Goal: Information Seeking & Learning: Learn about a topic

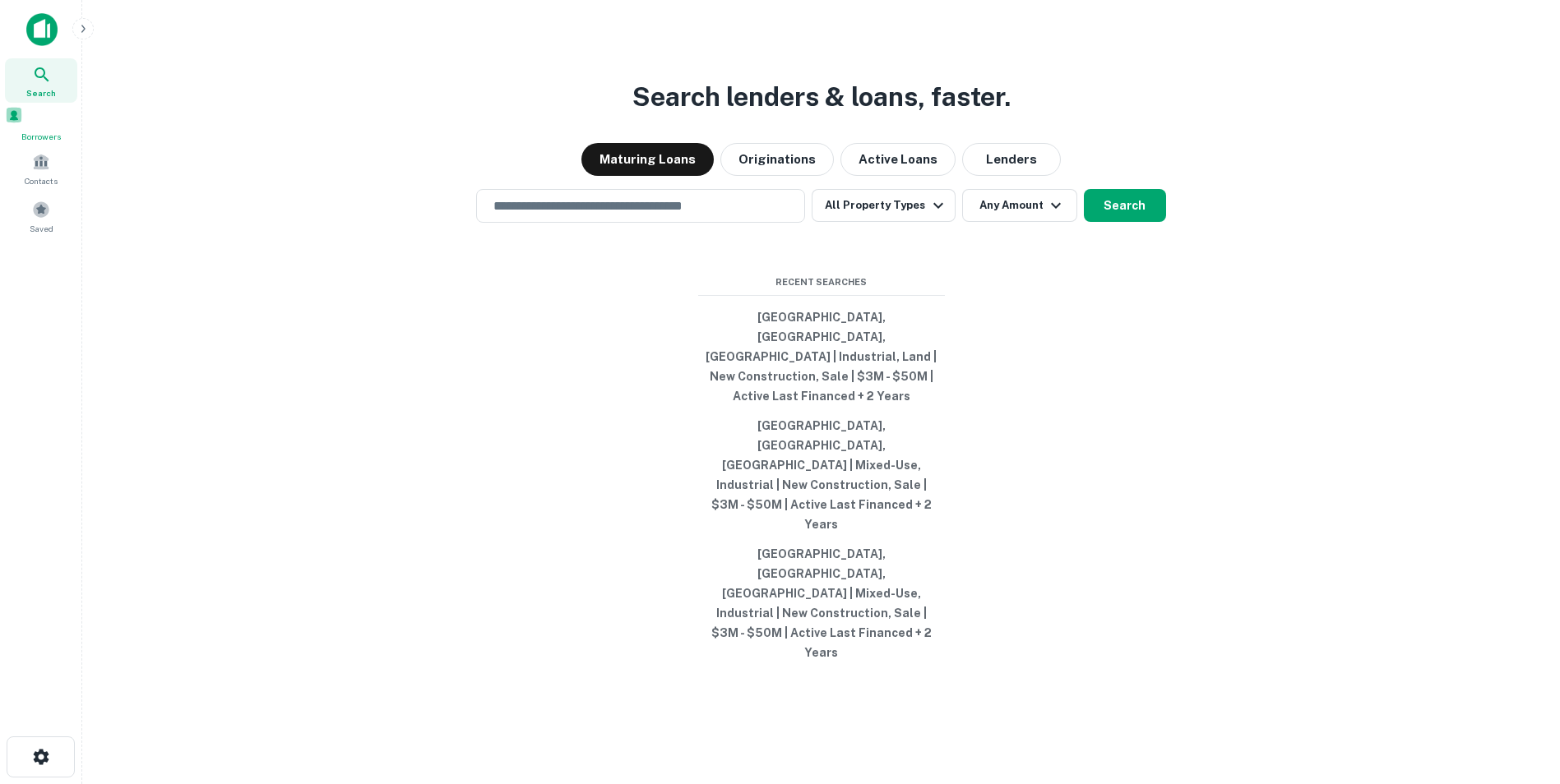
click at [30, 136] on span "Borrowers" at bounding box center [41, 136] width 72 height 13
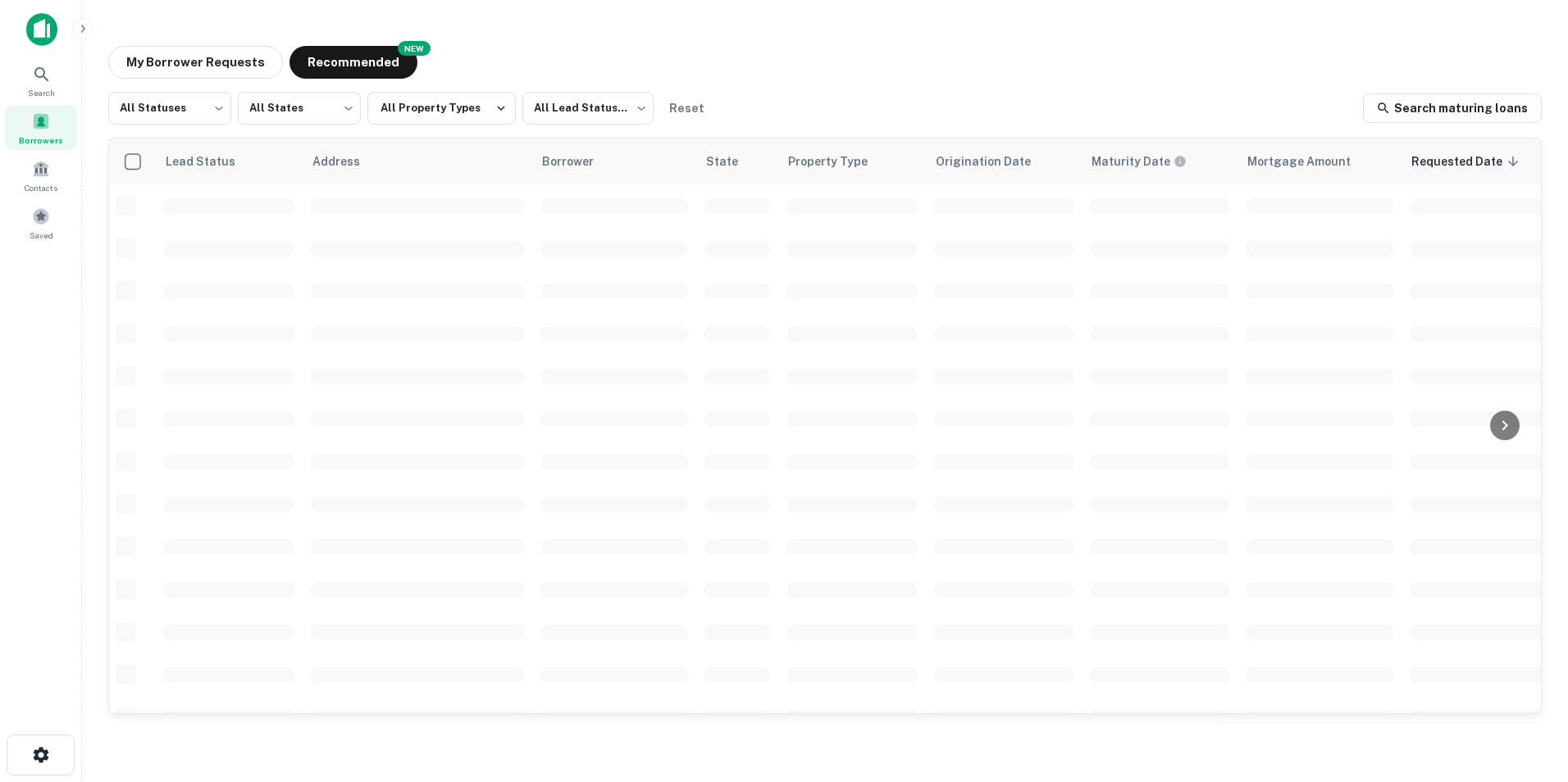
click at [342, 60] on button "Recommended" at bounding box center [353, 62] width 128 height 33
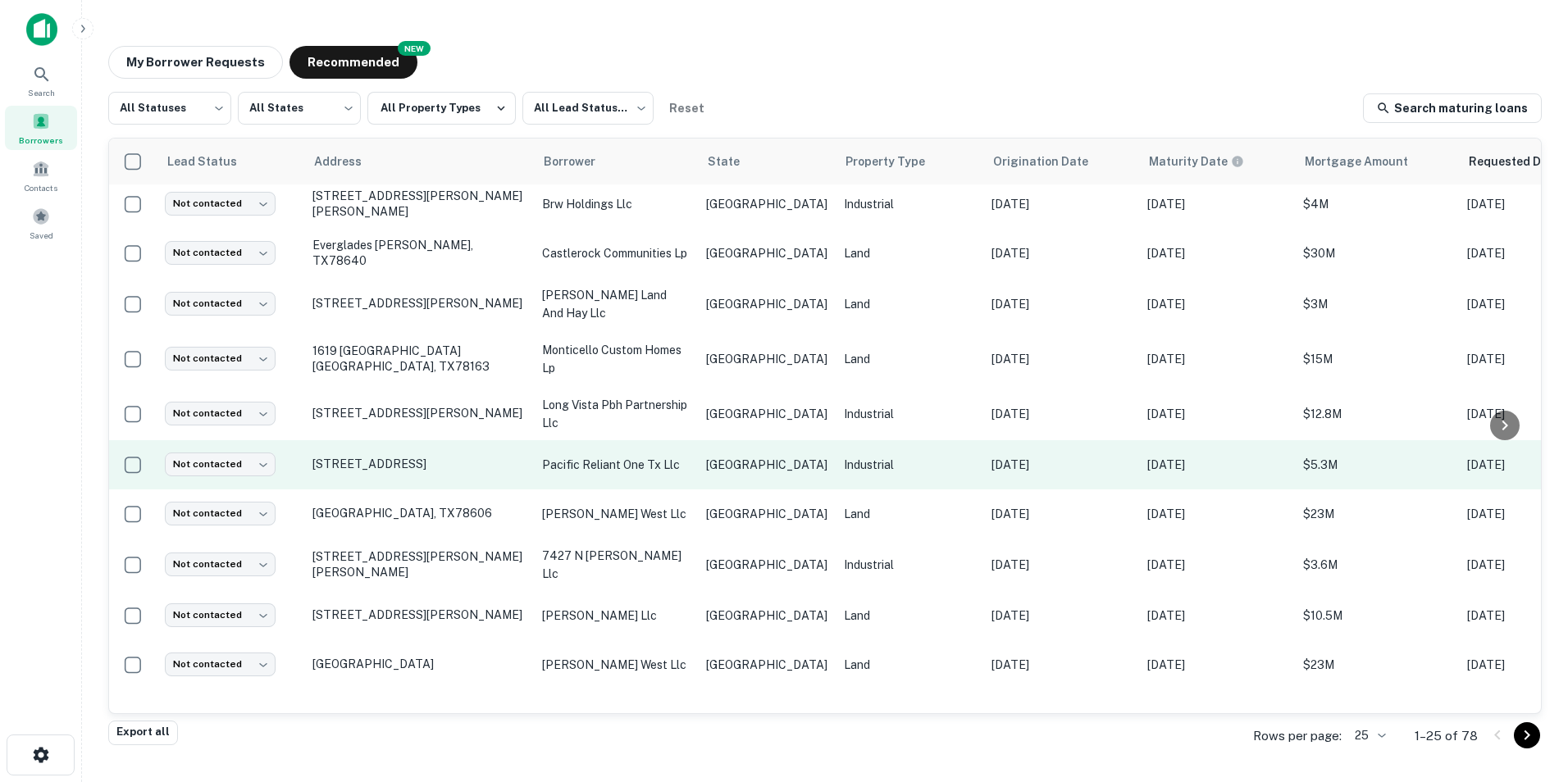
scroll to position [777, 0]
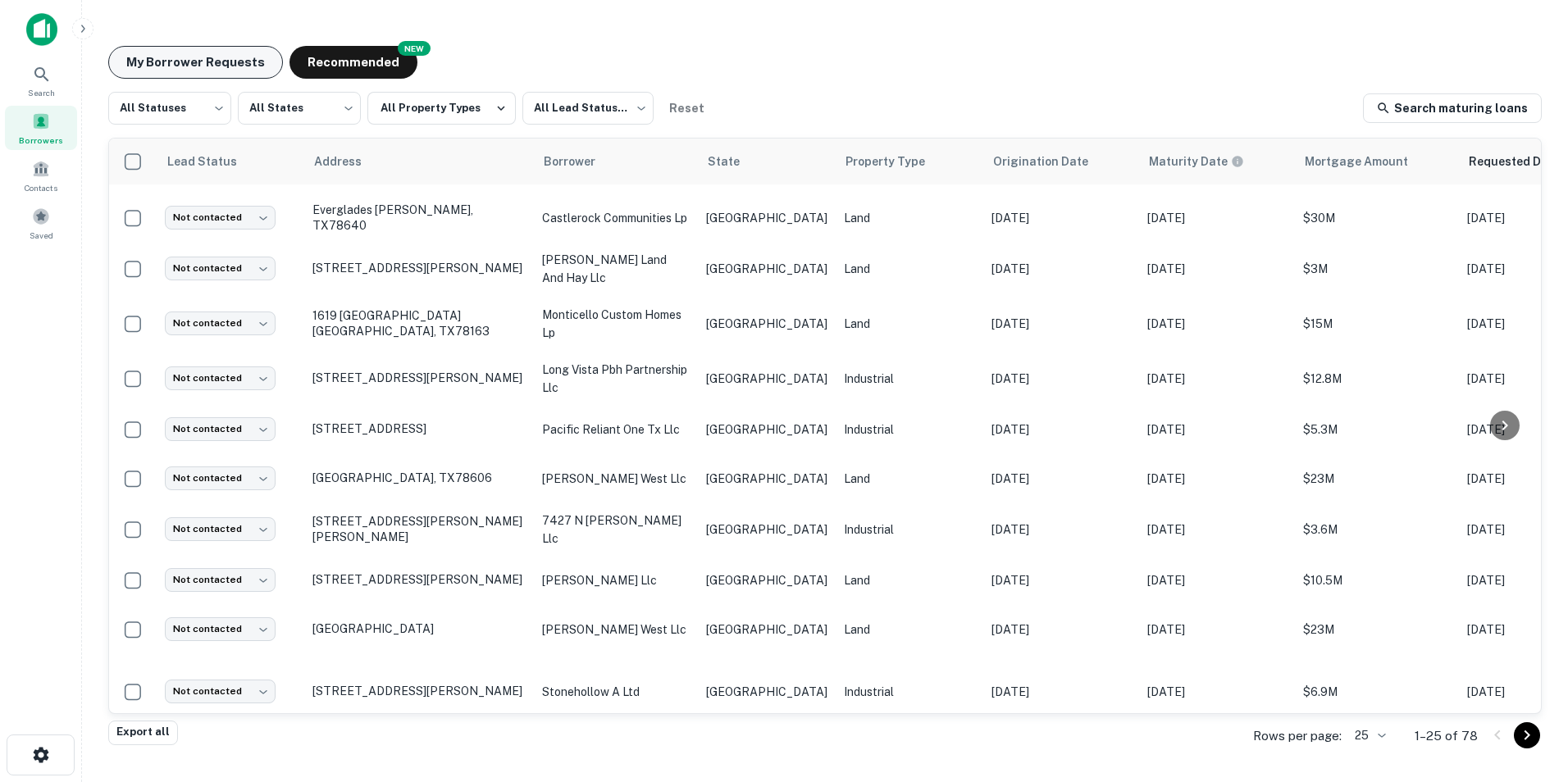
click at [181, 57] on button "My Borrower Requests" at bounding box center [196, 62] width 175 height 33
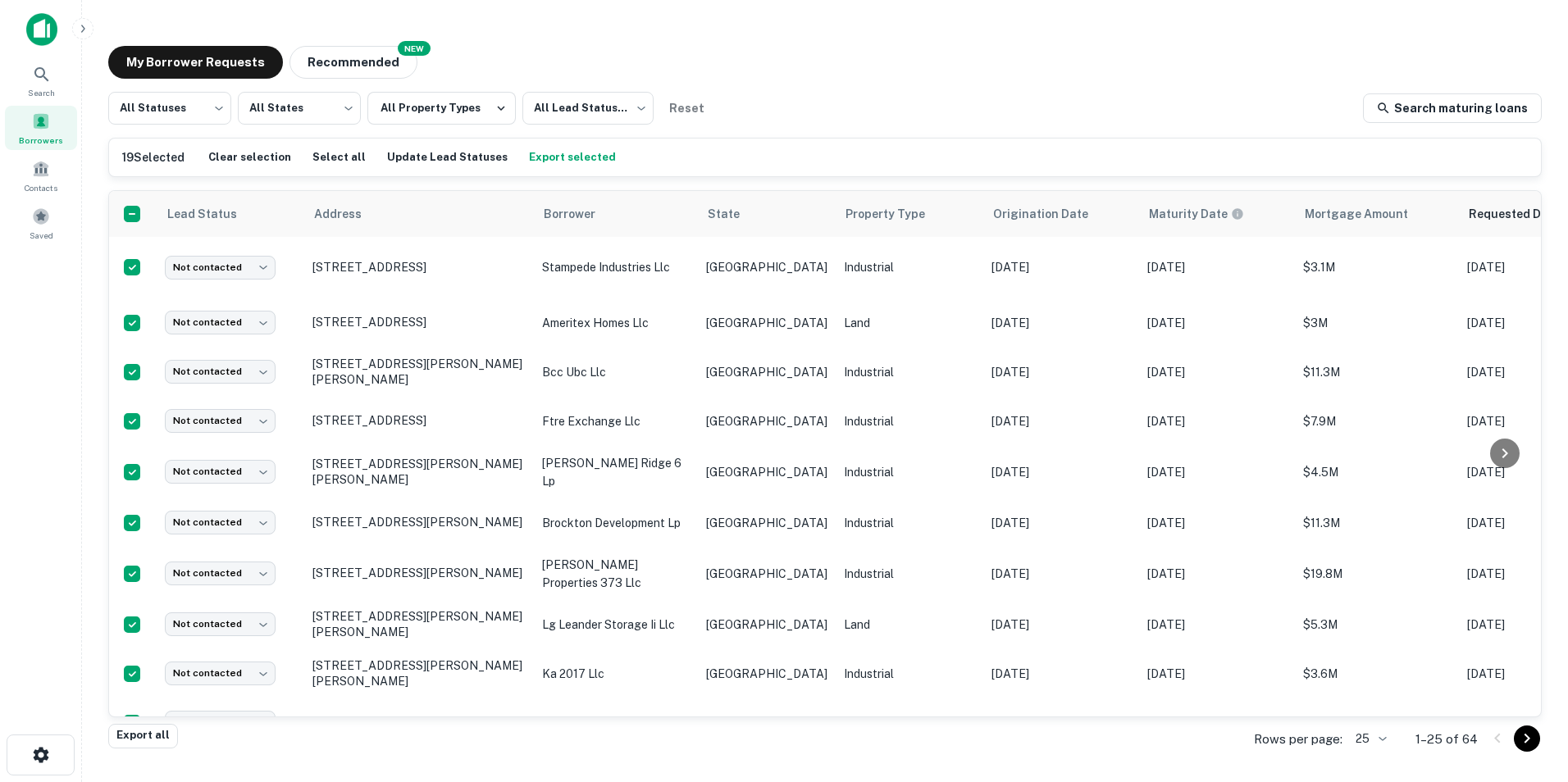
click at [557, 153] on button "Export selected" at bounding box center [572, 157] width 95 height 24
click at [812, 29] on main "My Borrower Requests NEW Recommended All Statuses *** ​ All States *** ​ All Pr…" at bounding box center [825, 391] width 1487 height 782
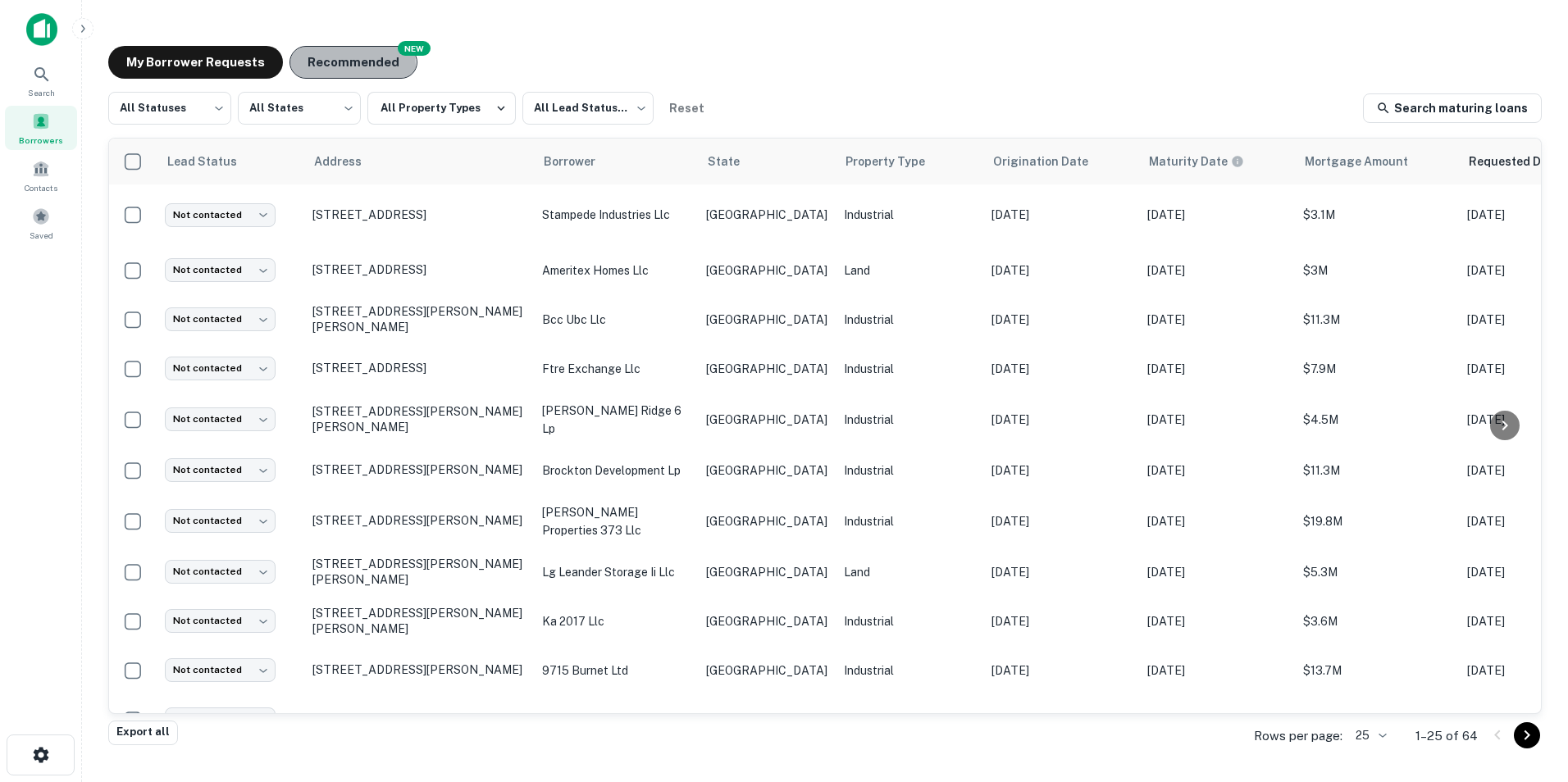
click at [329, 65] on button "Recommended" at bounding box center [353, 62] width 128 height 33
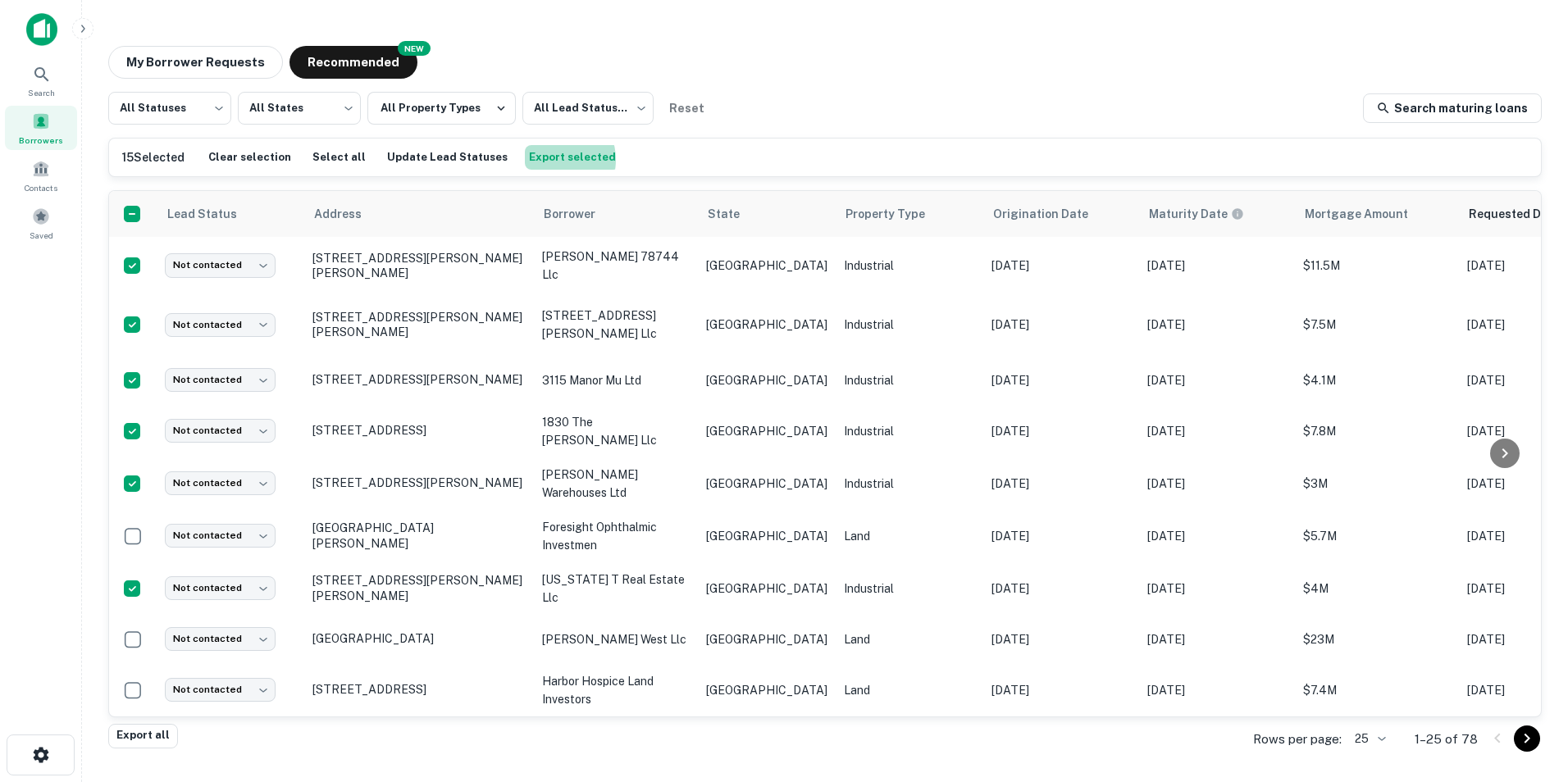
click at [533, 159] on button "Export selected" at bounding box center [572, 157] width 95 height 24
drag, startPoint x: 812, startPoint y: 55, endPoint x: 733, endPoint y: 69, distance: 80.2
click at [812, 55] on div "My Borrower Requests NEW Recommended" at bounding box center [825, 62] width 1434 height 33
click at [391, 151] on button "Update Lead Statuses" at bounding box center [447, 157] width 128 height 24
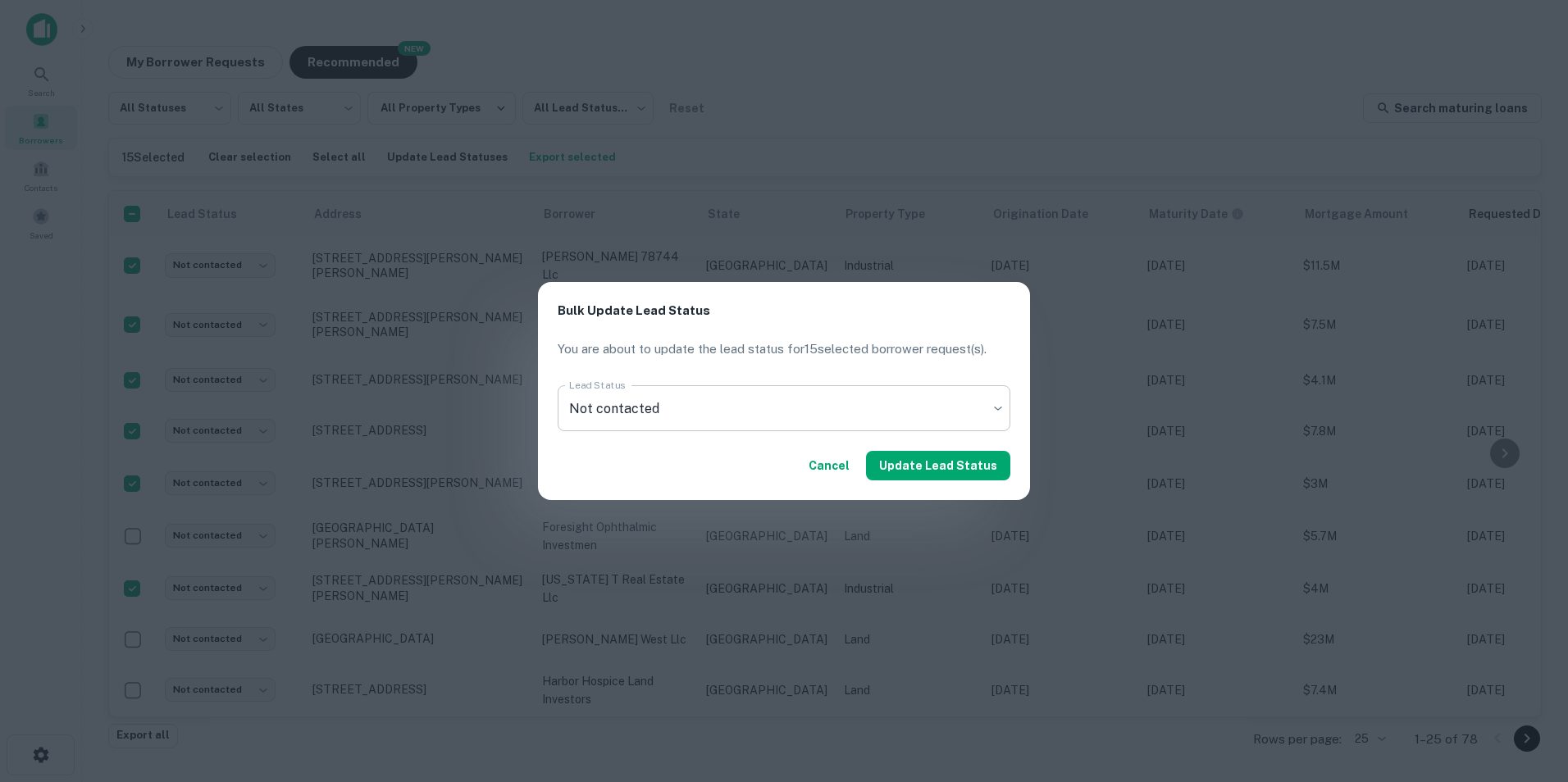
click at [695, 405] on body "Search Borrowers Contacts Saved My Borrower Requests NEW Recommended All Status…" at bounding box center [784, 391] width 1568 height 782
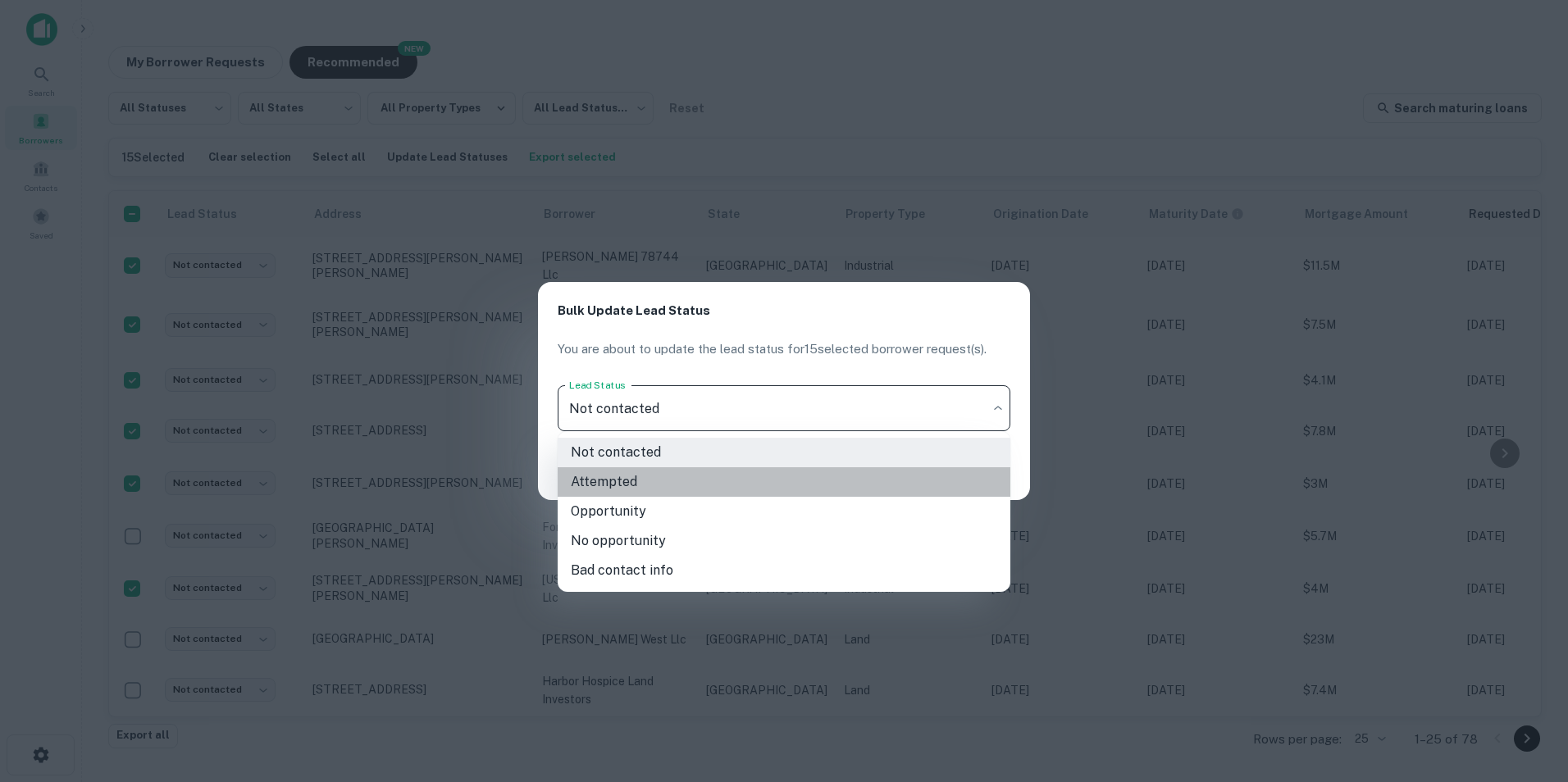
click at [598, 487] on li "Attempted" at bounding box center [783, 482] width 452 height 29
type input "*********"
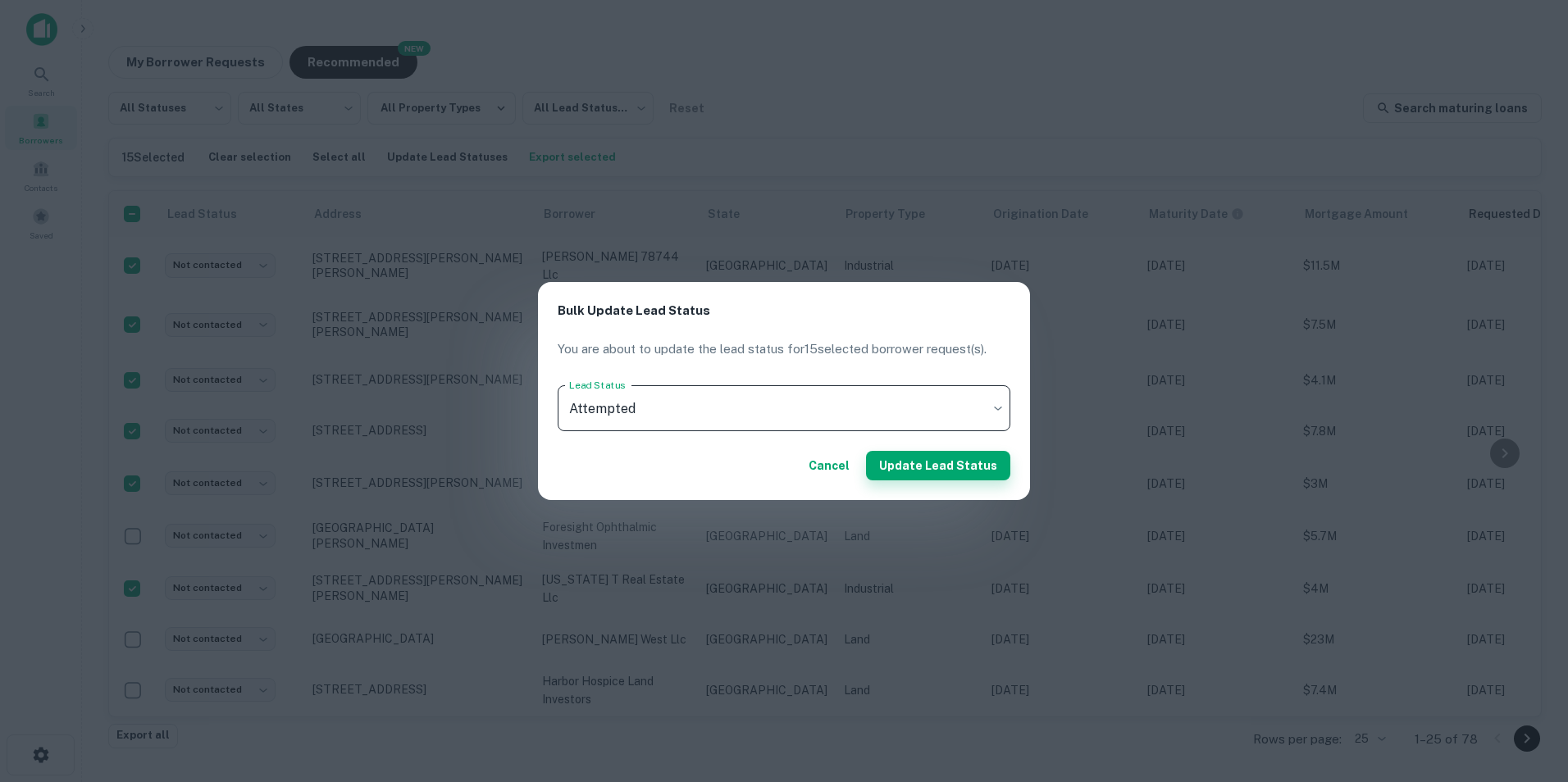
click at [939, 472] on button "Update Lead Status" at bounding box center [938, 465] width 144 height 29
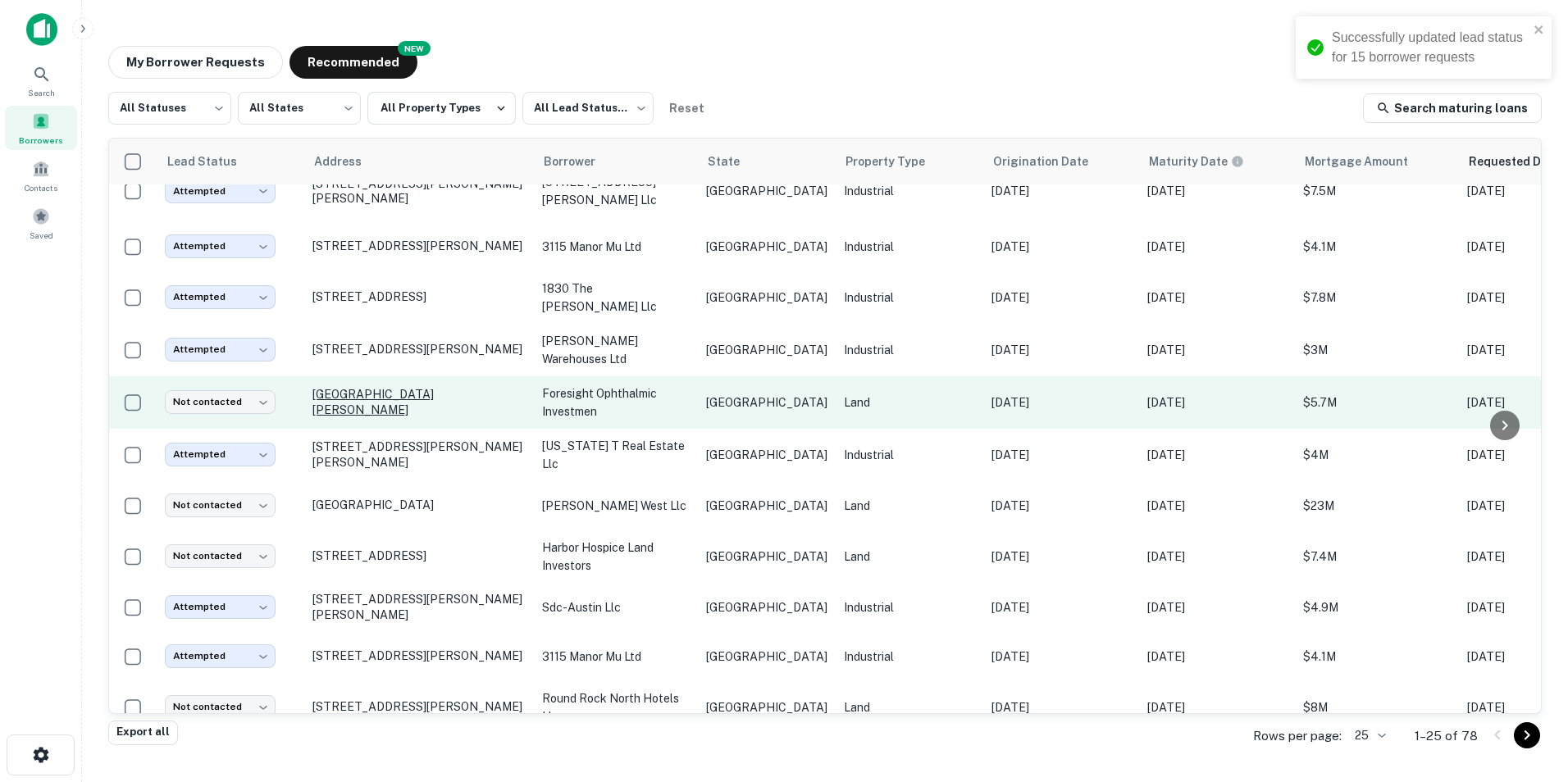
scroll to position [82, 0]
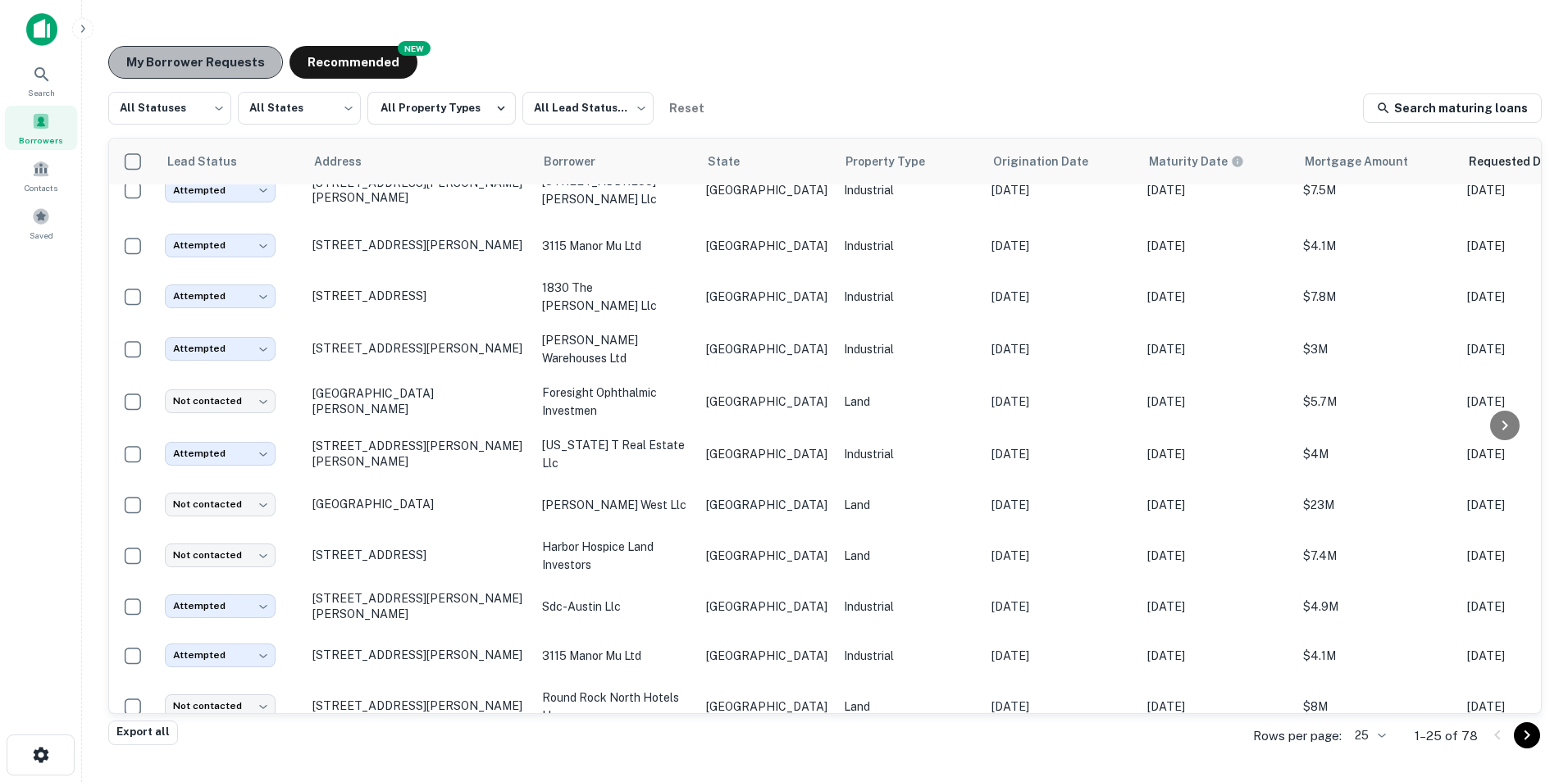
click at [194, 65] on button "My Borrower Requests" at bounding box center [196, 62] width 175 height 33
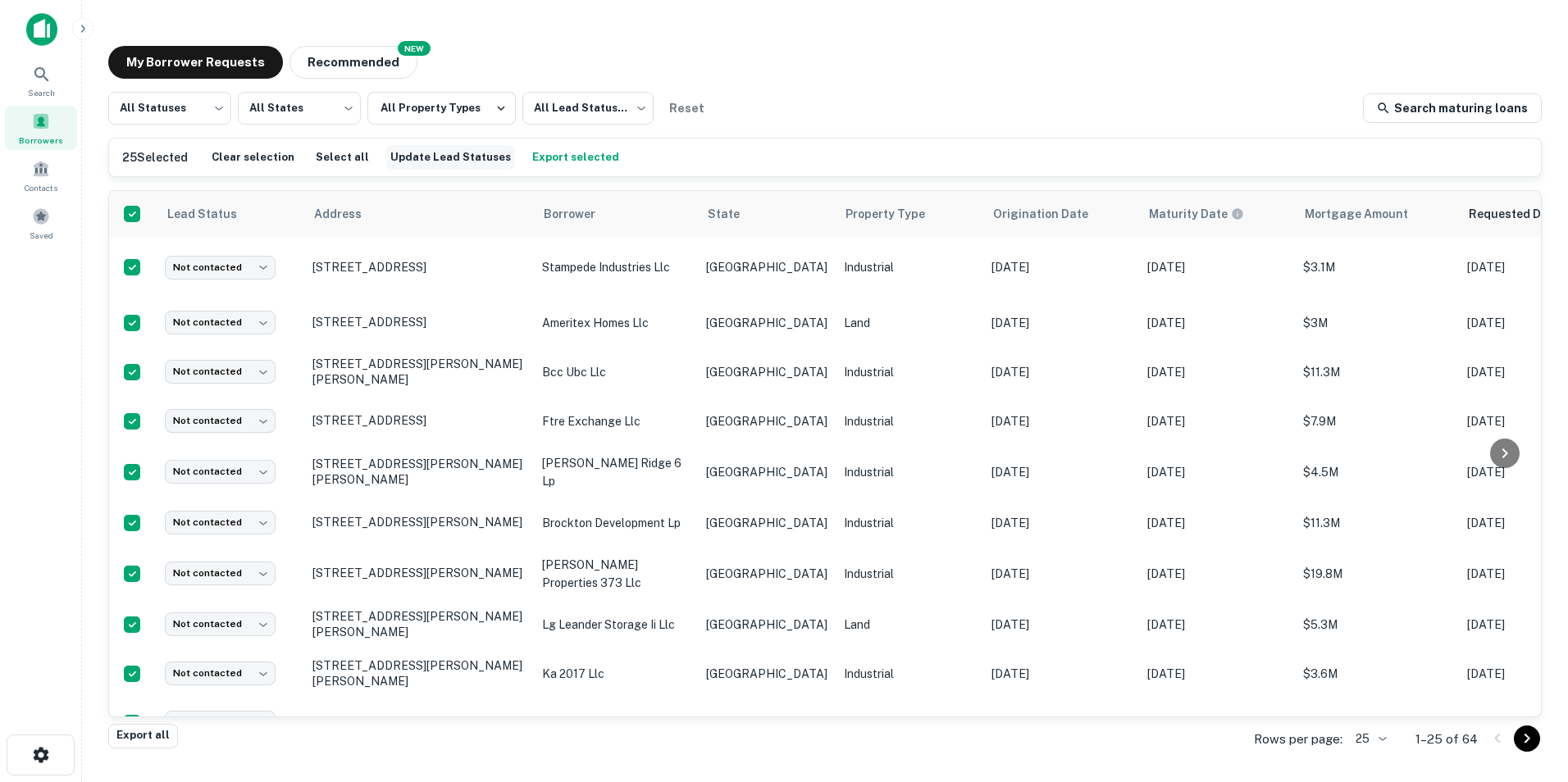
click at [449, 159] on button "Update Lead Statuses" at bounding box center [450, 157] width 128 height 24
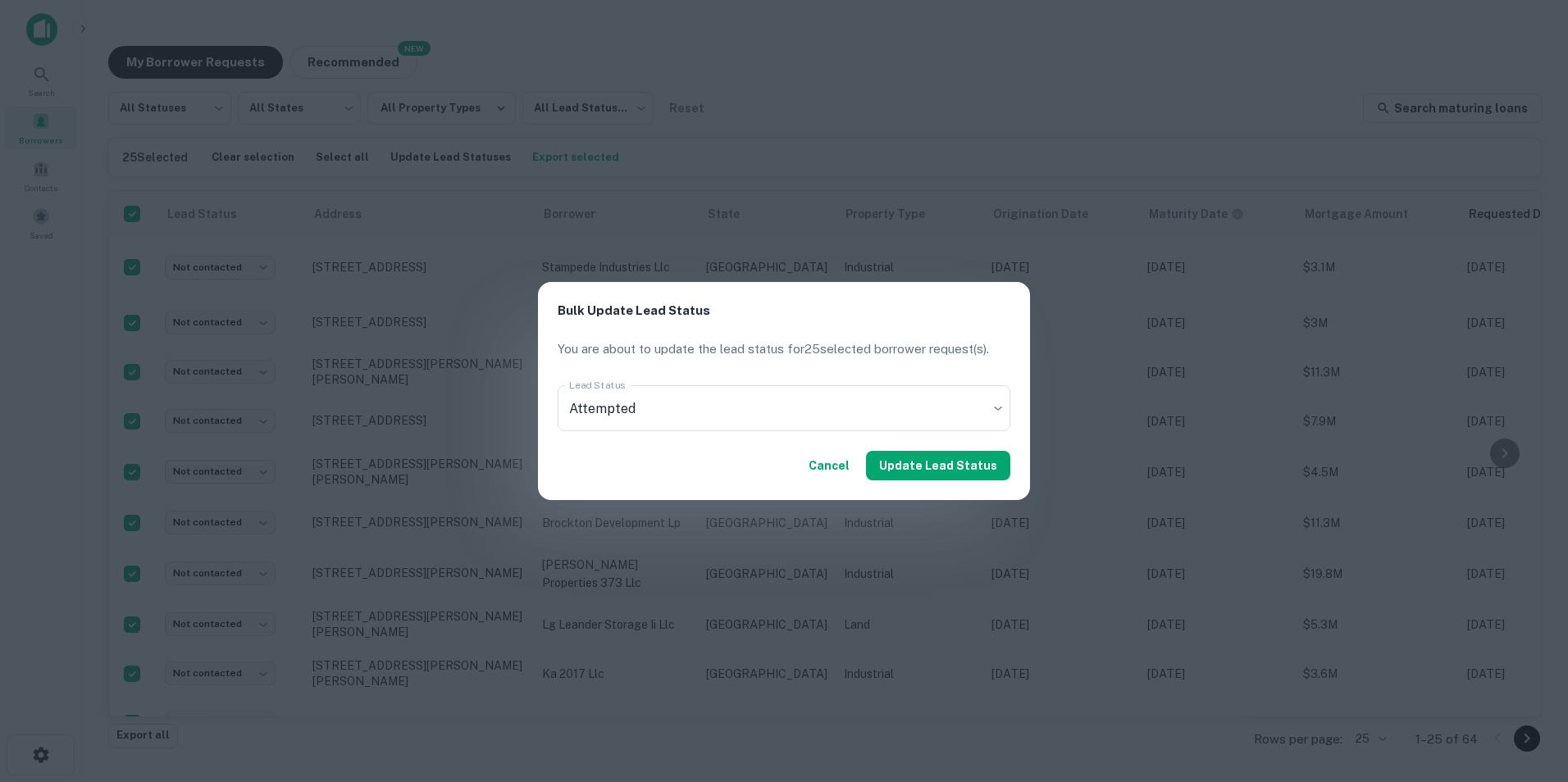
drag, startPoint x: 921, startPoint y: 465, endPoint x: 903, endPoint y: 466, distance: 18.0
click at [921, 464] on button "Update Lead Status" at bounding box center [938, 465] width 144 height 29
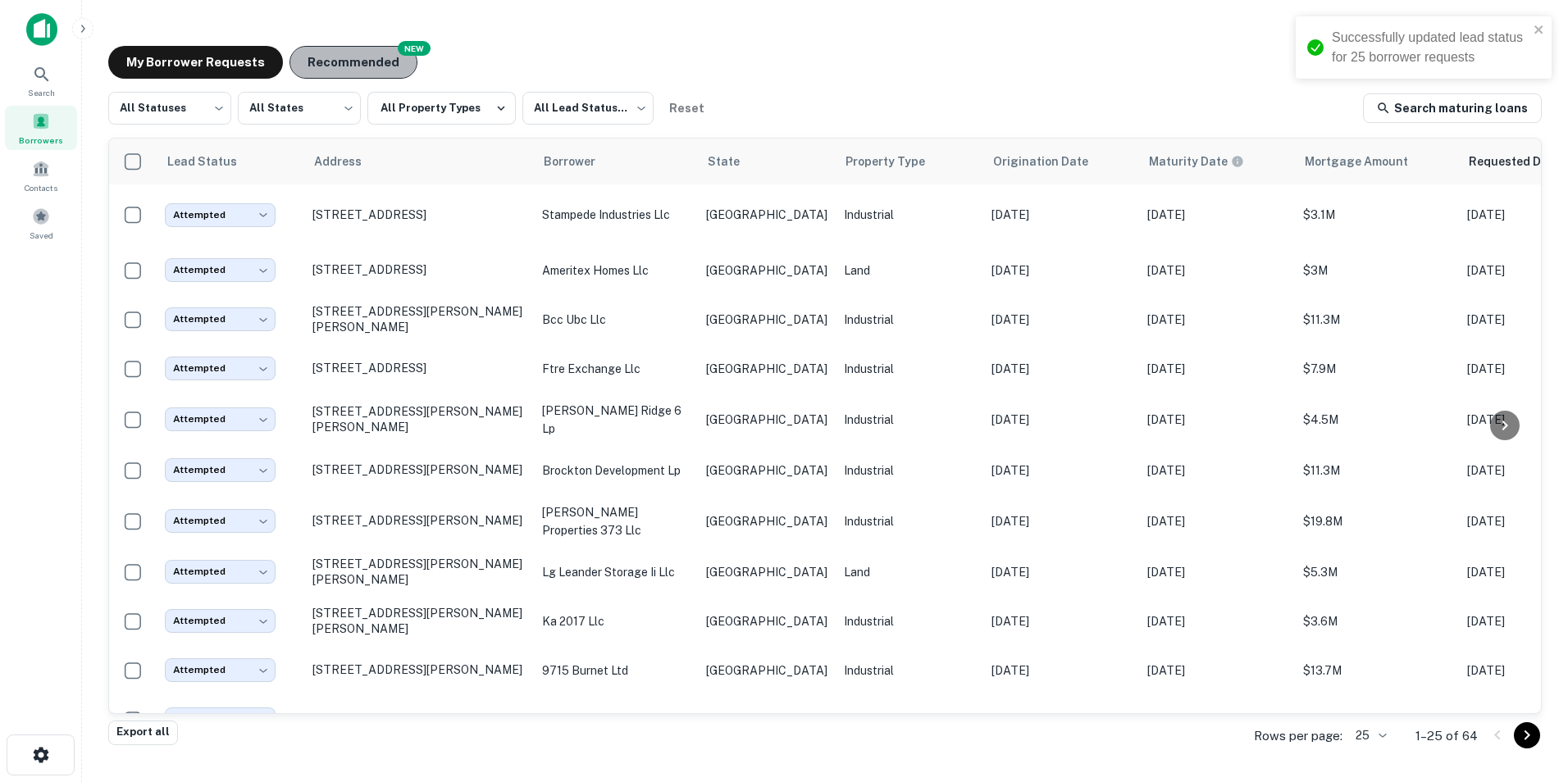
click at [373, 64] on button "Recommended" at bounding box center [353, 62] width 128 height 33
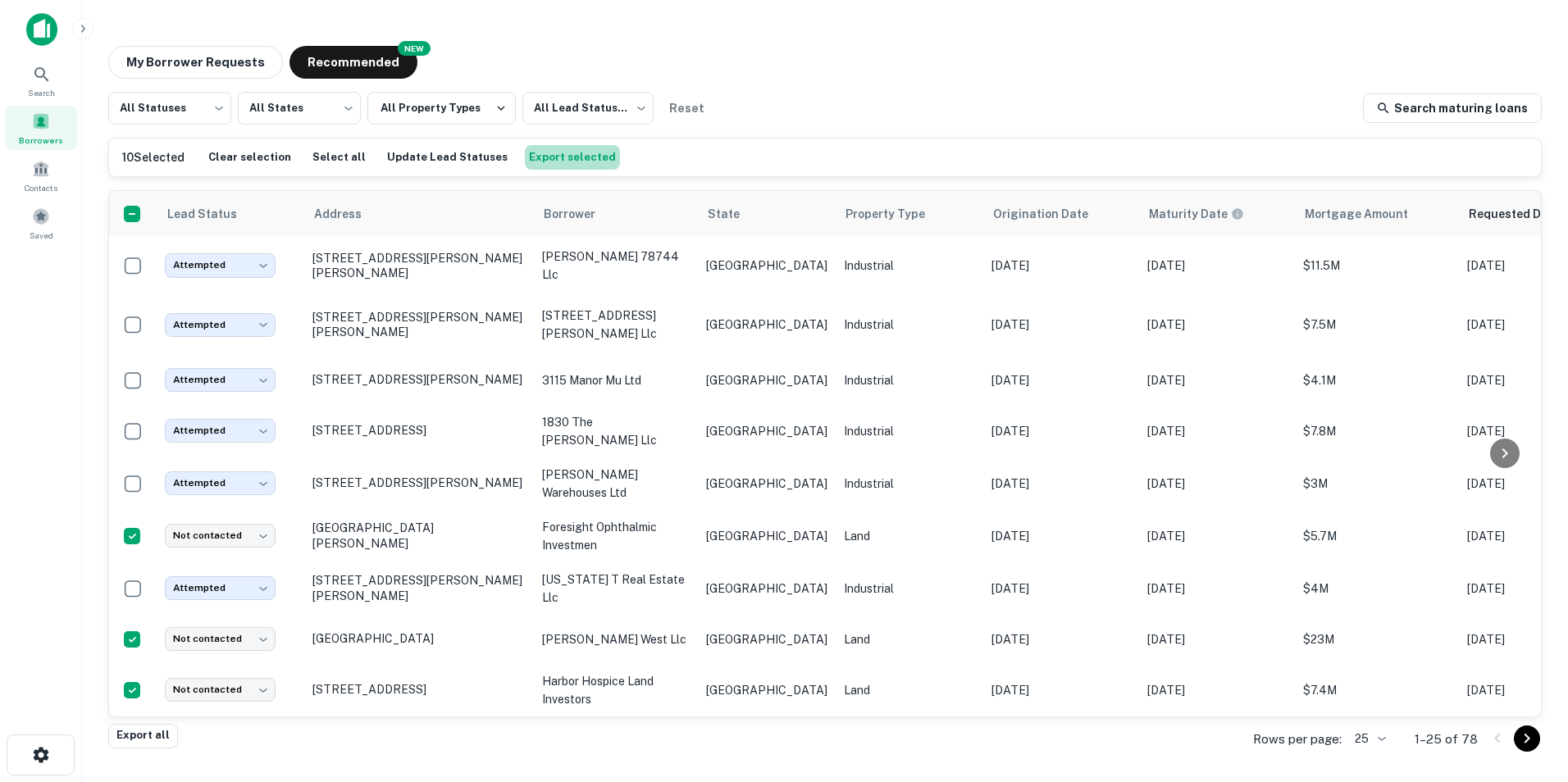
click at [572, 160] on button "Export selected" at bounding box center [572, 157] width 95 height 24
click at [751, 55] on div "My Borrower Requests NEW Recommended" at bounding box center [825, 62] width 1434 height 33
click at [40, 79] on icon at bounding box center [41, 74] width 19 height 19
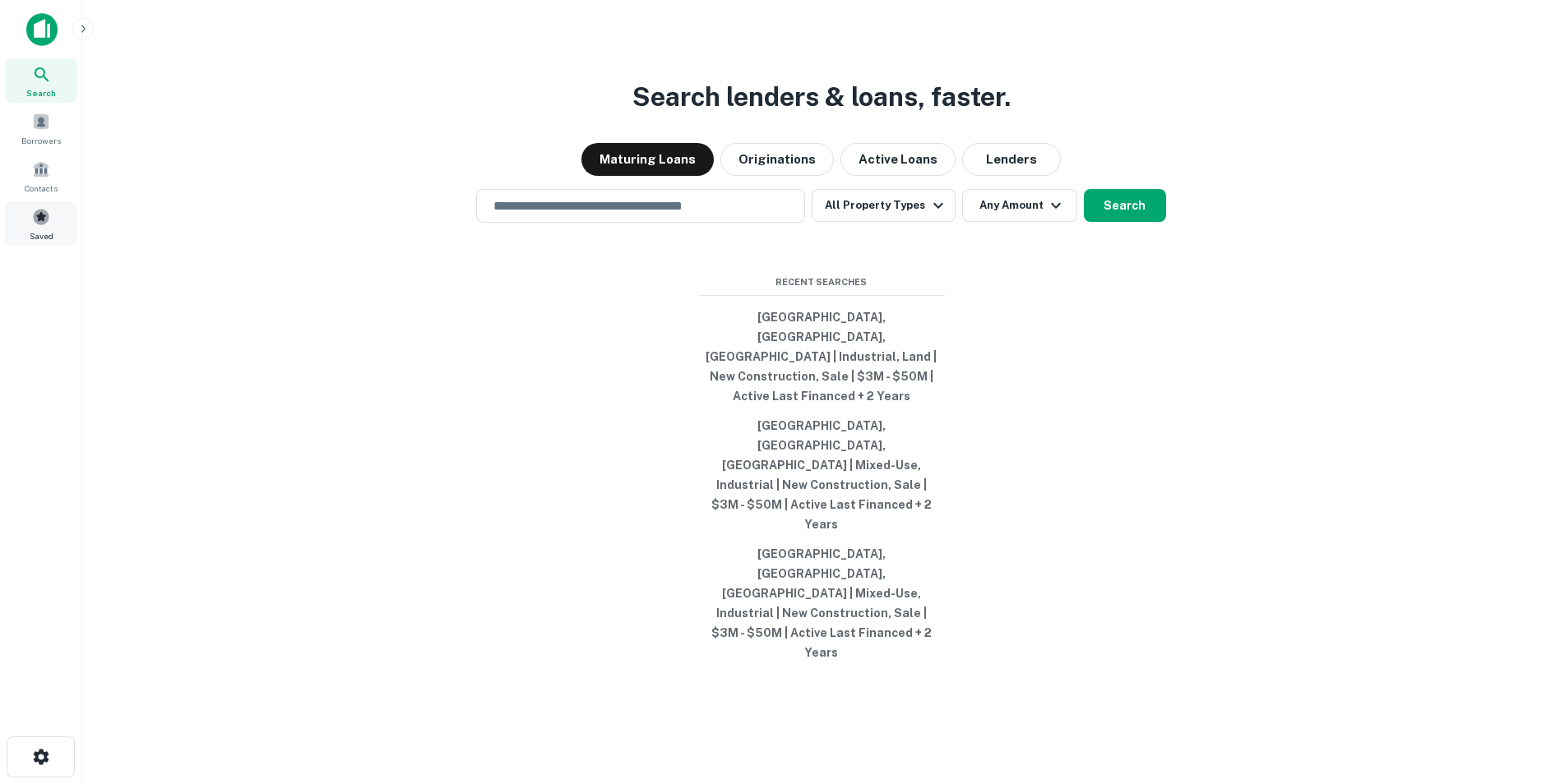
click at [44, 213] on span at bounding box center [40, 216] width 18 height 18
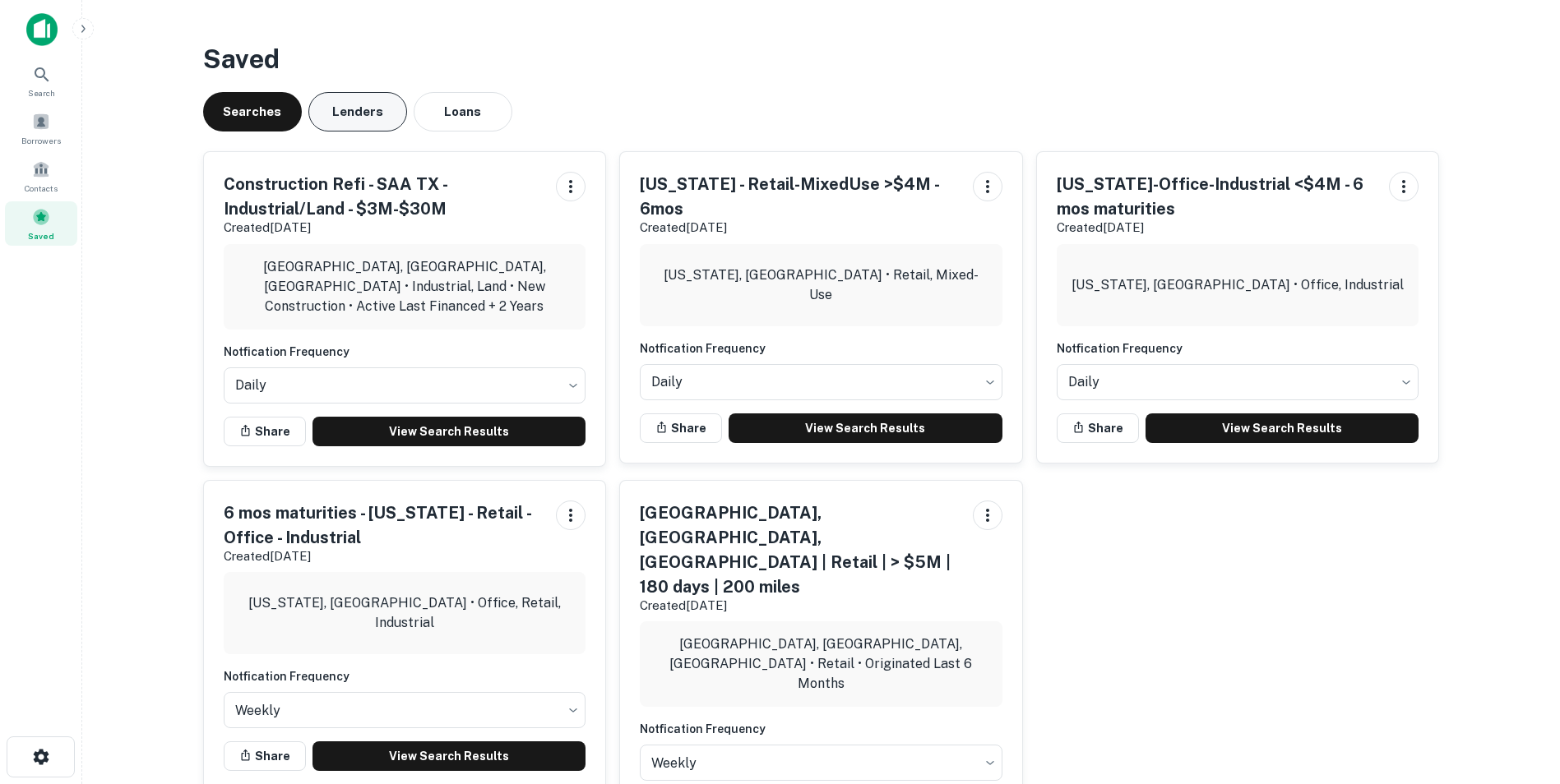
click at [364, 112] on button "Lenders" at bounding box center [357, 111] width 98 height 40
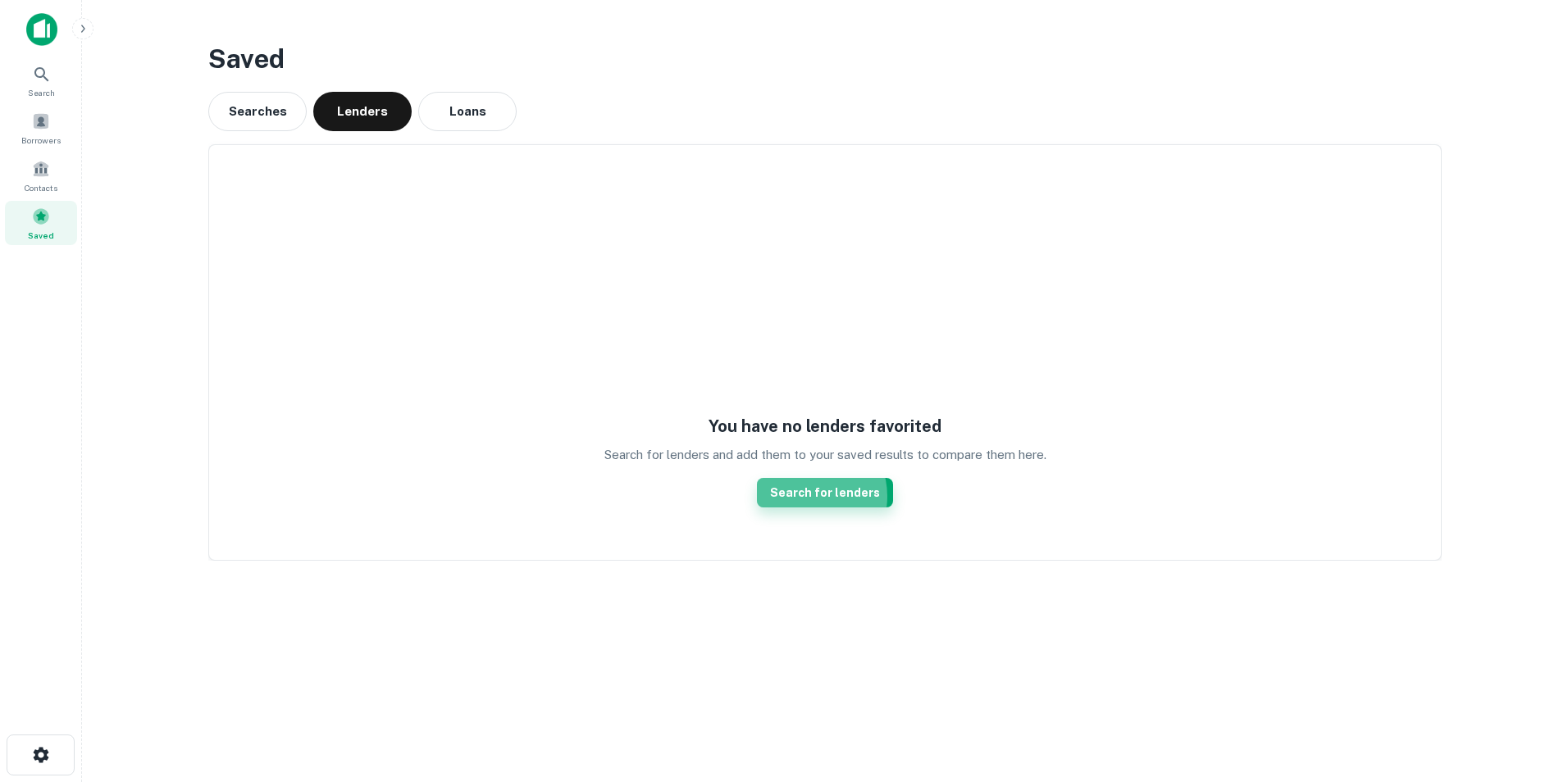
click at [807, 497] on link "Search for lenders" at bounding box center [825, 493] width 136 height 29
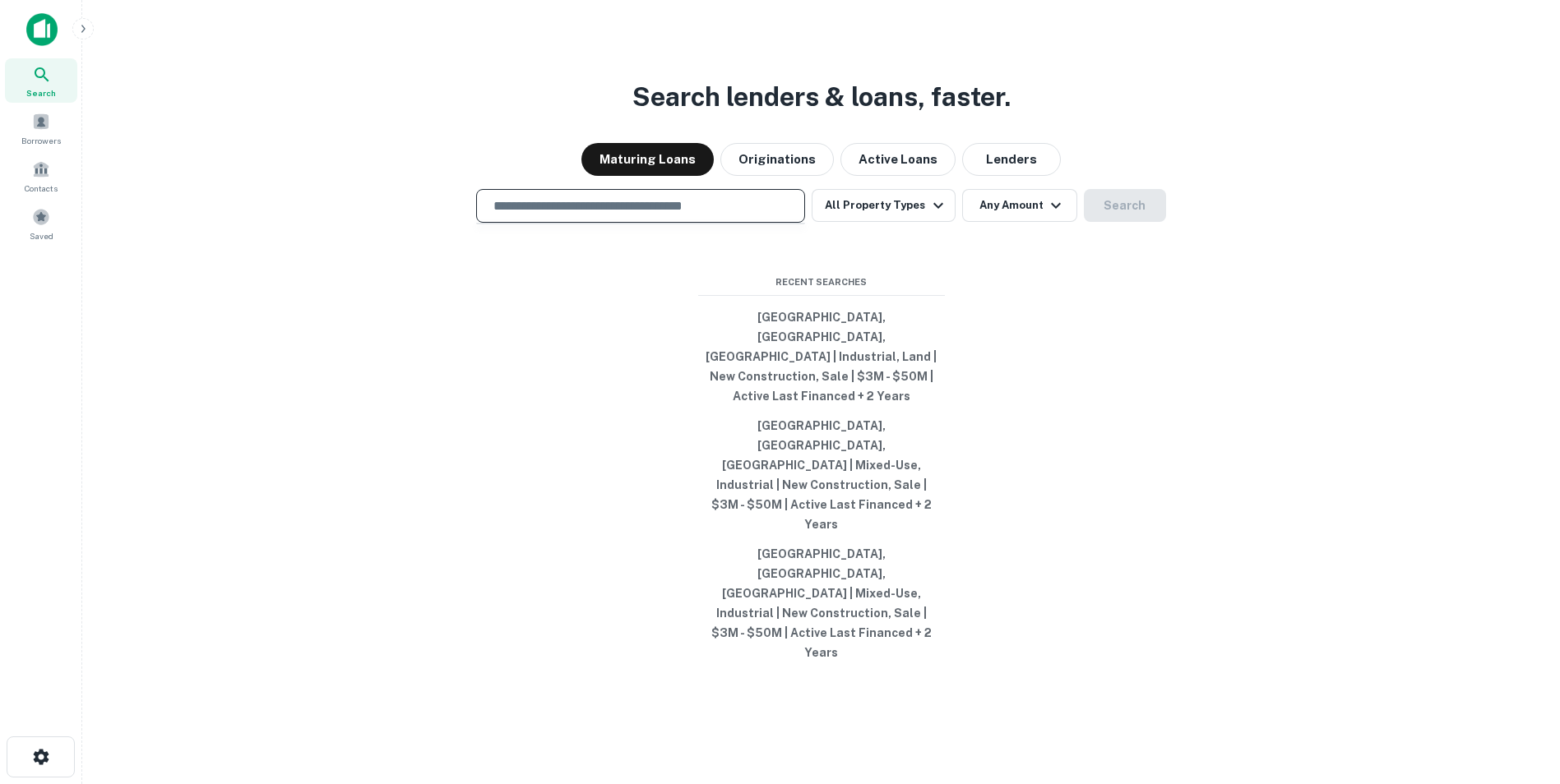
click at [609, 215] on input "text" at bounding box center [640, 206] width 314 height 19
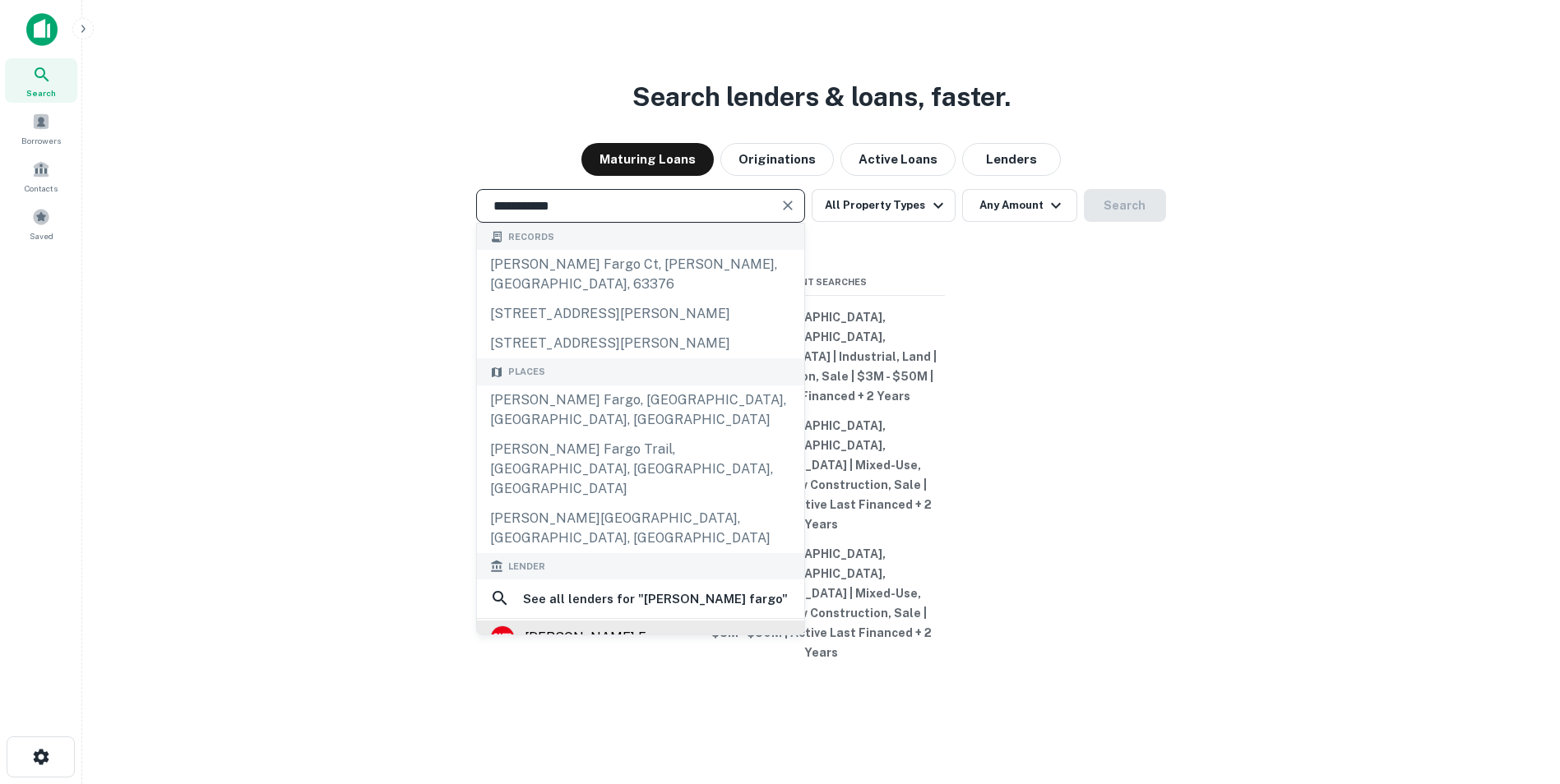
type input "**********"
click at [566, 626] on div "wells fargo" at bounding box center [599, 638] width 151 height 24
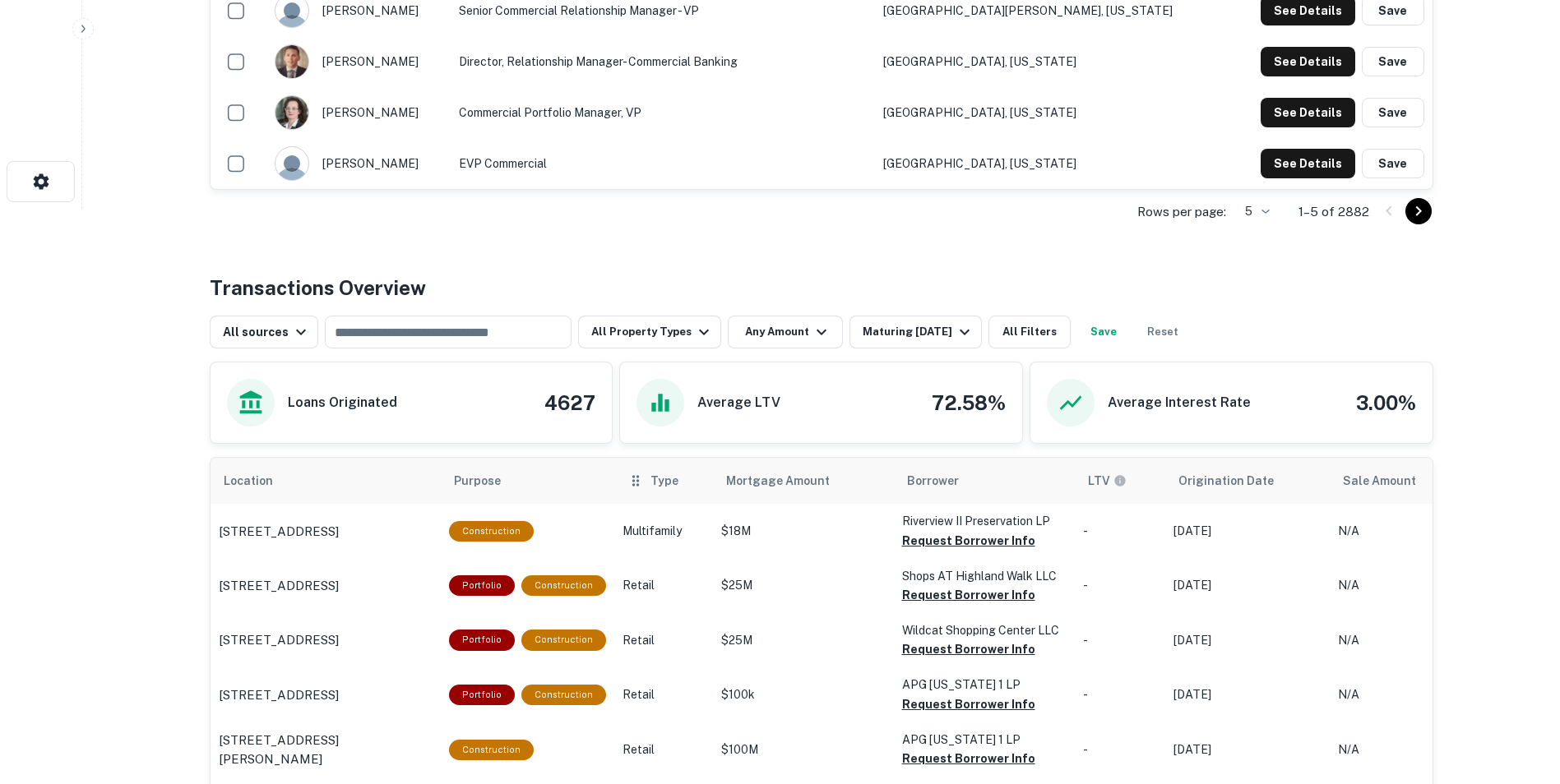
scroll to position [658, 0]
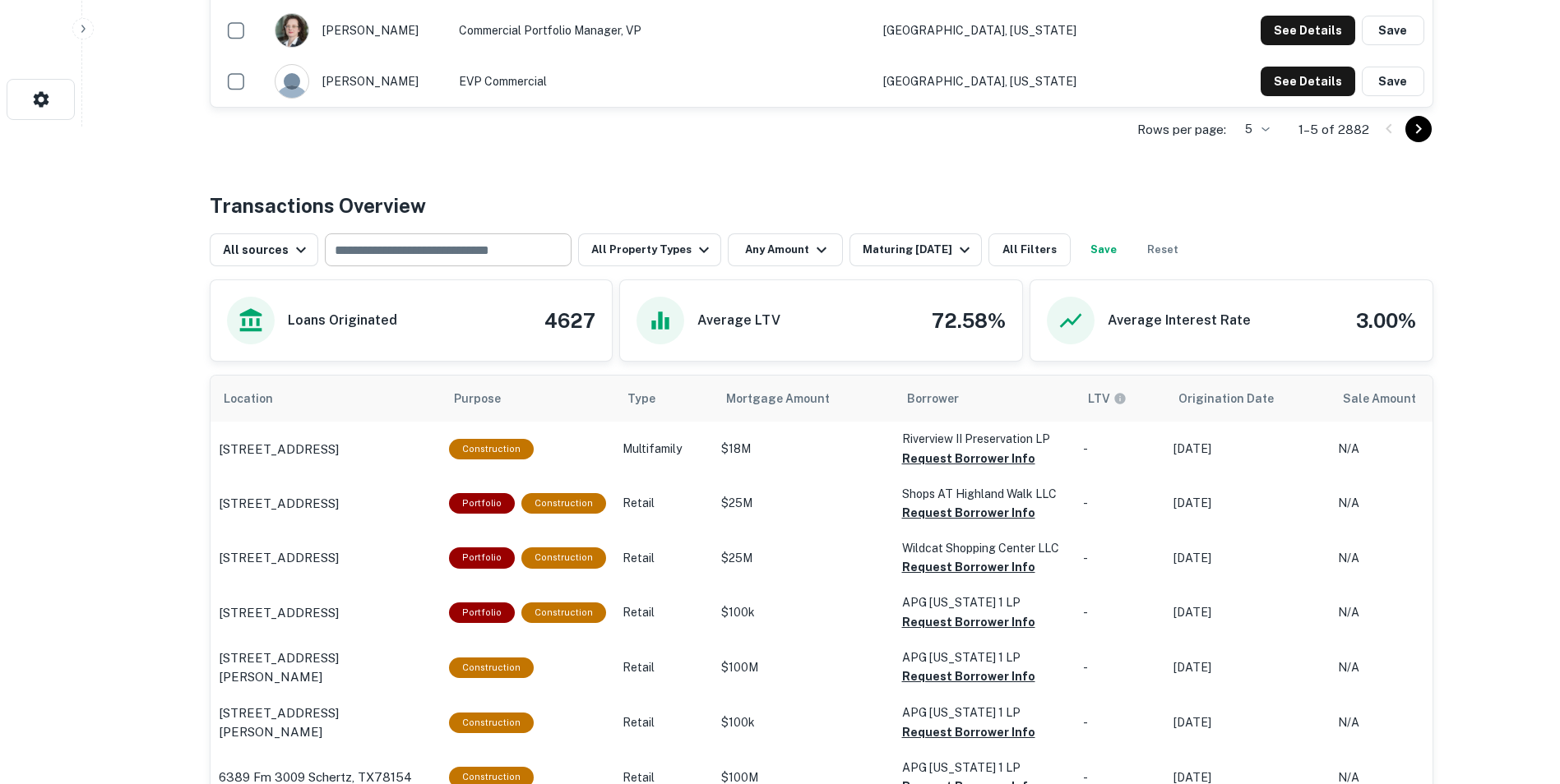
click at [483, 248] on input "text" at bounding box center [447, 249] width 234 height 23
type input "*****"
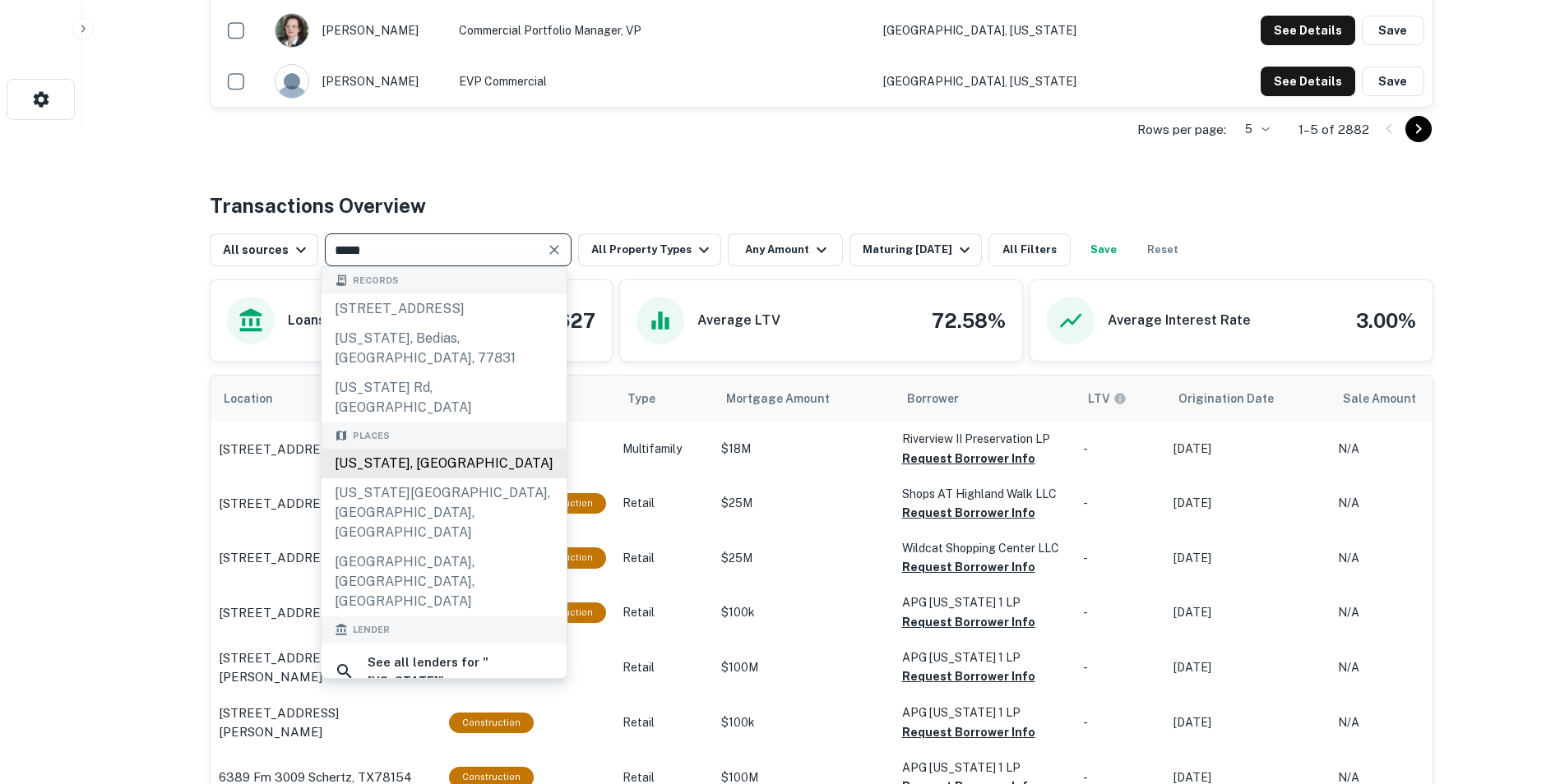
click at [363, 449] on div "Texas, USA" at bounding box center [443, 464] width 245 height 29
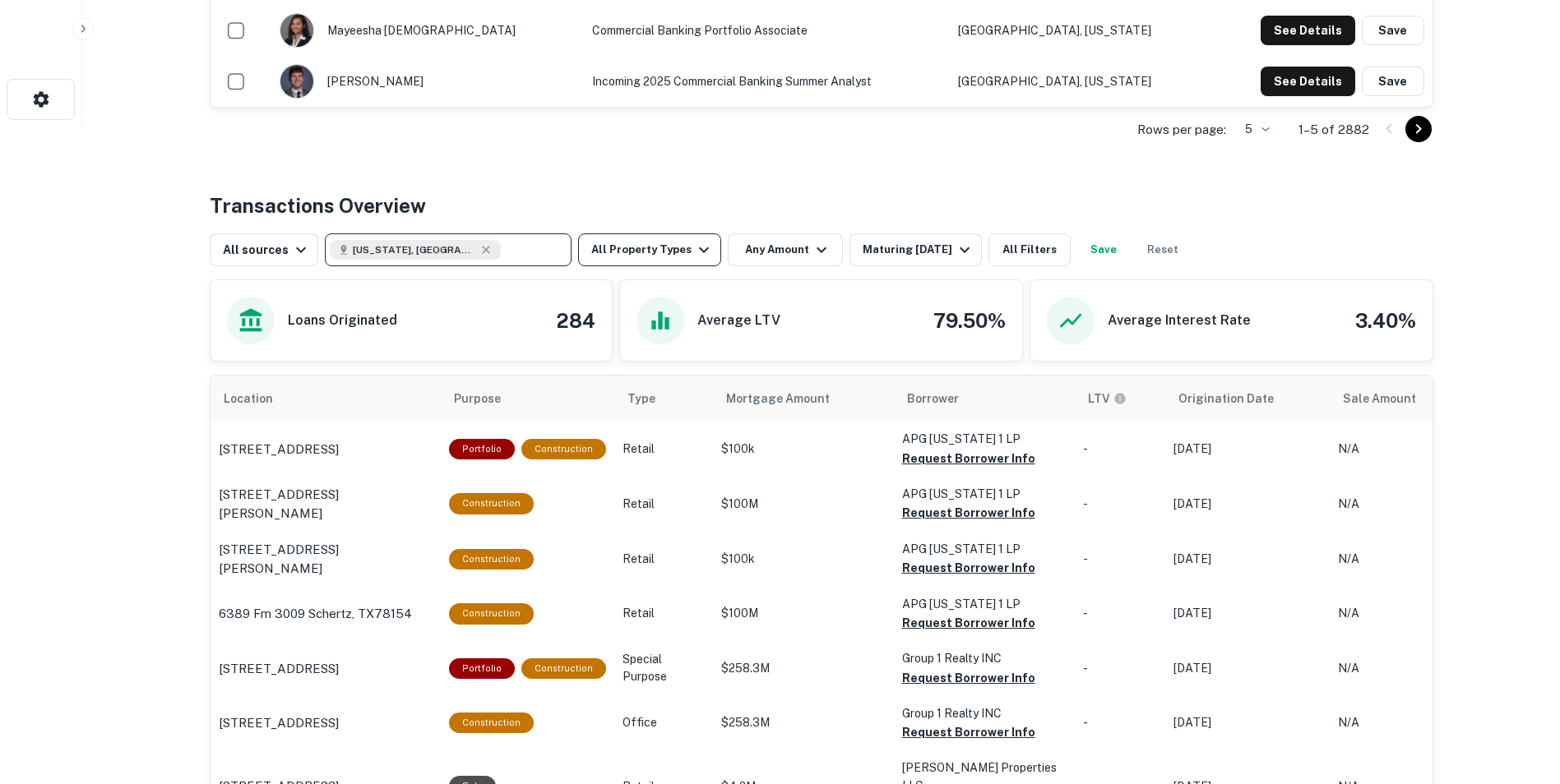
click at [694, 253] on icon "button" at bounding box center [703, 249] width 19 height 19
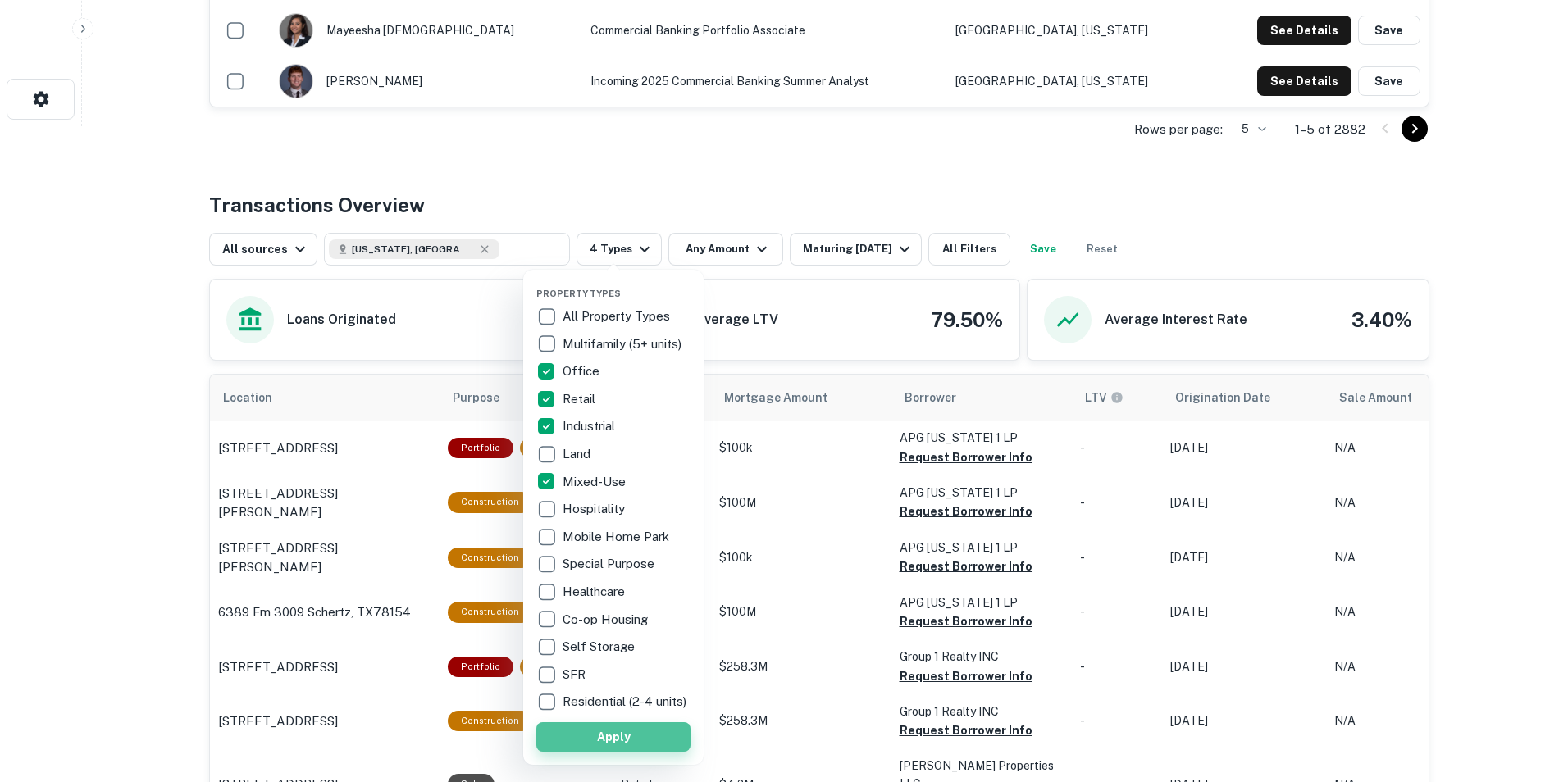
click at [608, 749] on button "Apply" at bounding box center [614, 737] width 154 height 29
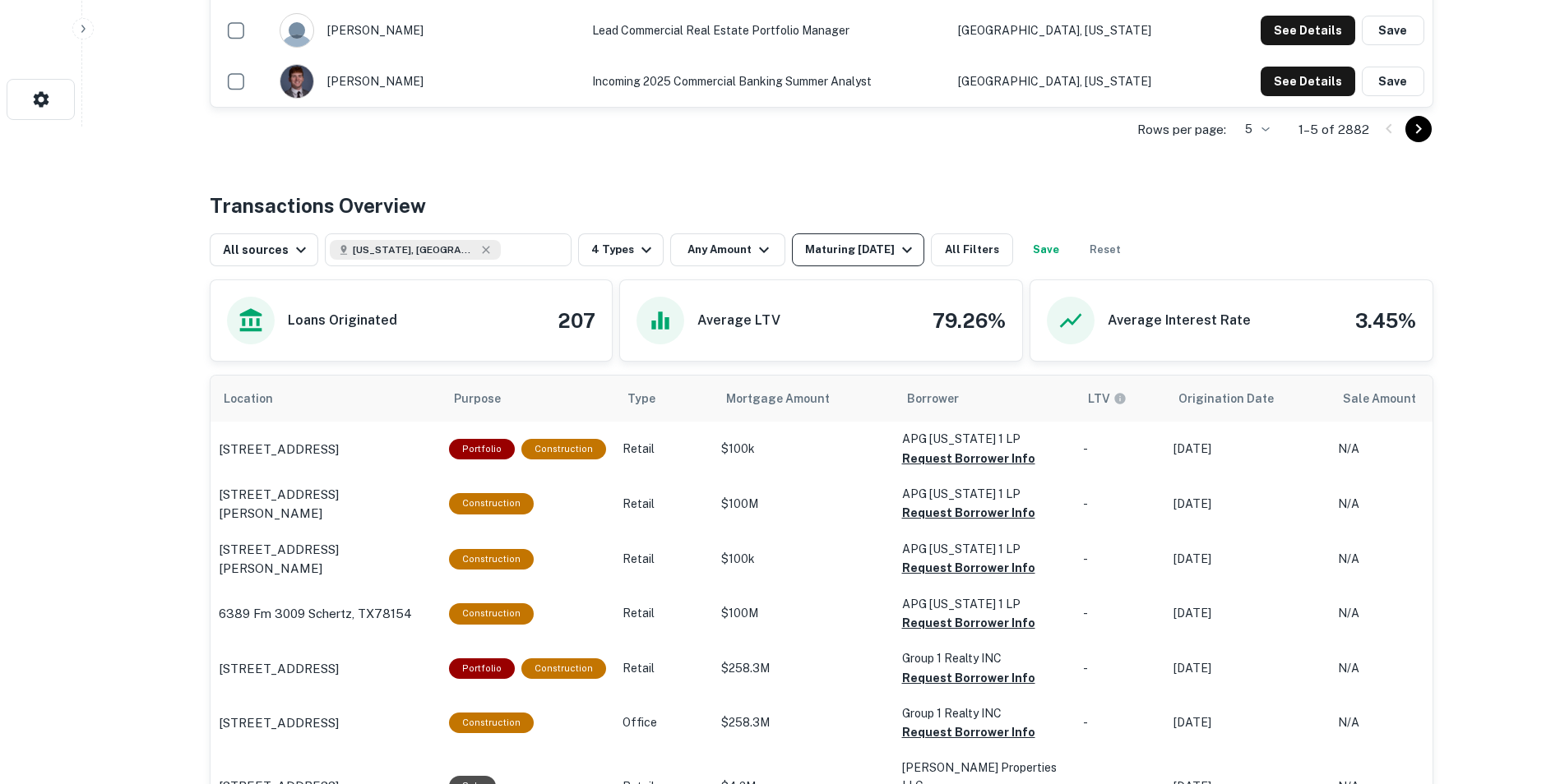
click at [904, 120] on div "Rows per page: 5 * 1–5 of 2882" at bounding box center [821, 130] width 1223 height 45
click at [897, 244] on icon "button" at bounding box center [906, 249] width 19 height 19
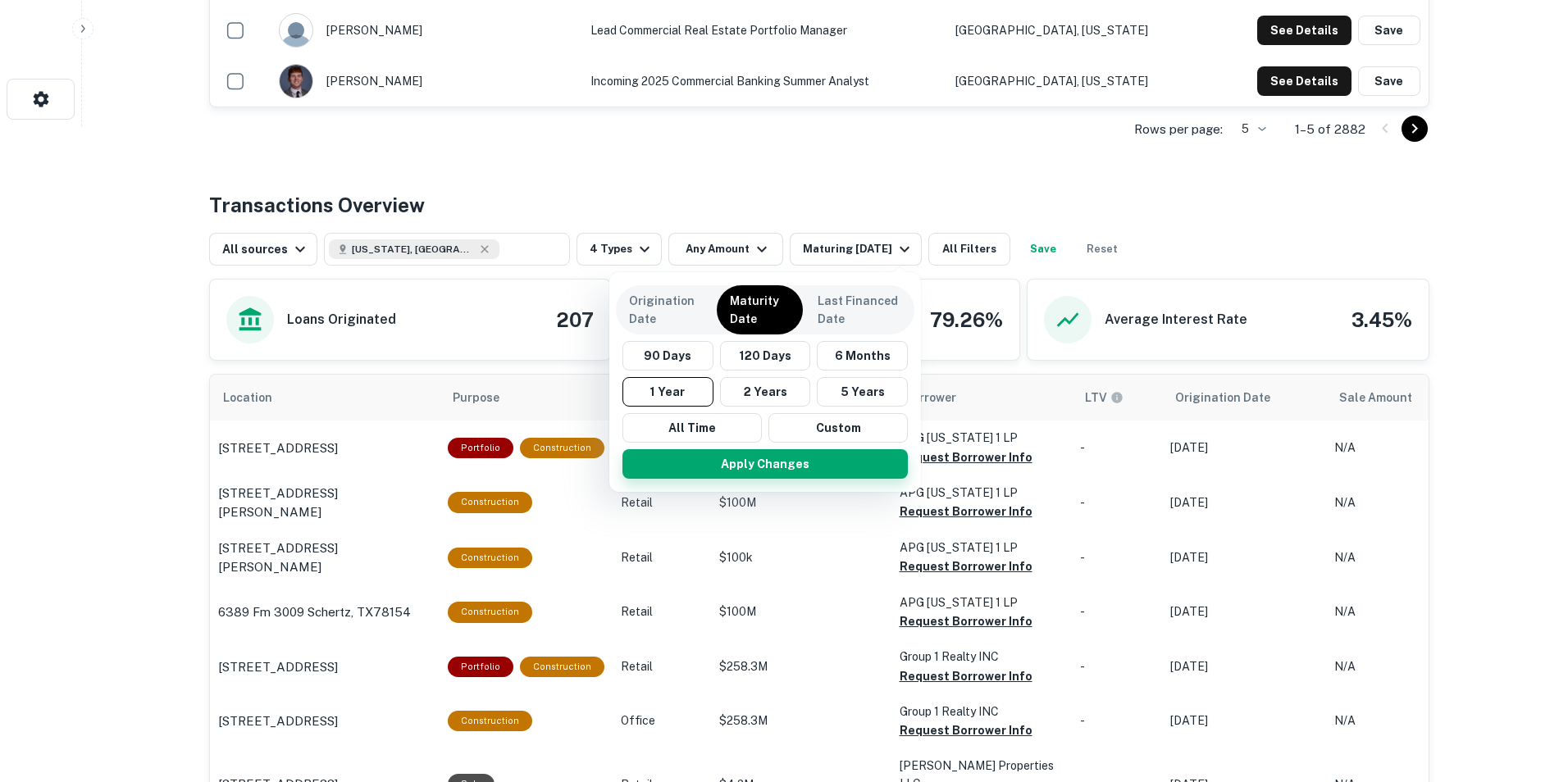
click at [775, 462] on button "Apply Changes" at bounding box center [766, 463] width 285 height 29
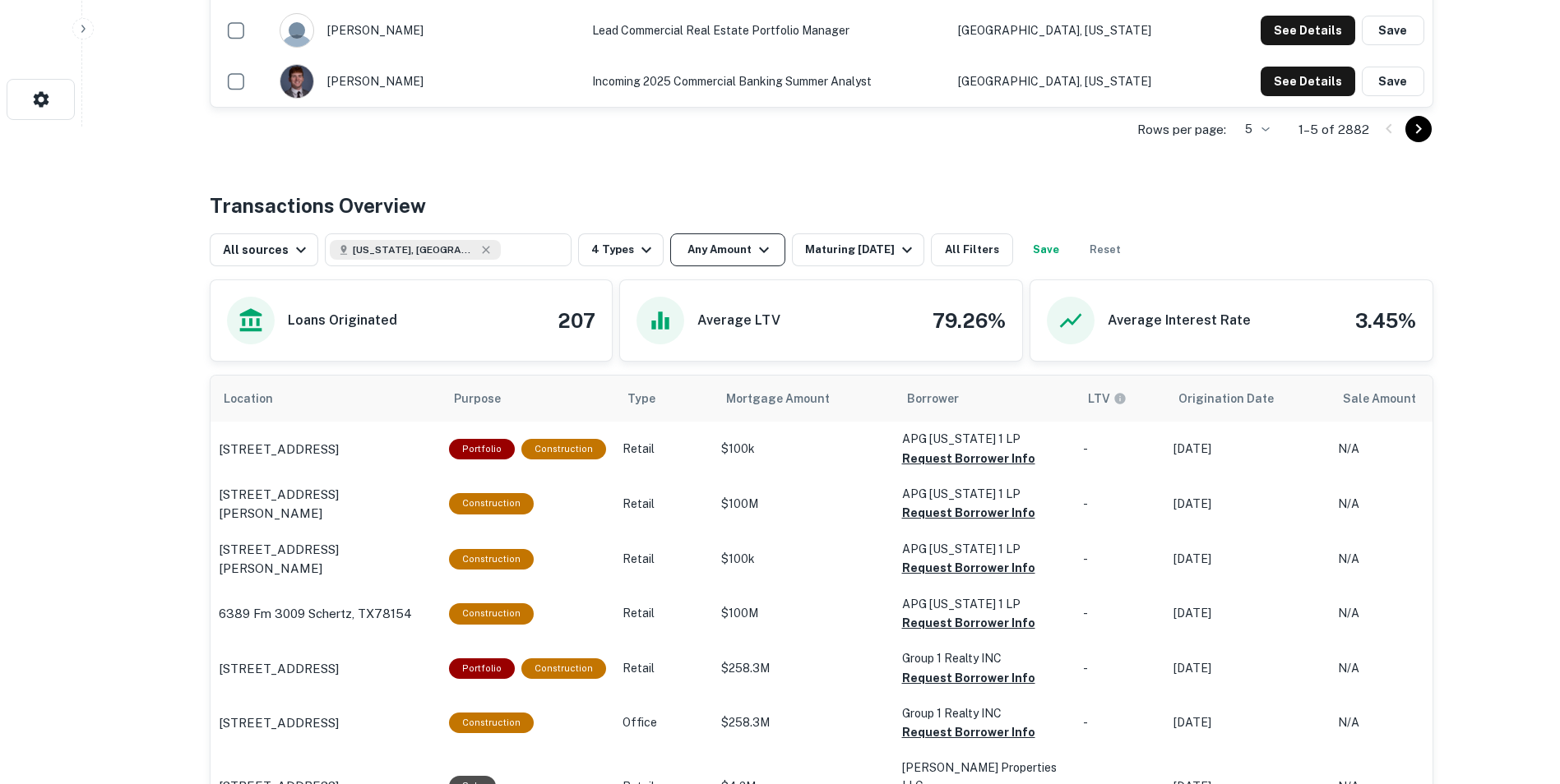
click at [759, 251] on icon "button" at bounding box center [764, 250] width 10 height 6
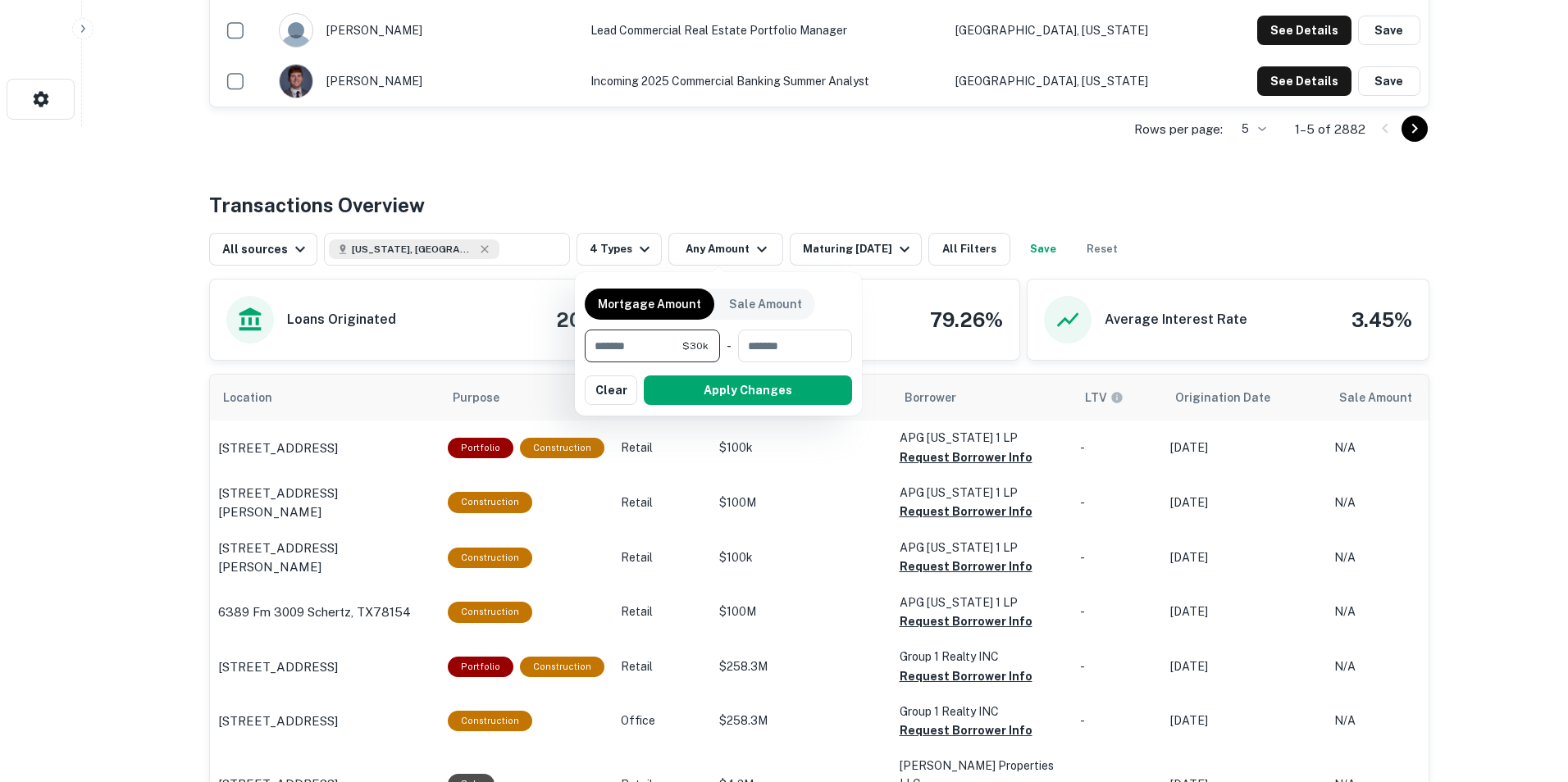
type input "*******"
click at [600, 347] on input "*******" at bounding box center [635, 346] width 100 height 33
type input "*******"
click at [733, 393] on button "Apply Changes" at bounding box center [748, 390] width 208 height 29
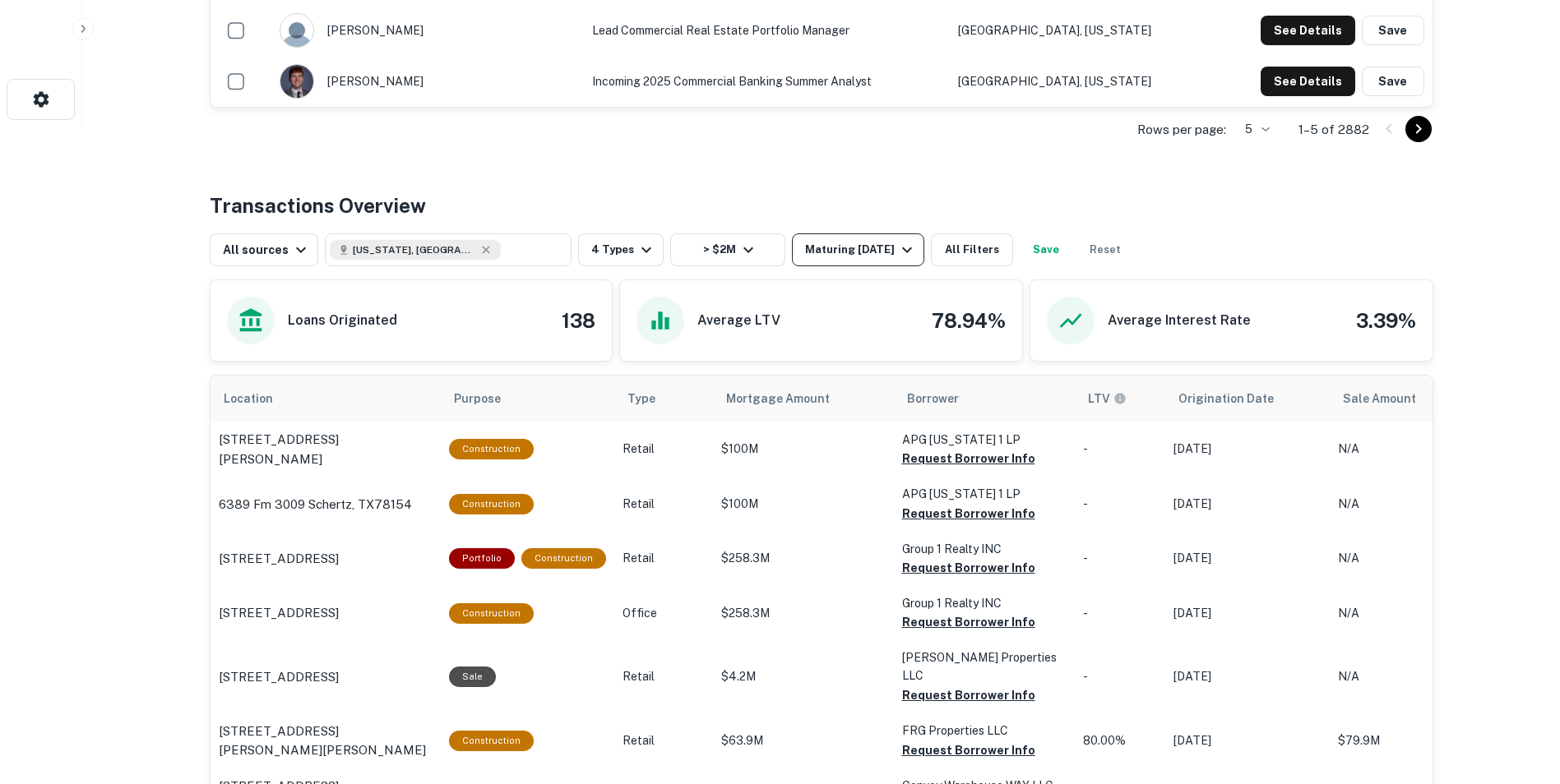
click at [904, 248] on icon "button" at bounding box center [906, 249] width 19 height 19
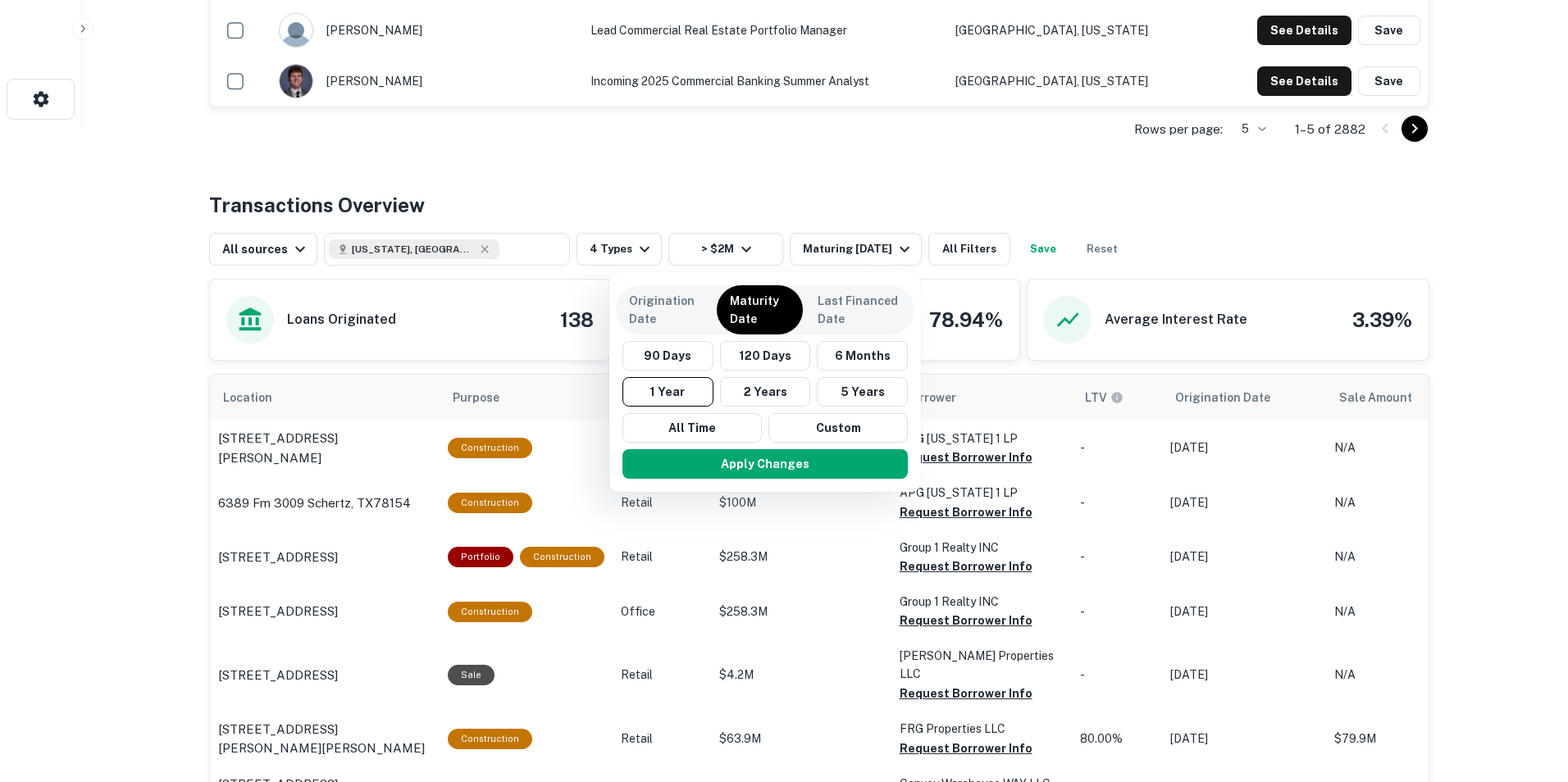
click at [891, 180] on div at bounding box center [784, 391] width 1568 height 782
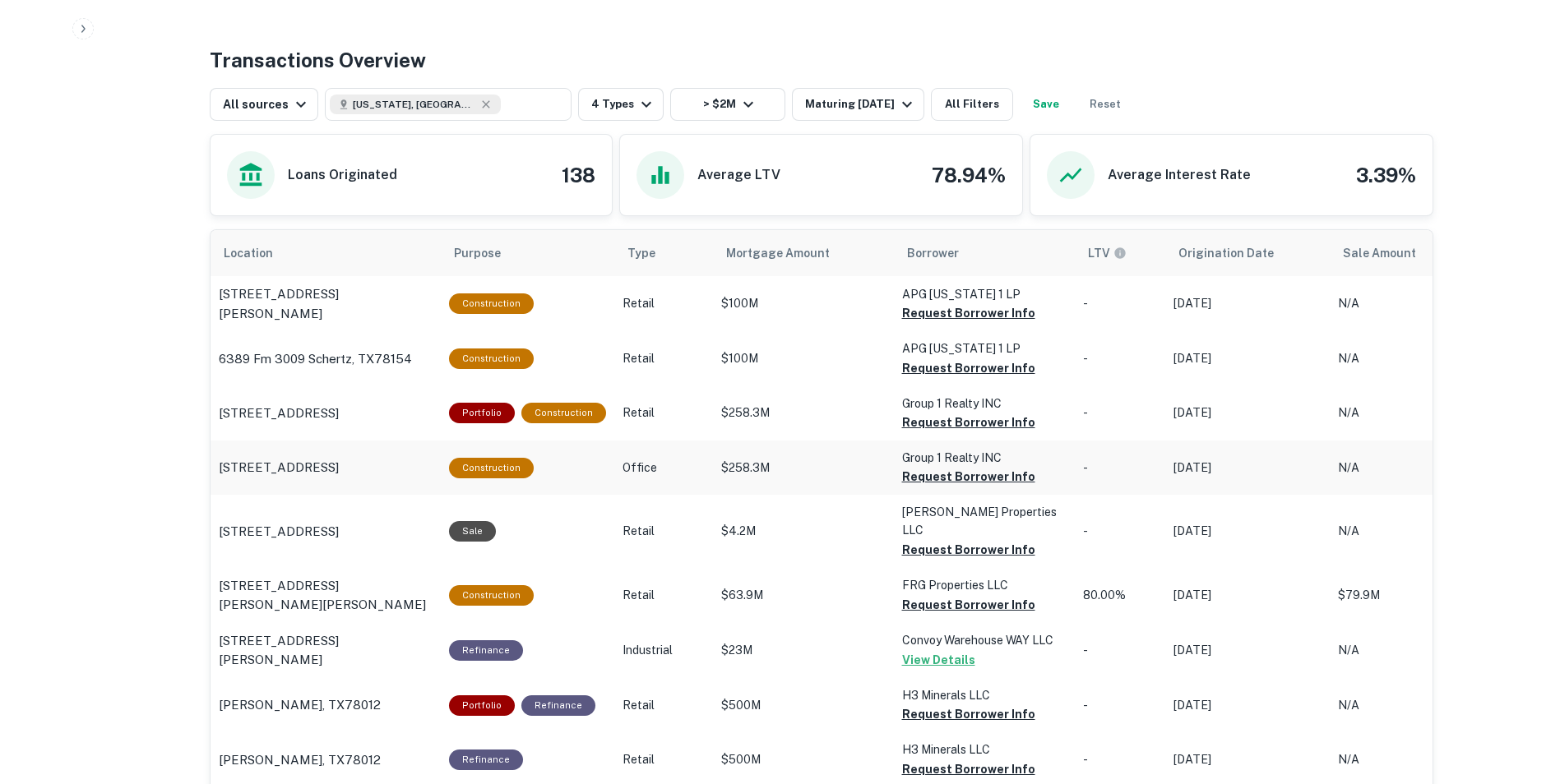
scroll to position [822, 0]
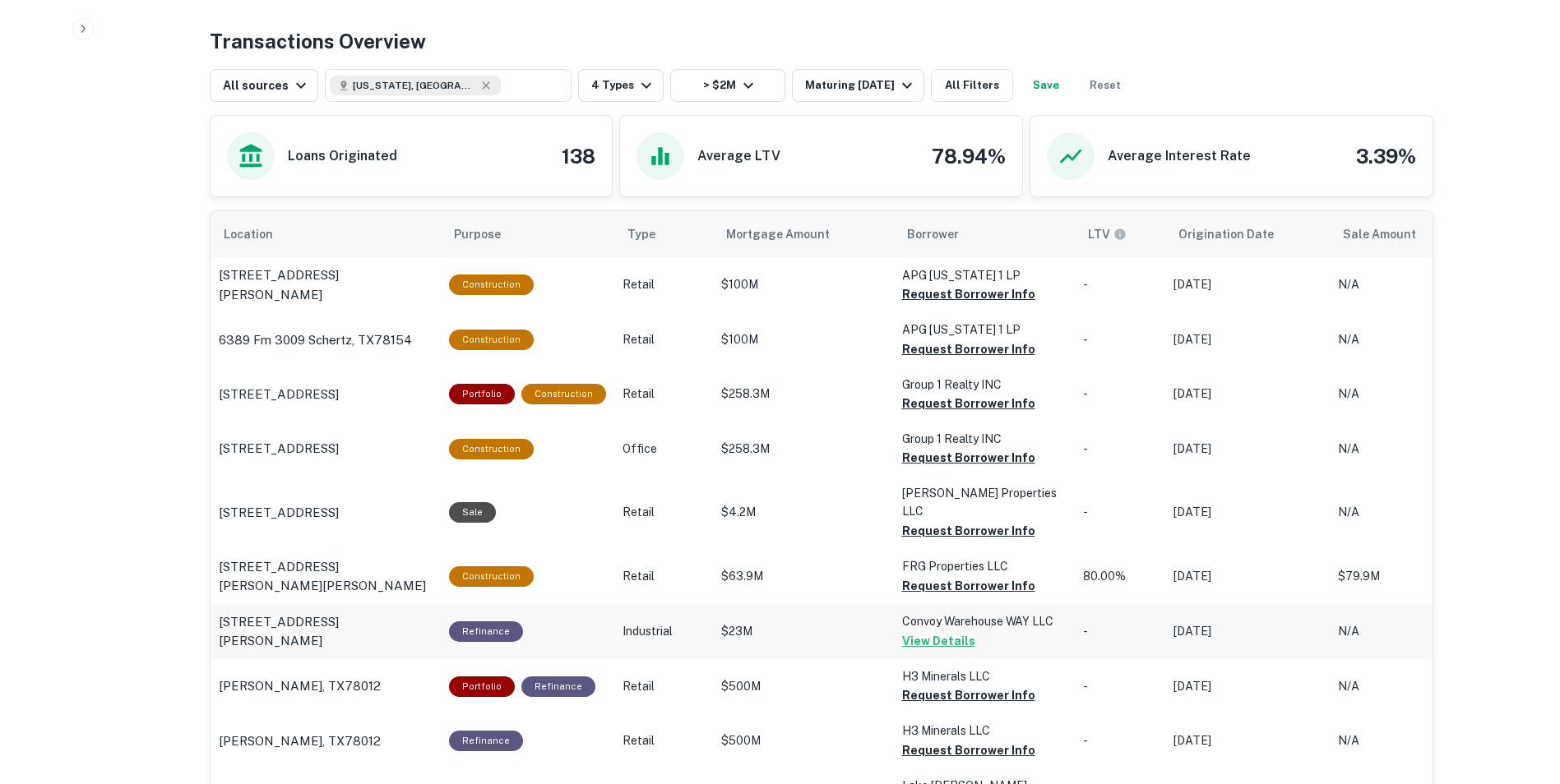
click at [928, 631] on button "View Details" at bounding box center [938, 640] width 73 height 19
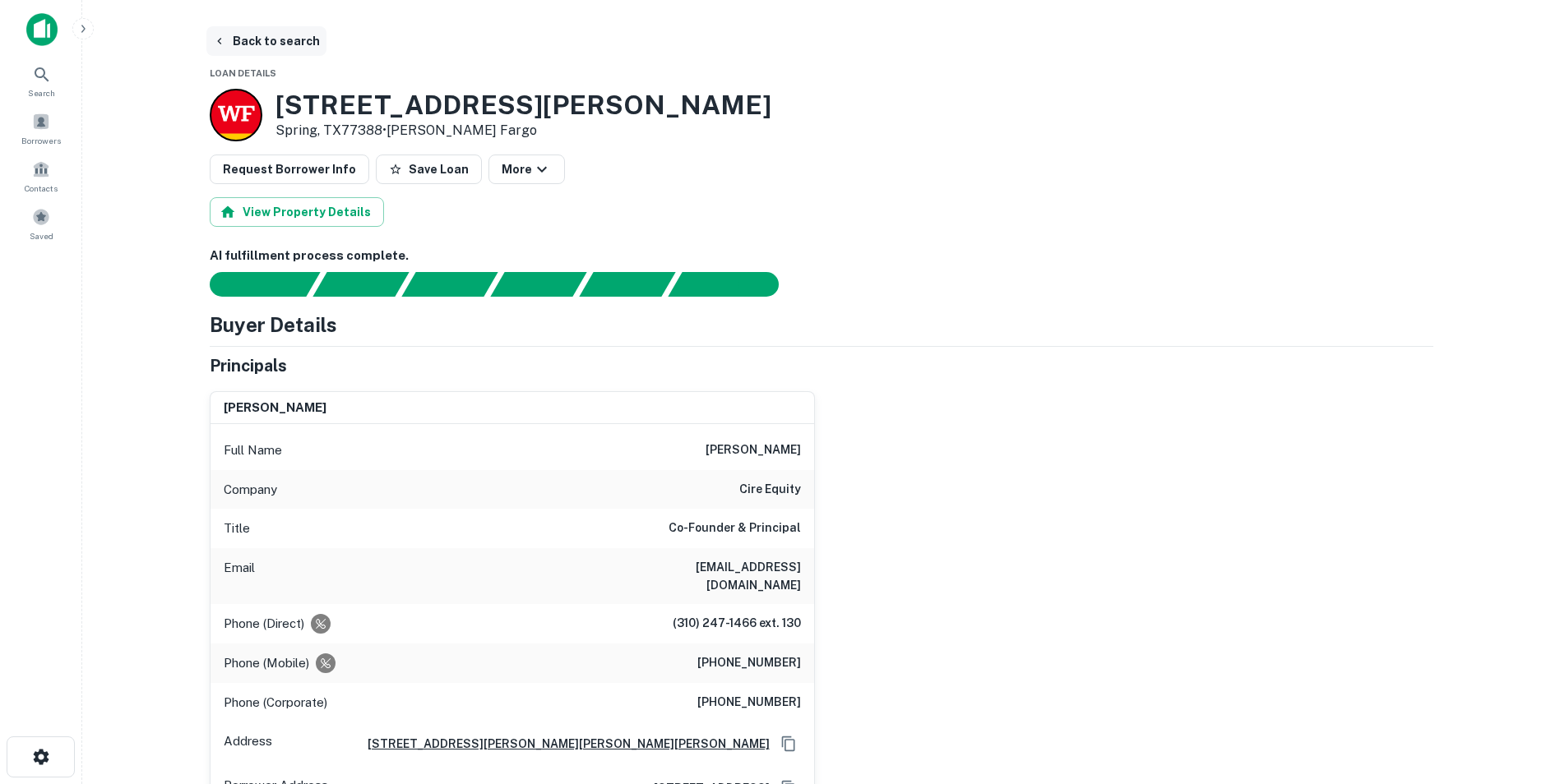
click at [232, 36] on button "Back to search" at bounding box center [266, 40] width 120 height 29
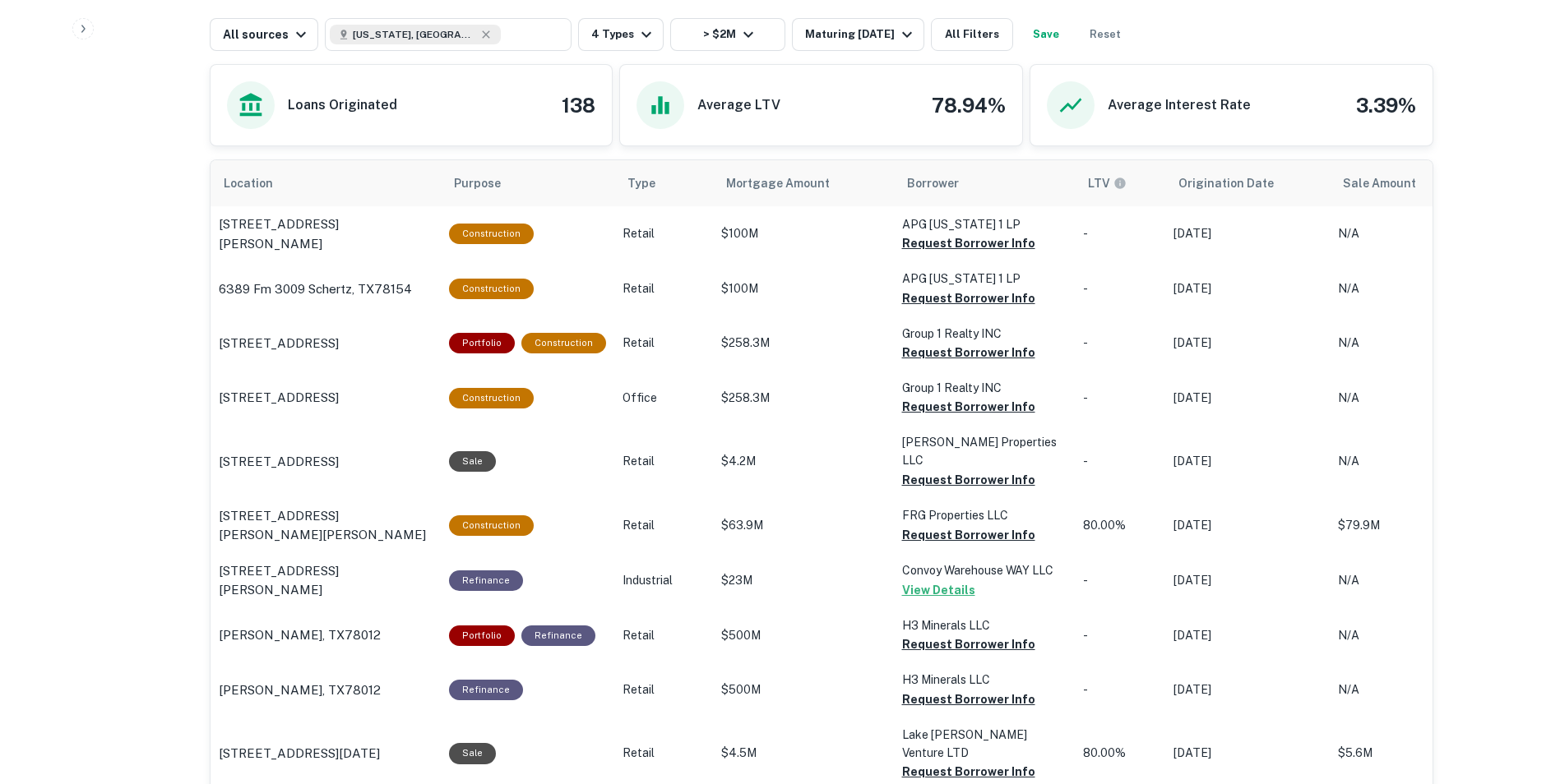
scroll to position [822, 0]
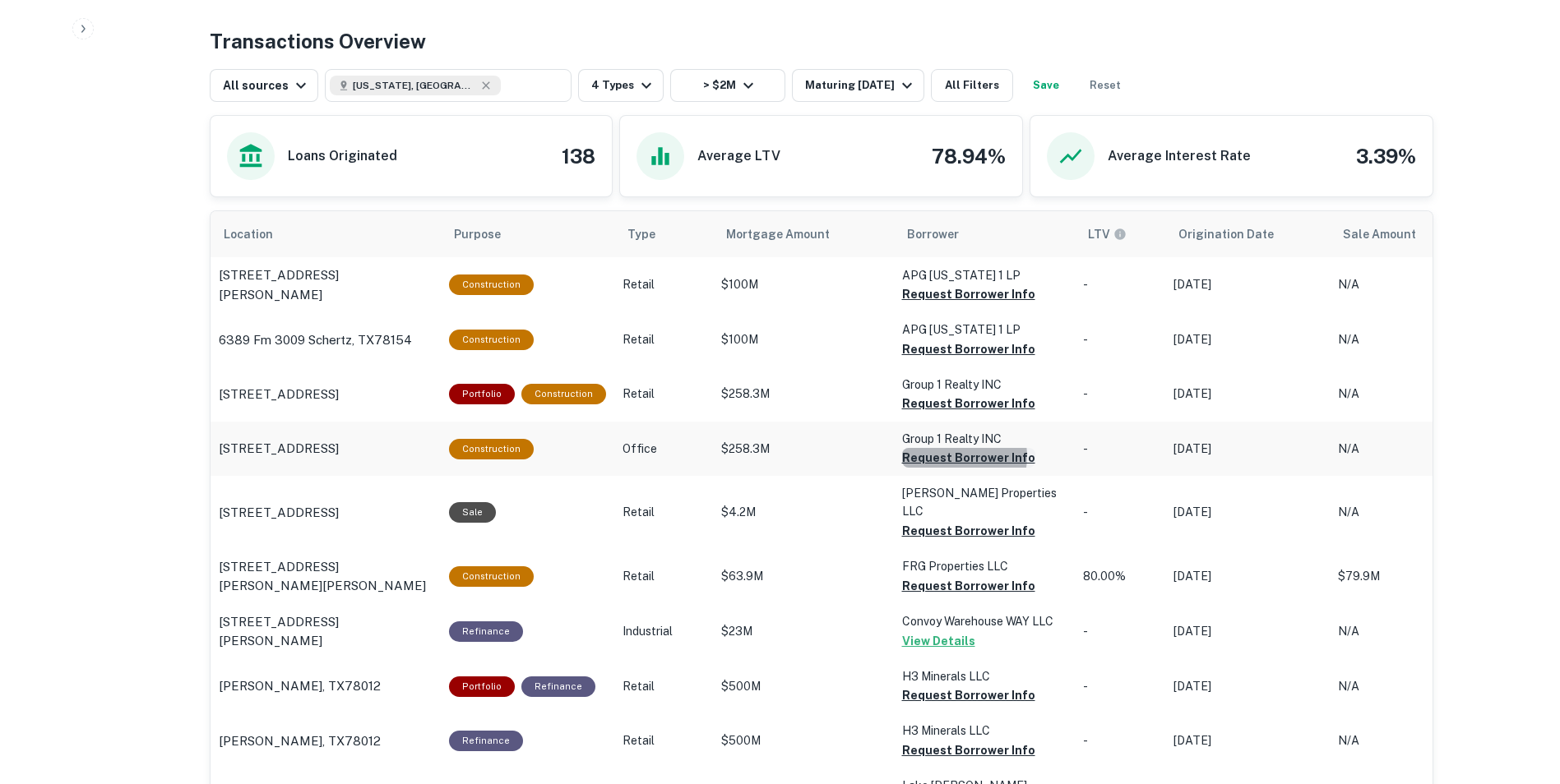
click at [947, 305] on button "Request Borrower Info" at bounding box center [968, 294] width 133 height 19
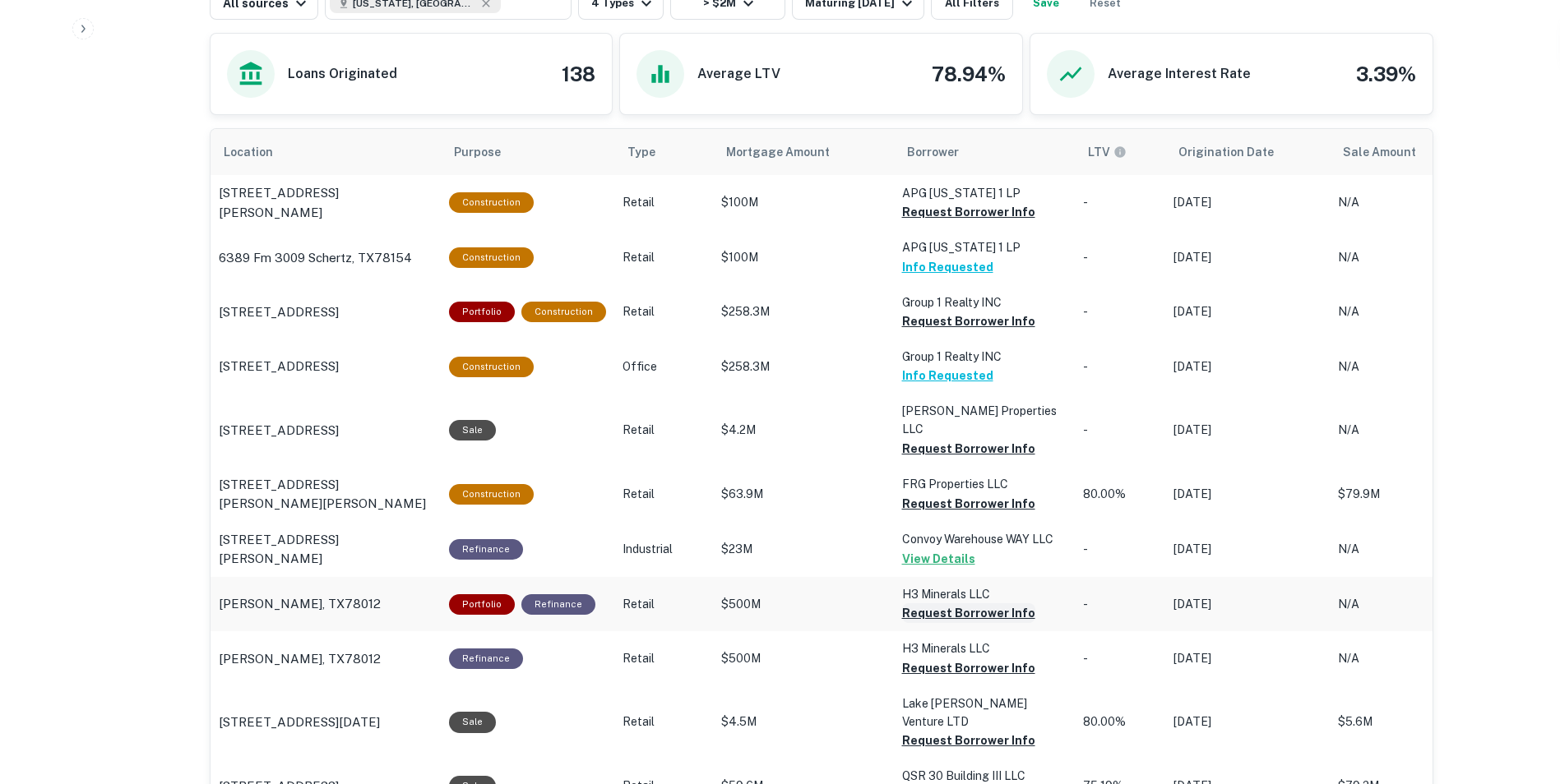
scroll to position [987, 0]
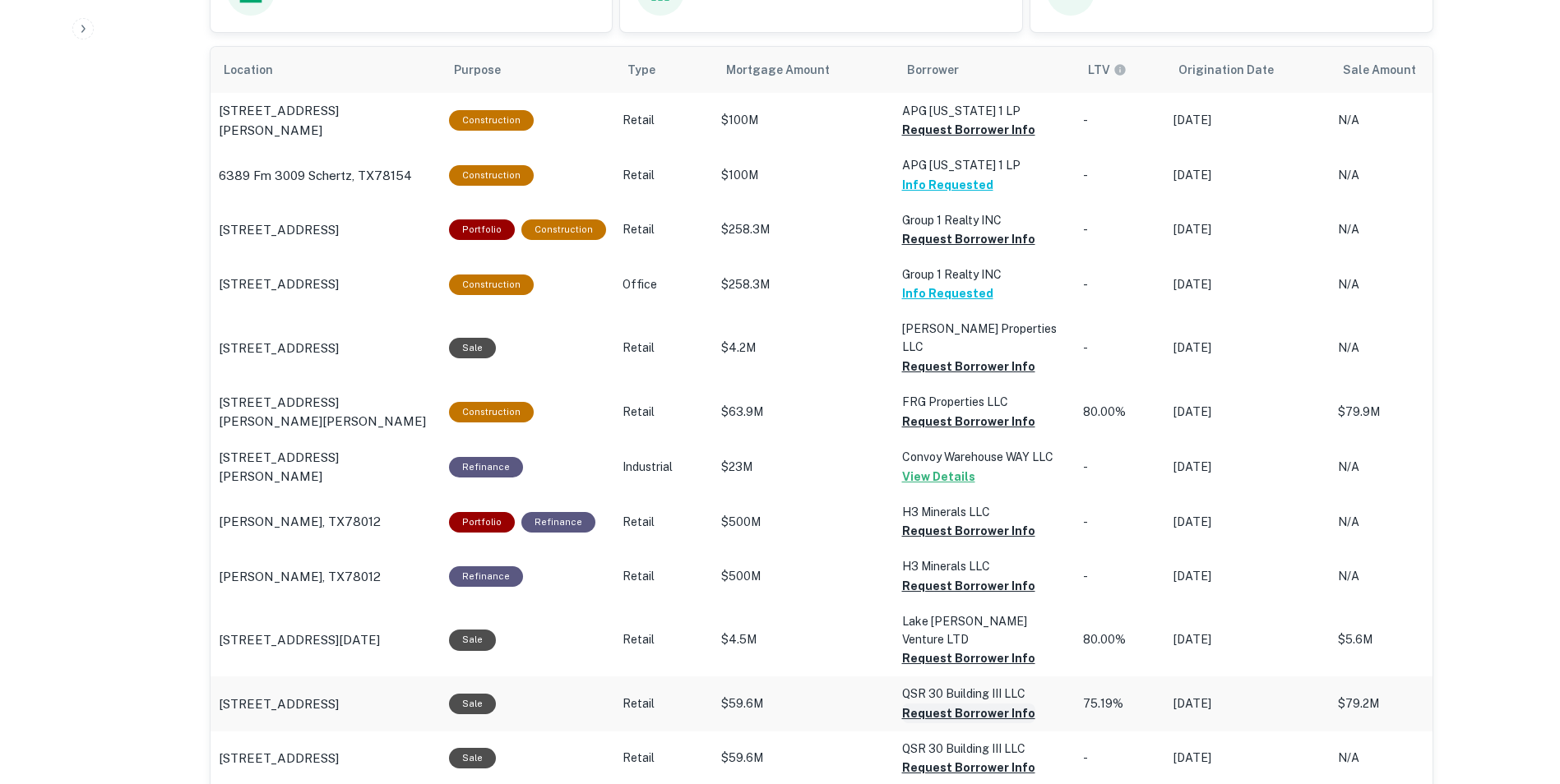
click at [946, 140] on button "Request Borrower Info" at bounding box center [968, 130] width 133 height 19
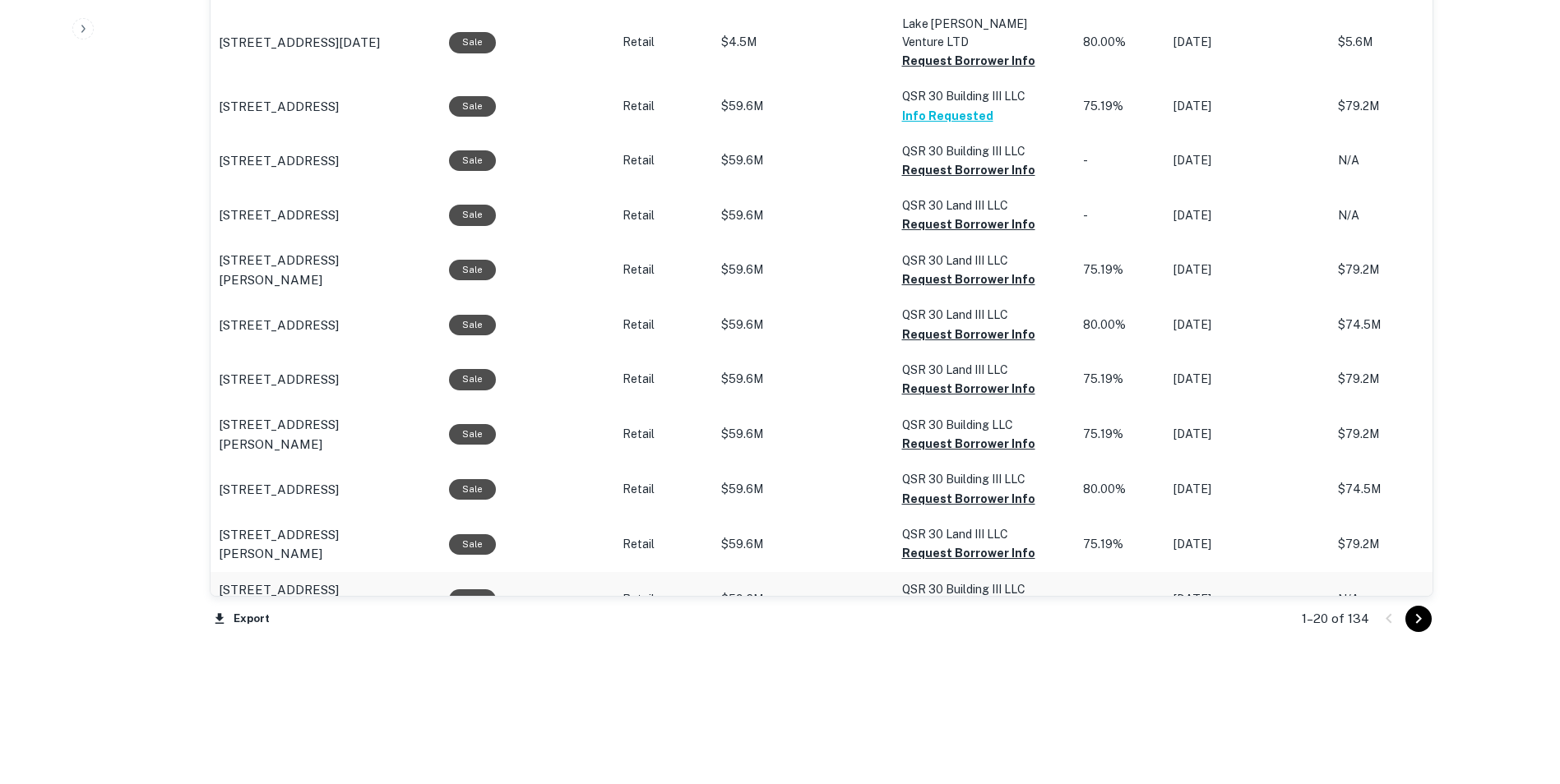
scroll to position [1599, 0]
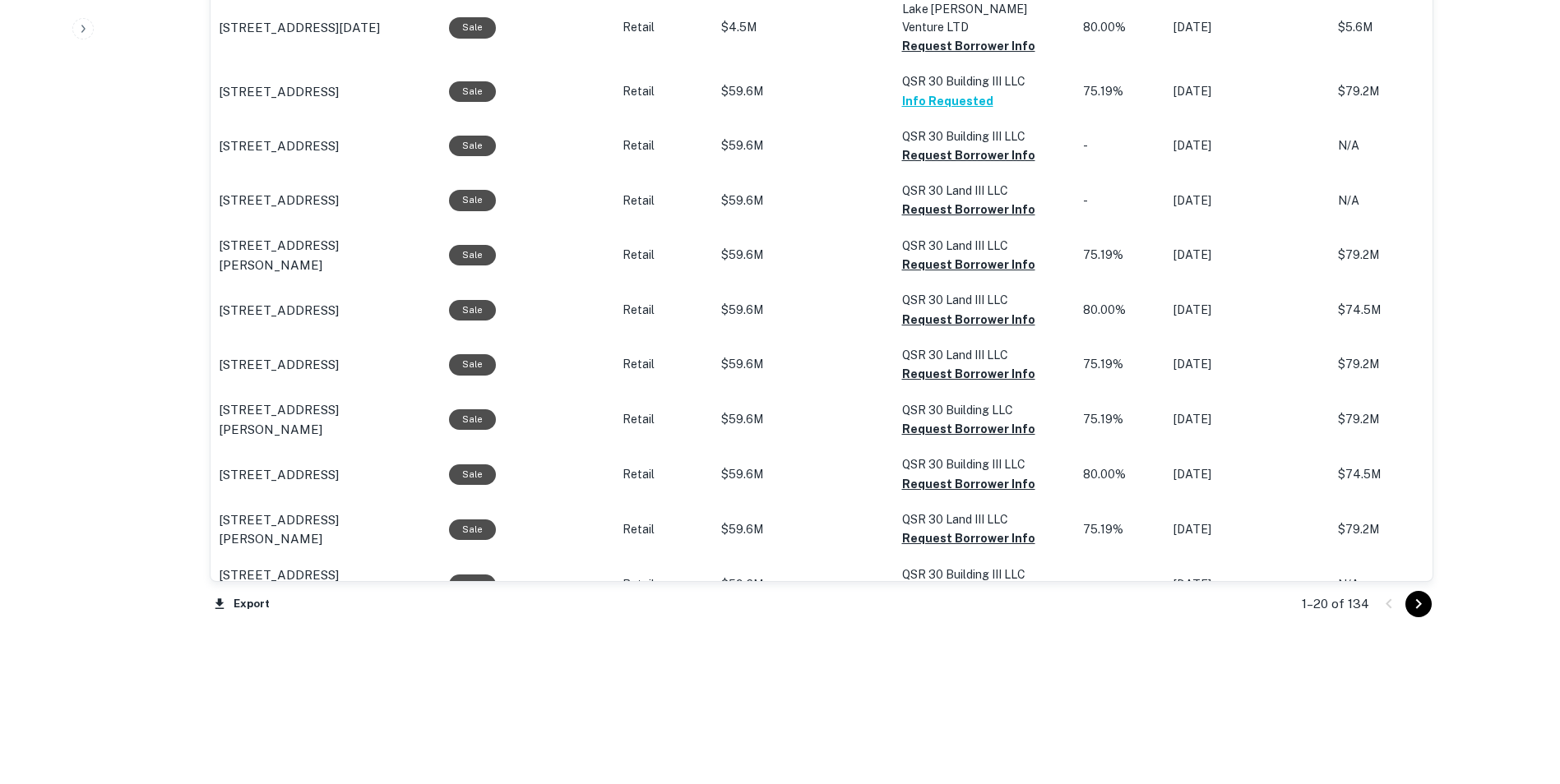
click at [1412, 608] on icon "Go to next page" at bounding box center [1418, 603] width 19 height 19
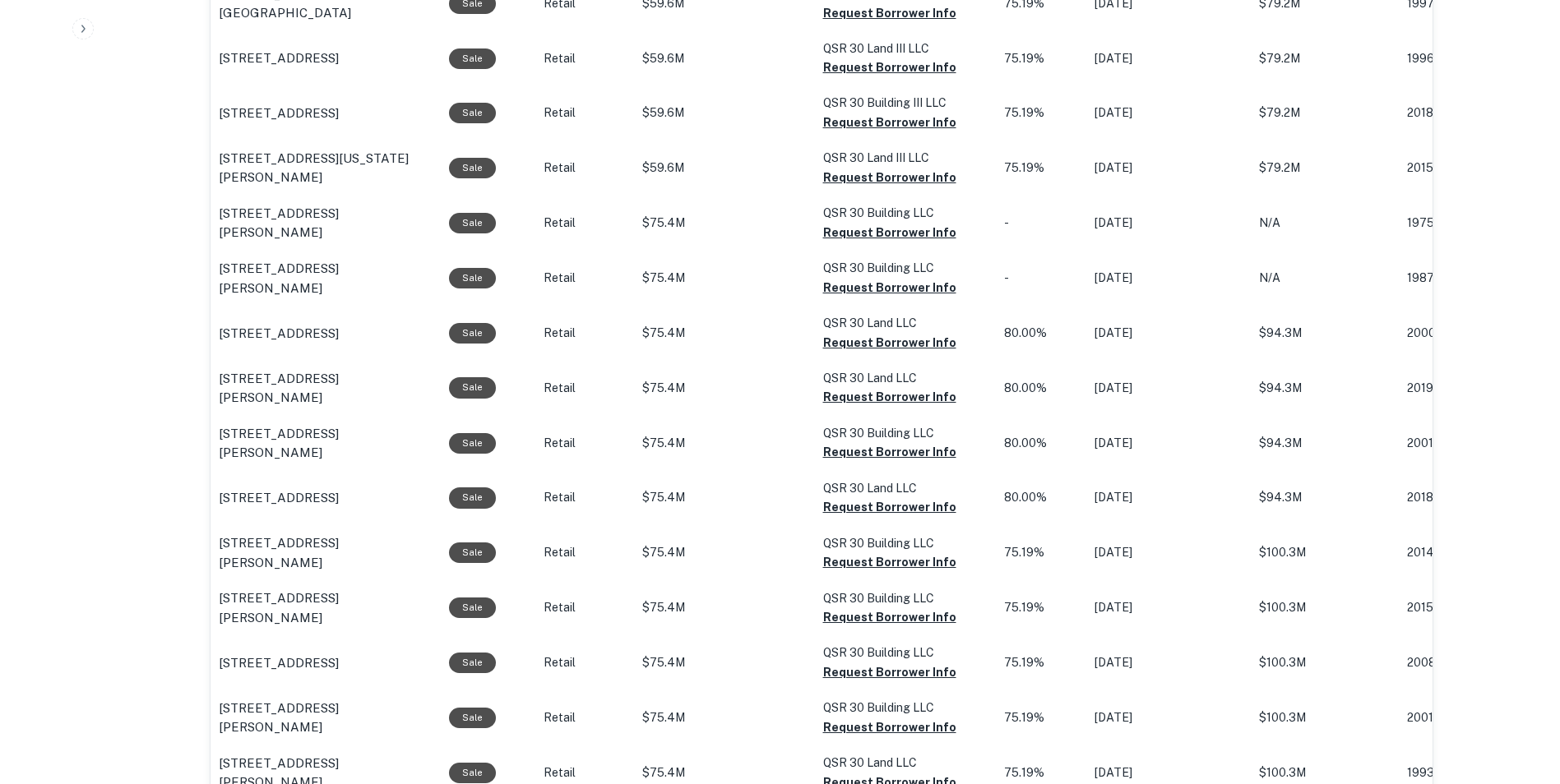
scroll to position [1594, 0]
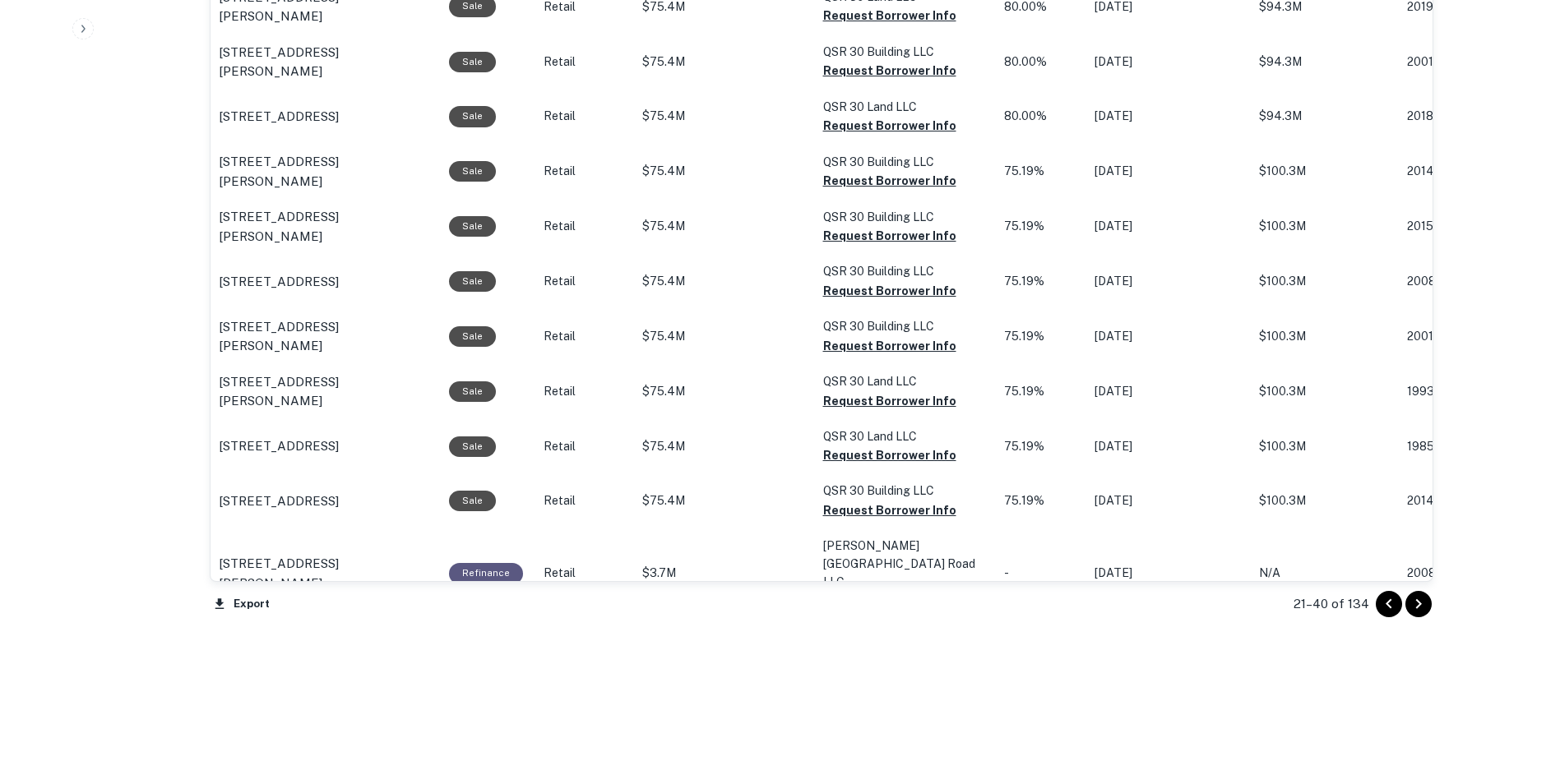
click at [1394, 610] on icon "Go to previous page" at bounding box center [1388, 603] width 19 height 19
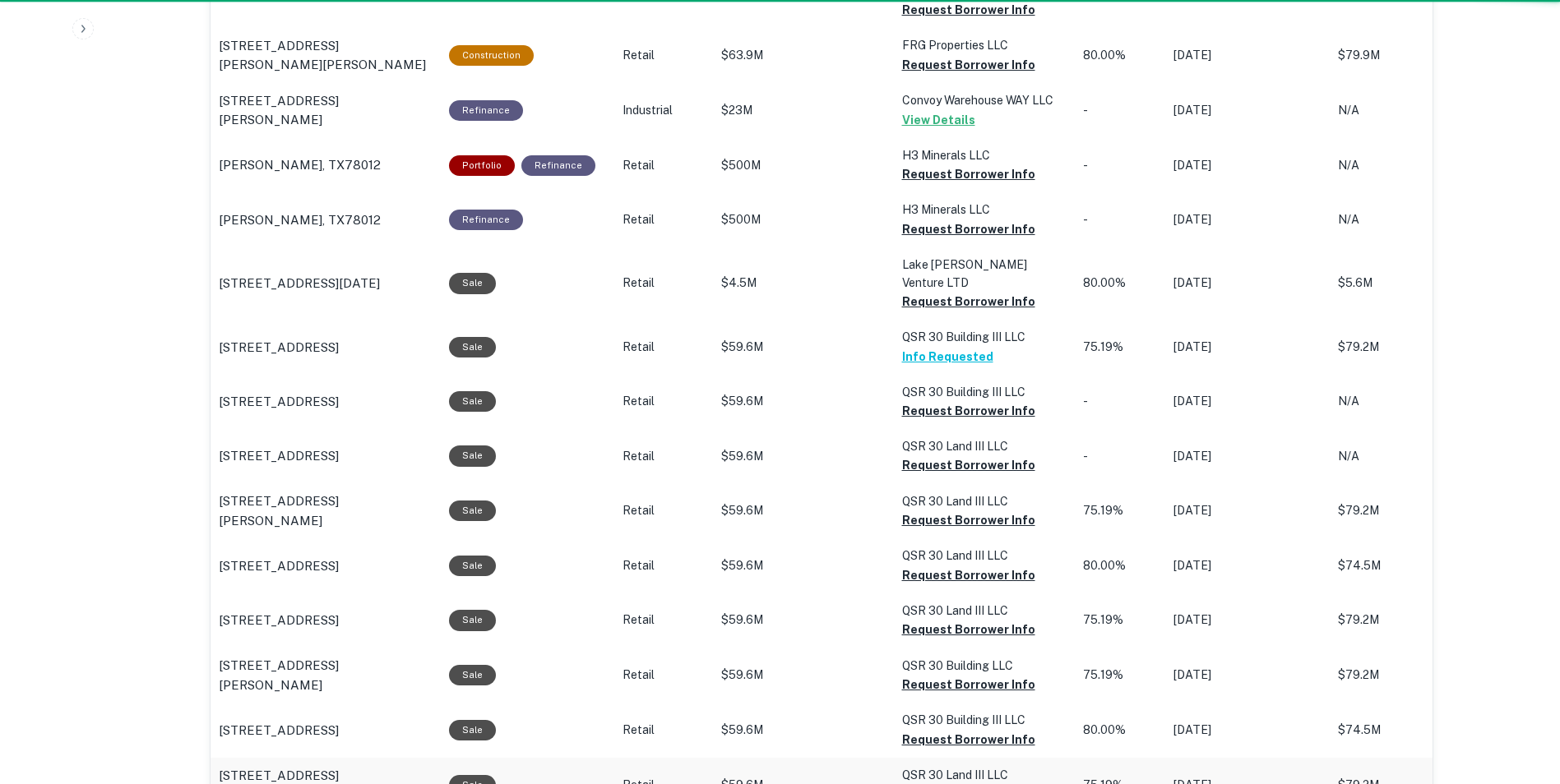
scroll to position [1594, 0]
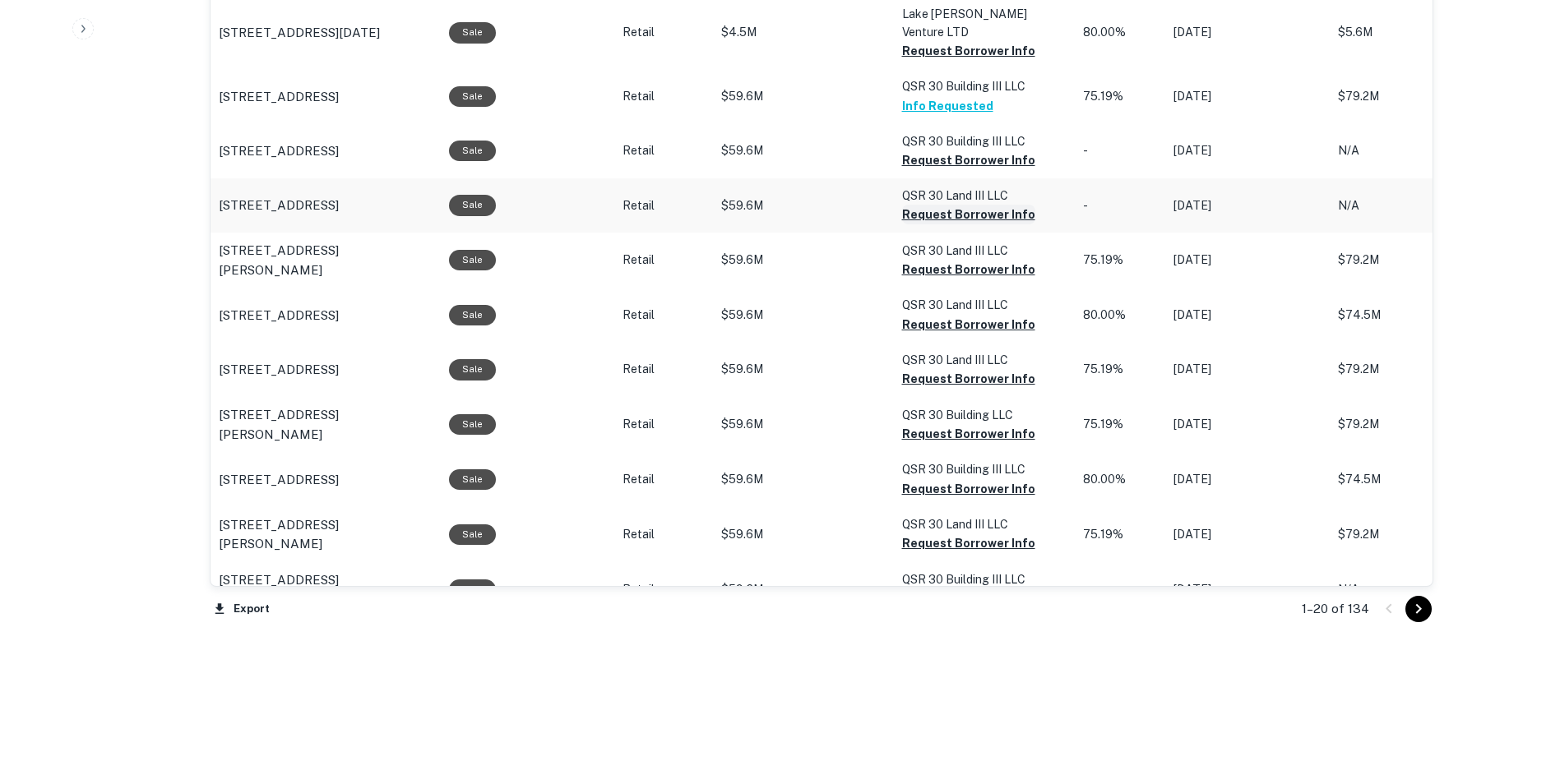
click at [1419, 612] on icon "Go to next page" at bounding box center [1418, 608] width 19 height 19
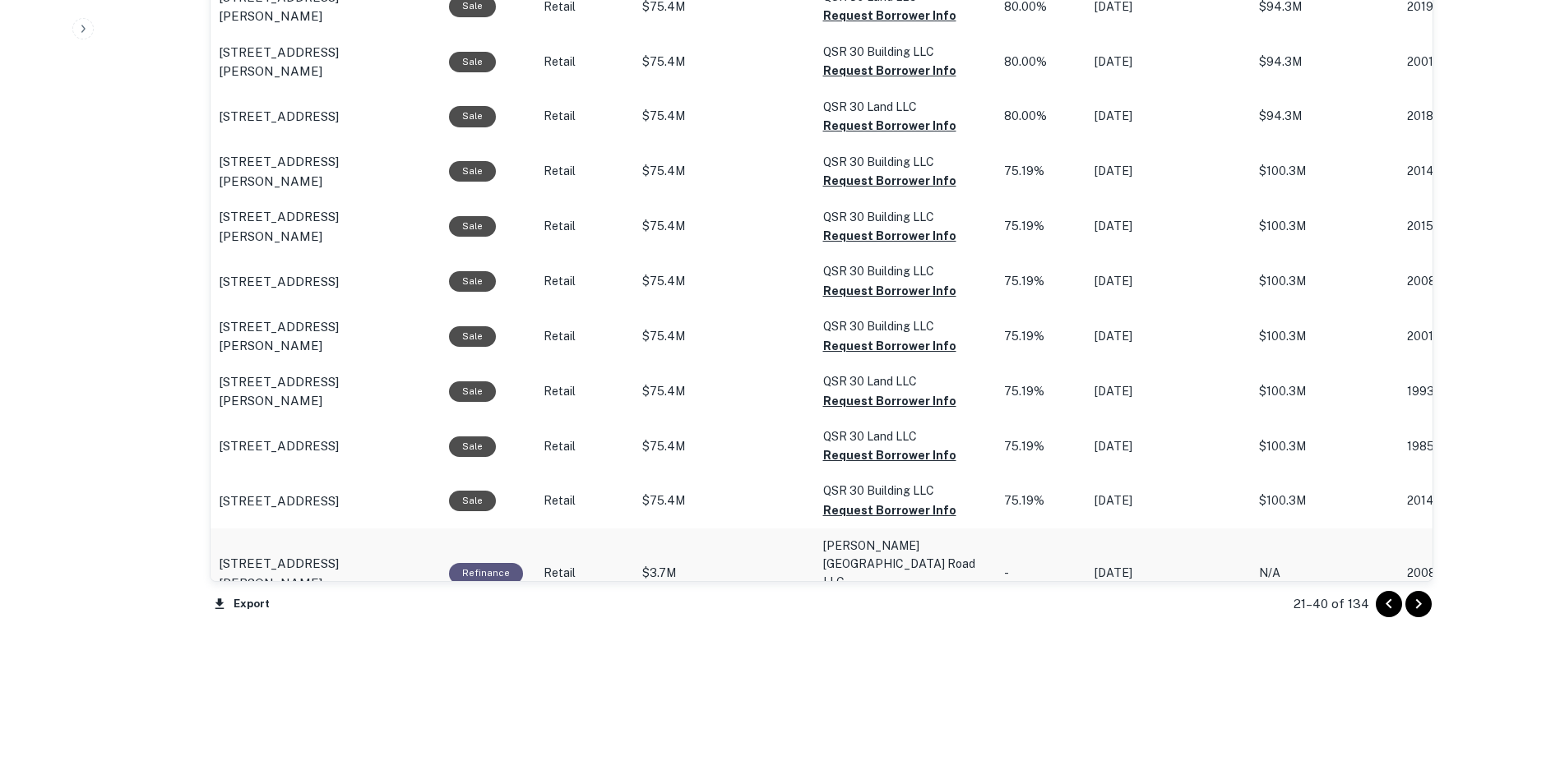
click at [1423, 604] on icon "Go to next page" at bounding box center [1418, 603] width 19 height 19
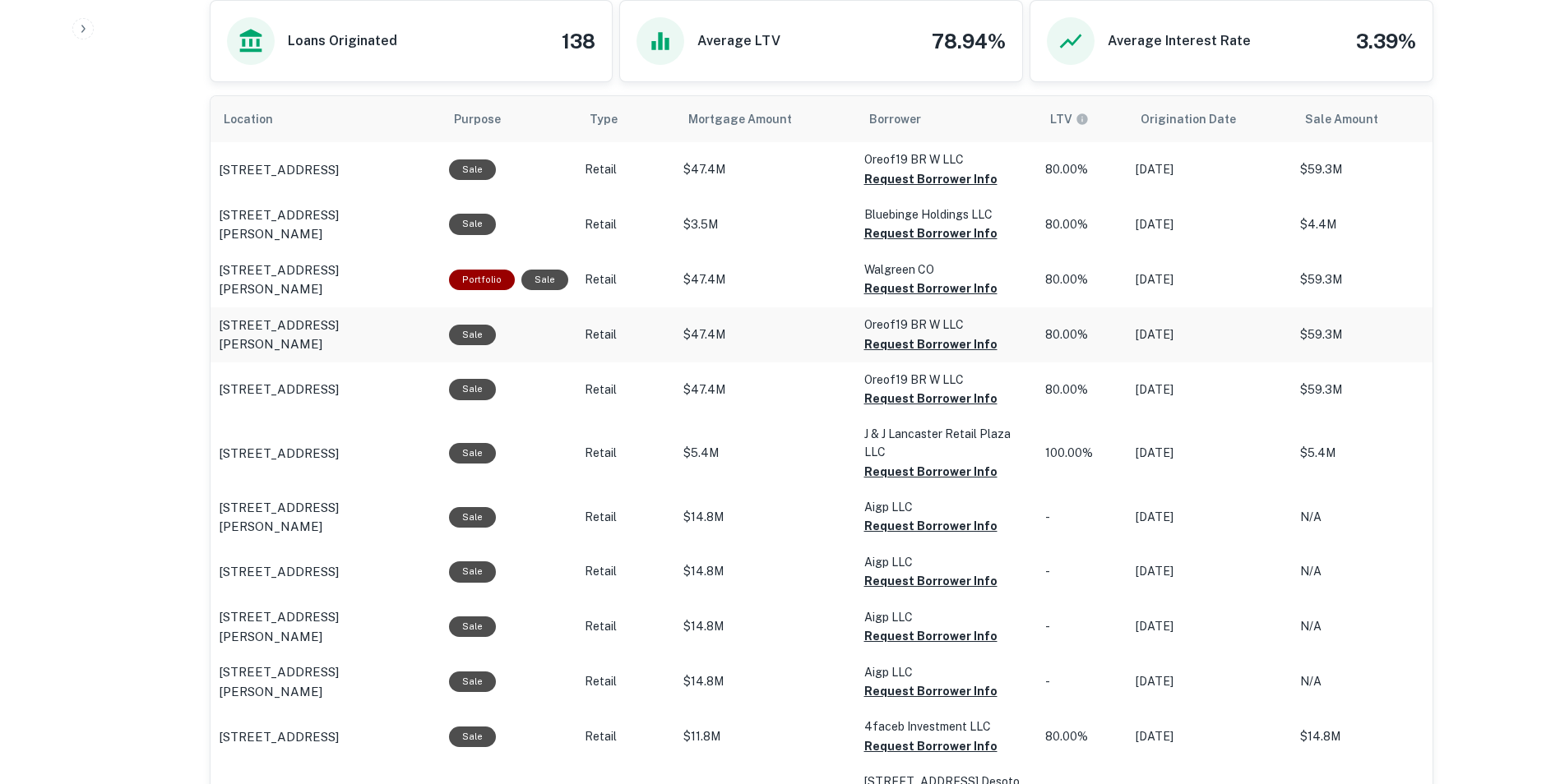
scroll to position [936, 0]
click at [915, 177] on button "Request Borrower Info" at bounding box center [931, 179] width 133 height 19
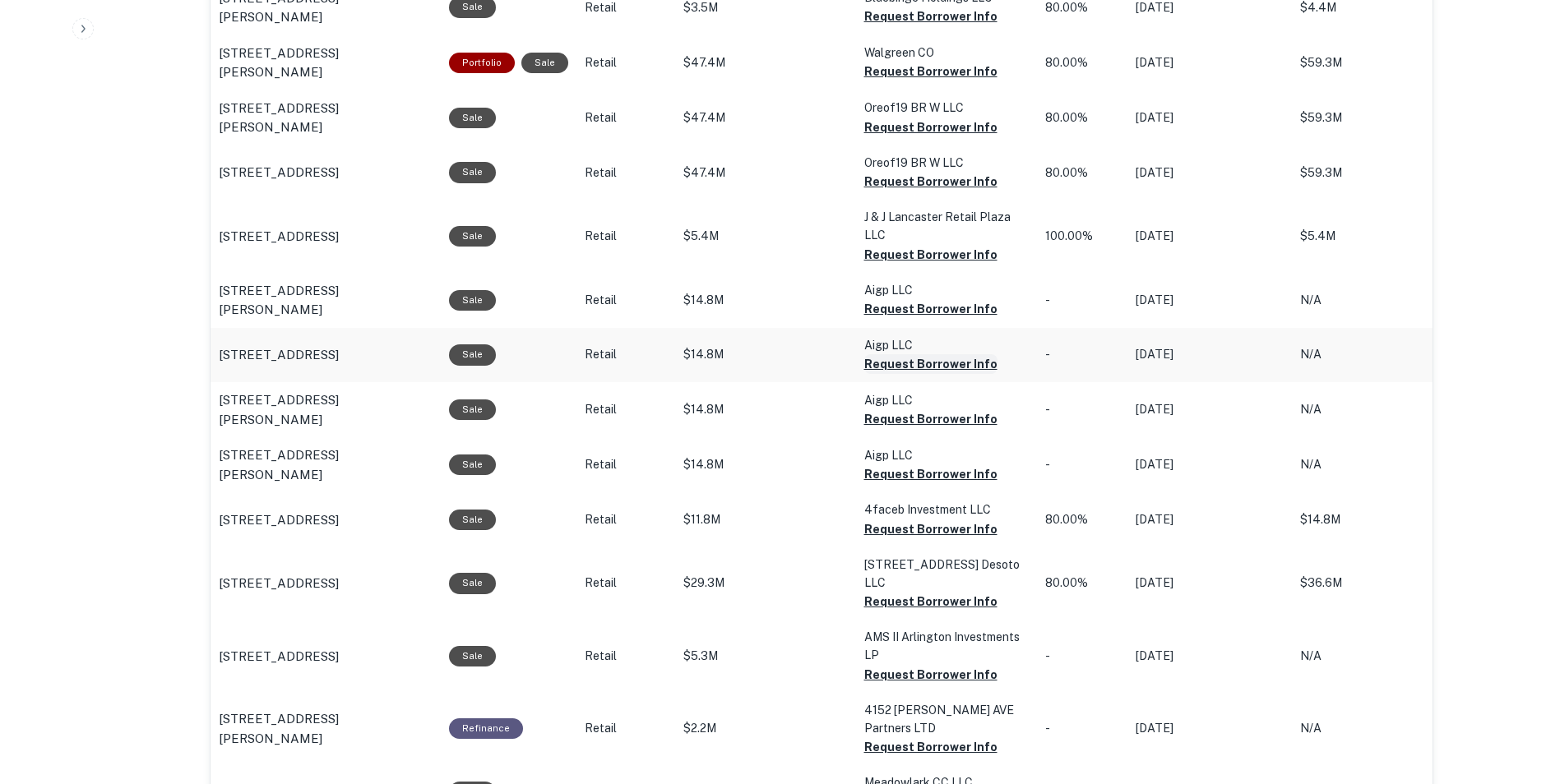
scroll to position [1183, 0]
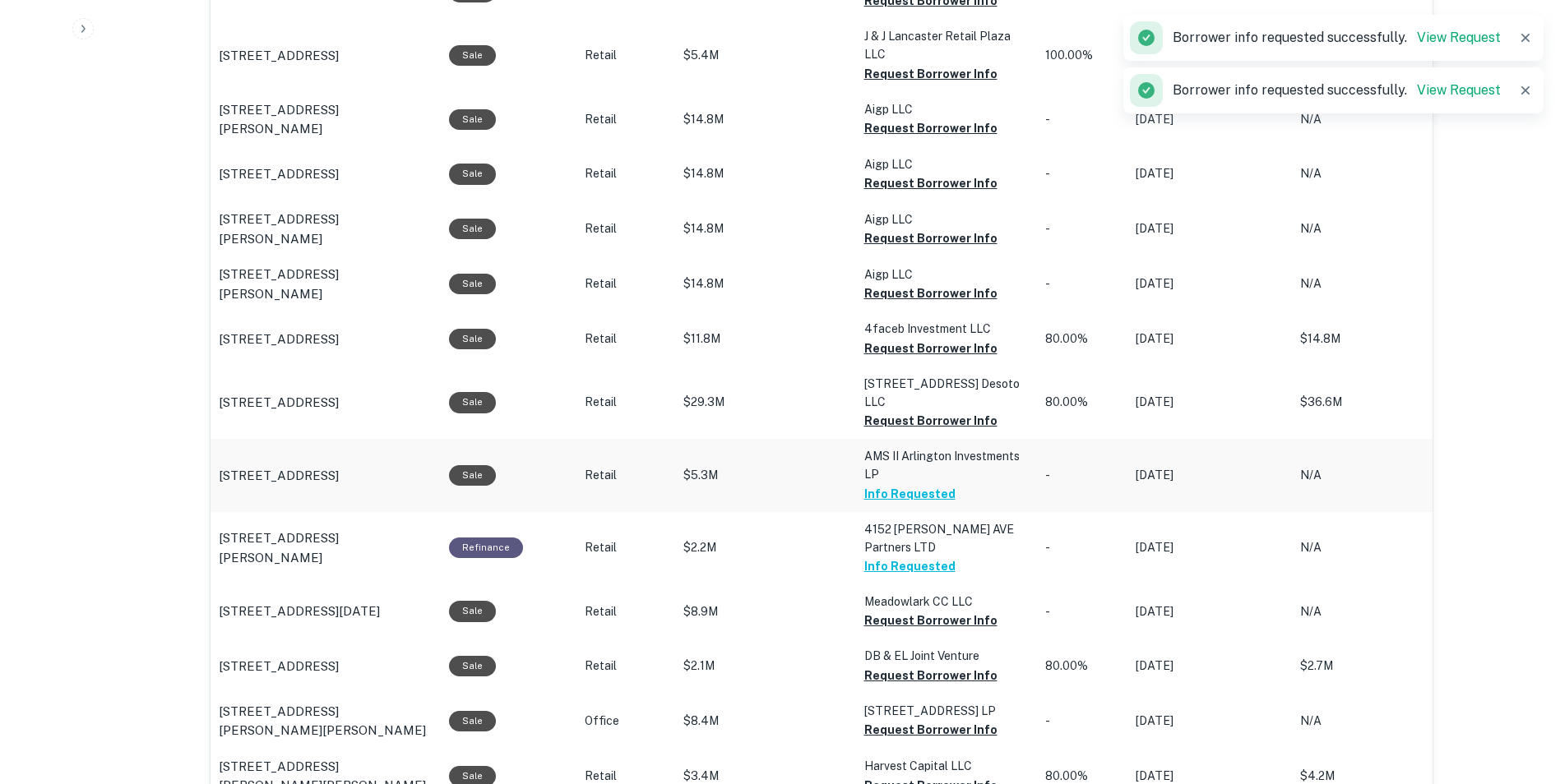
scroll to position [1348, 0]
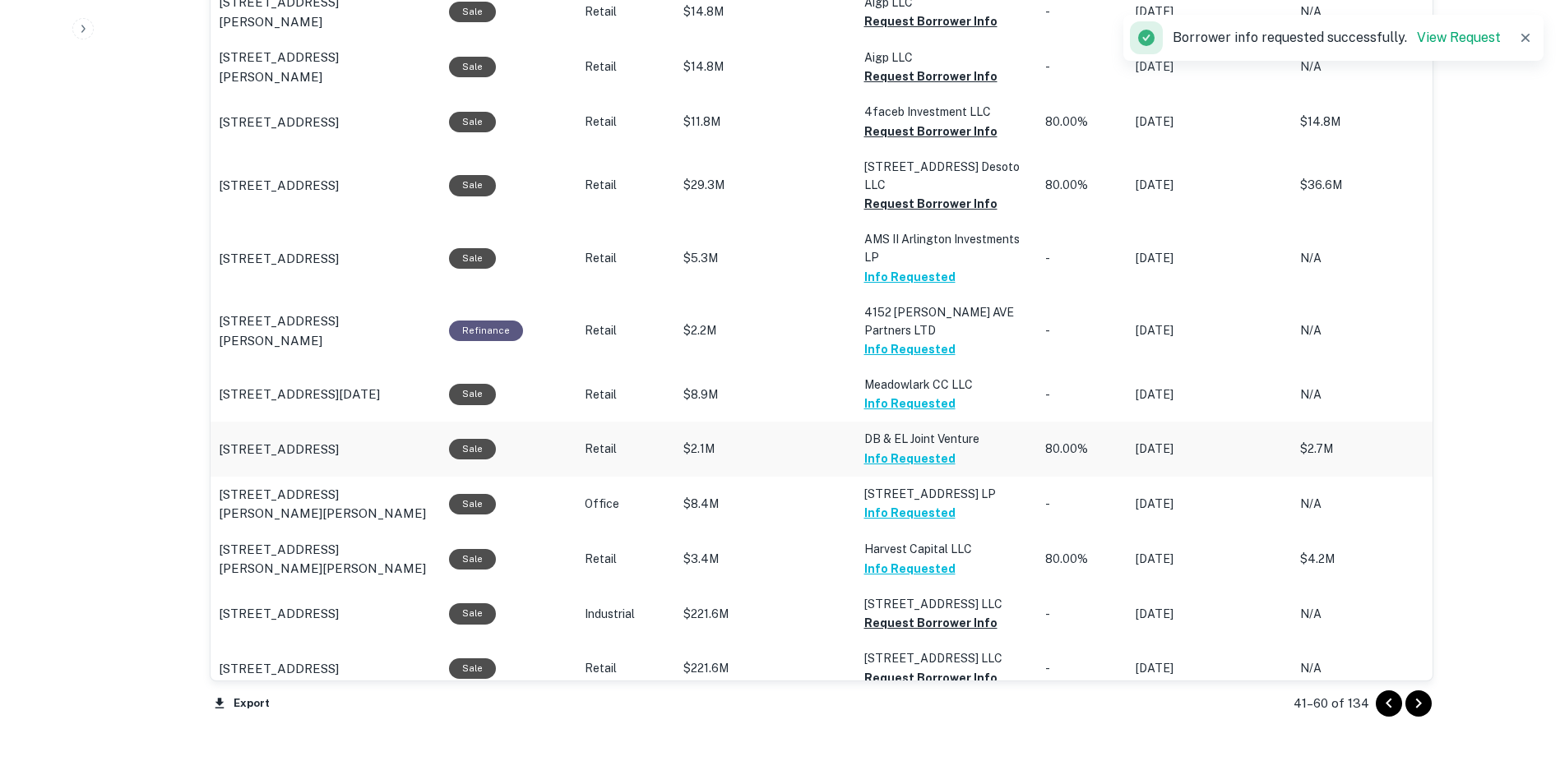
scroll to position [1594, 0]
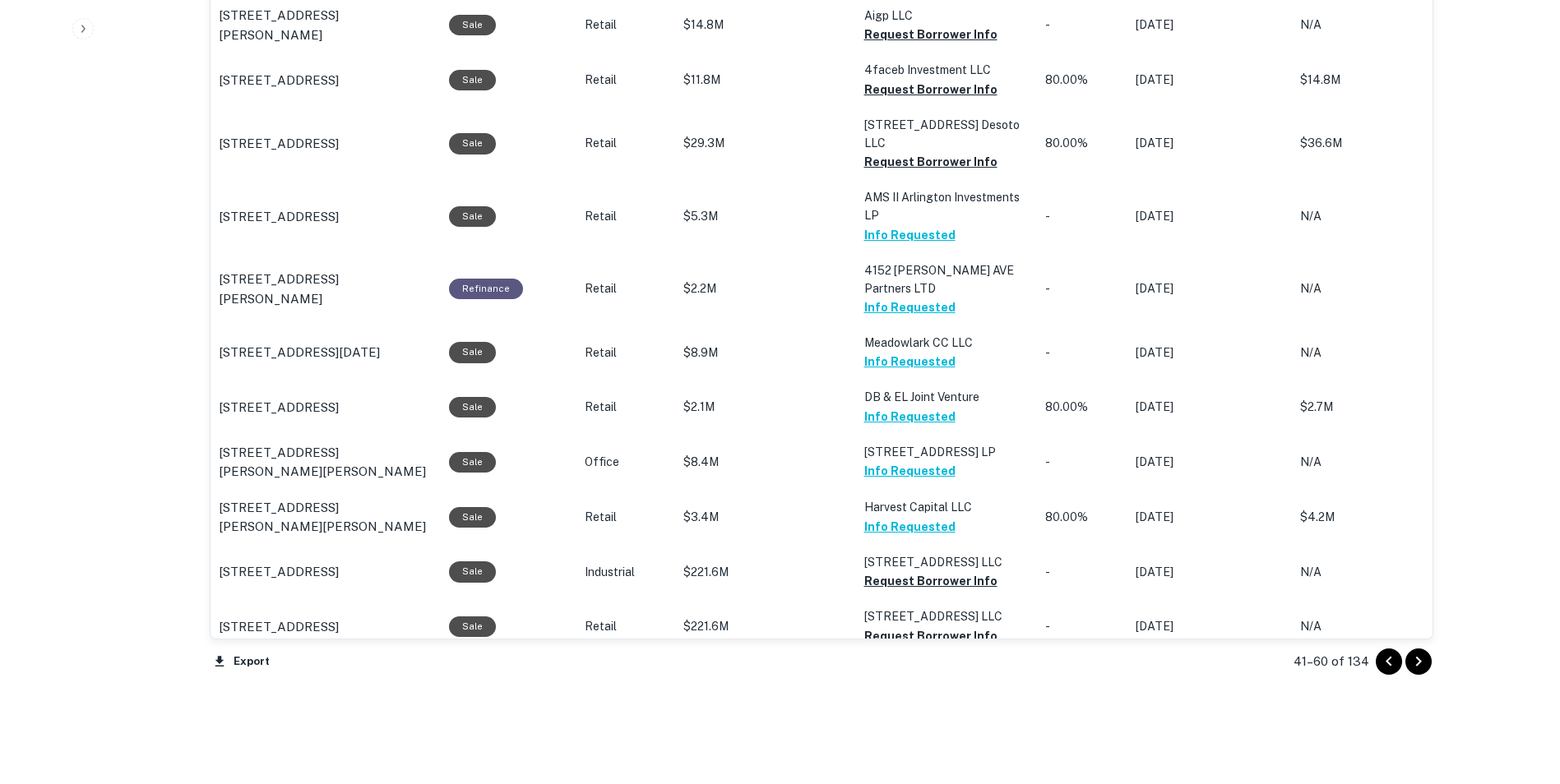
click at [1417, 659] on icon "Go to next page" at bounding box center [1418, 662] width 6 height 10
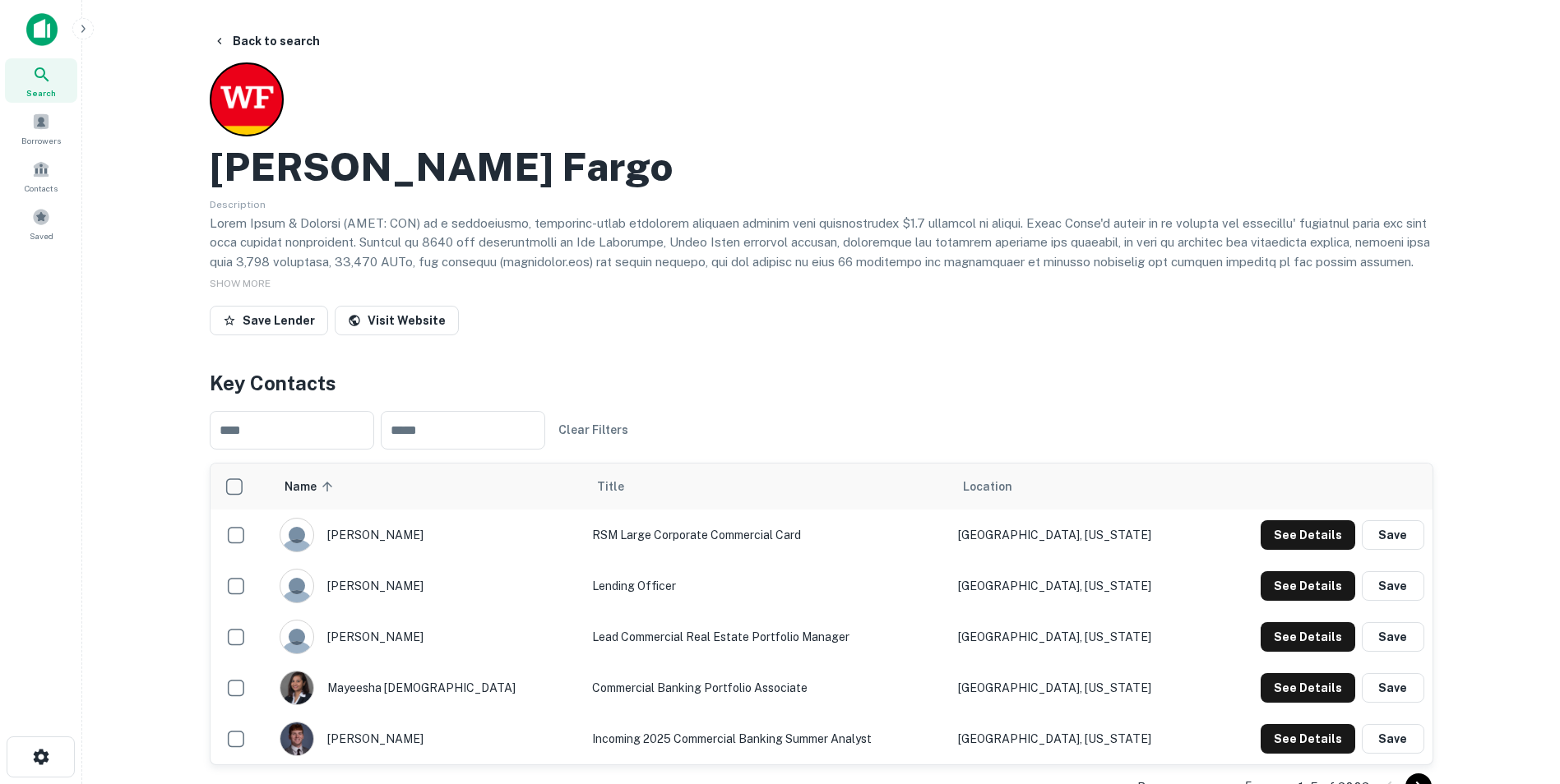
click at [39, 77] on icon at bounding box center [41, 74] width 14 height 14
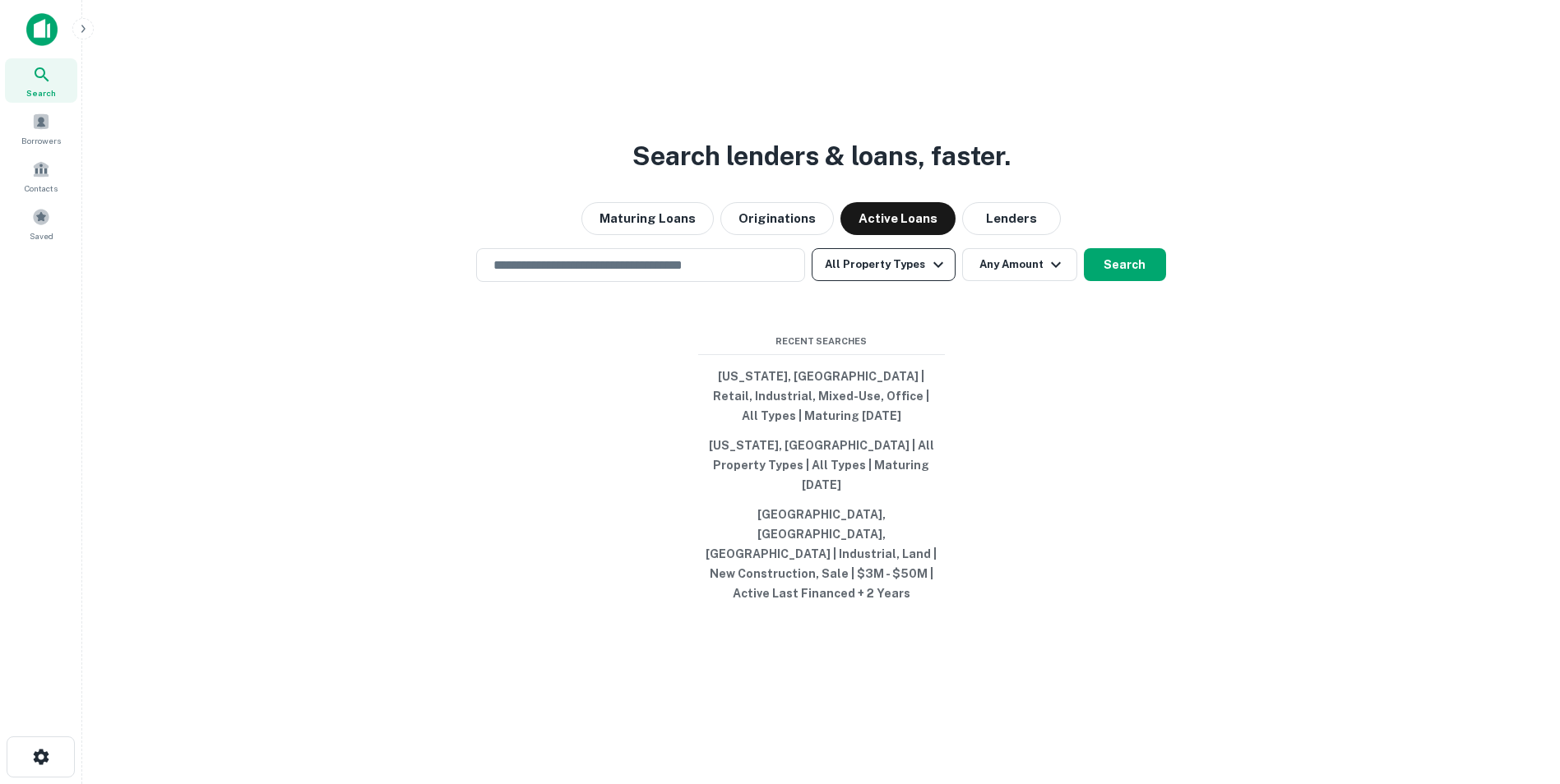
click at [931, 274] on icon "button" at bounding box center [937, 264] width 19 height 19
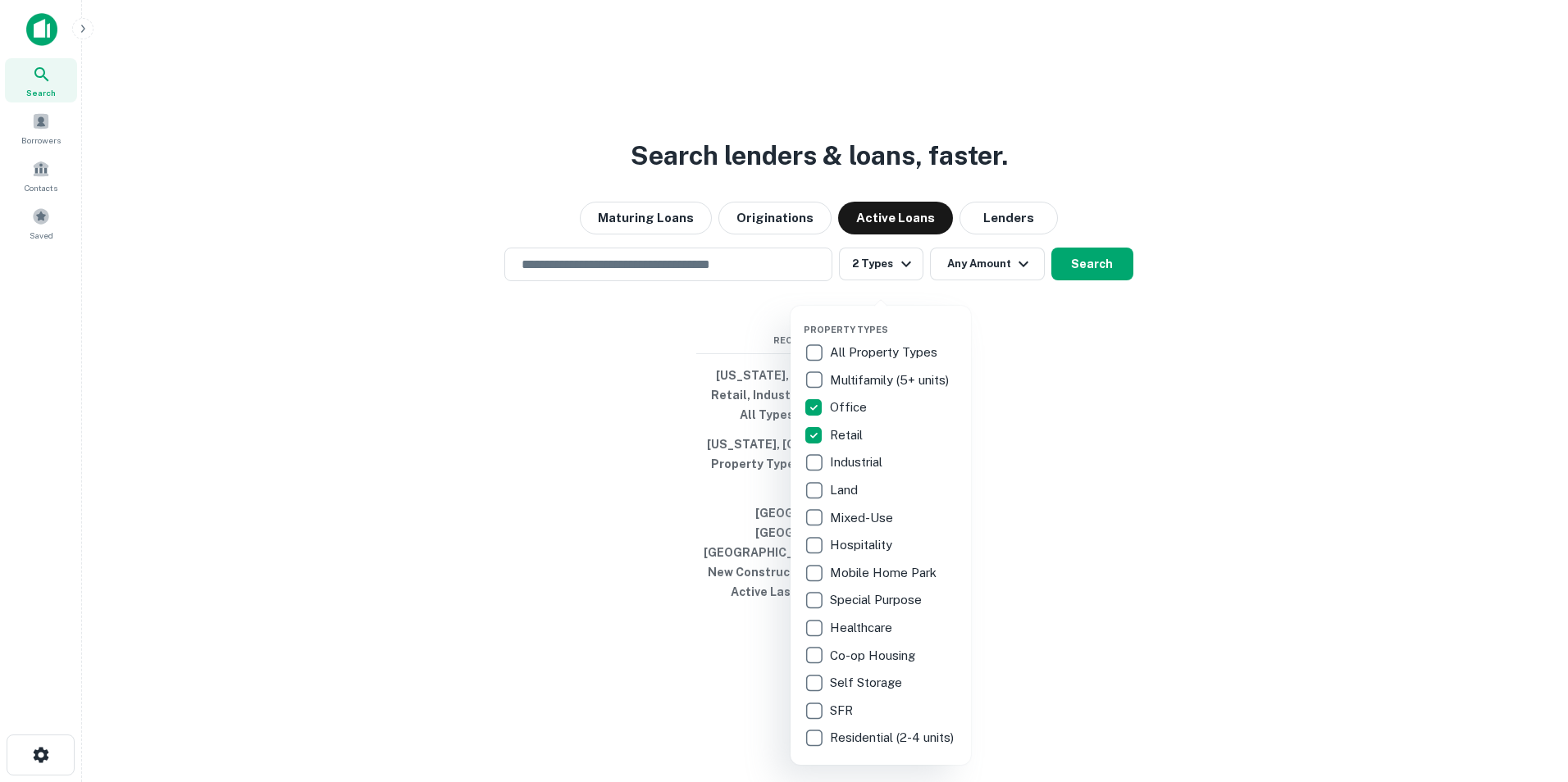
click at [1032, 359] on div at bounding box center [784, 391] width 1568 height 782
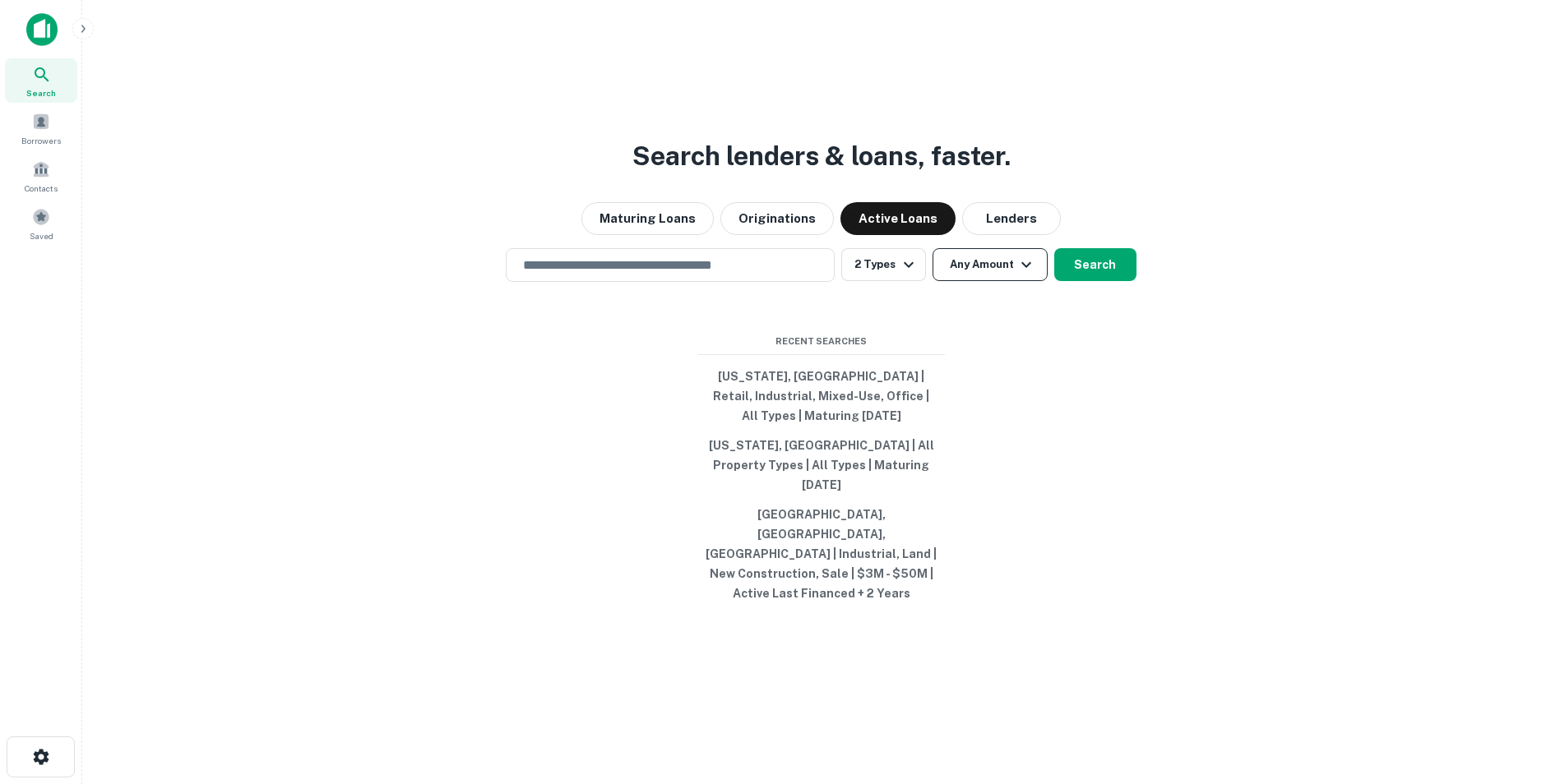
click at [1021, 274] on icon "button" at bounding box center [1026, 264] width 19 height 19
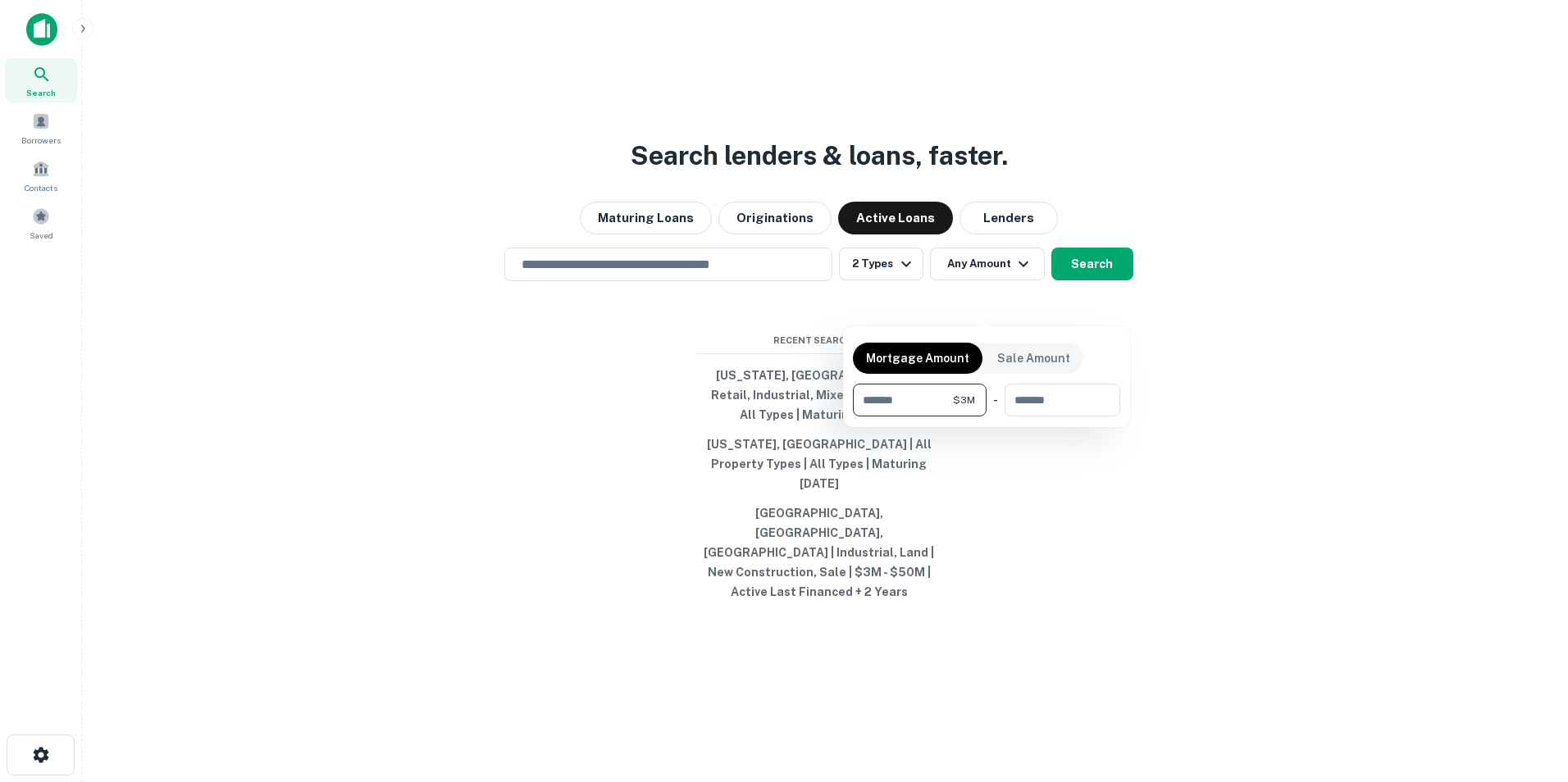
type input "*******"
click at [1140, 502] on div at bounding box center [784, 391] width 1568 height 782
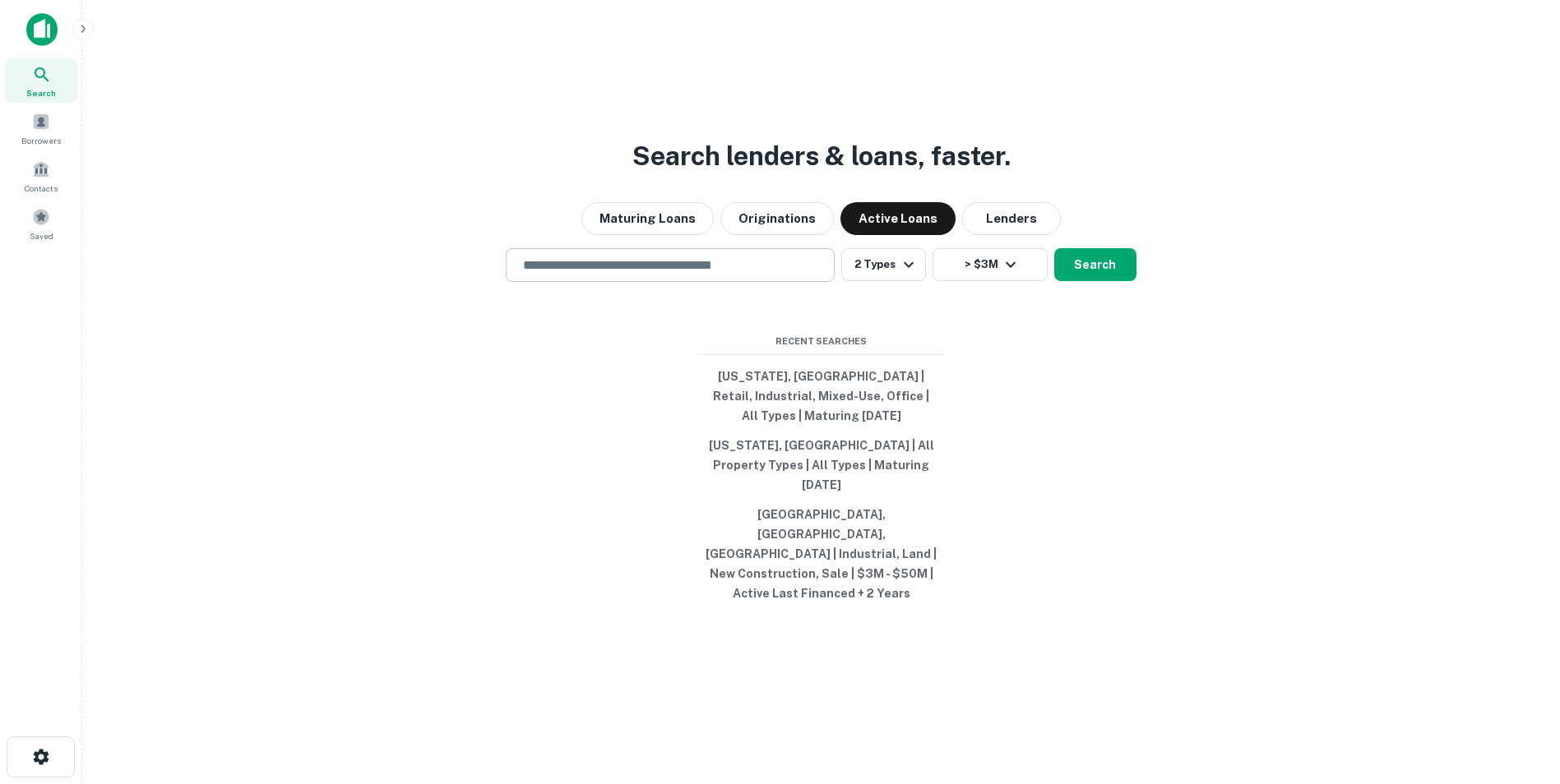
click at [650, 274] on input "text" at bounding box center [670, 265] width 314 height 19
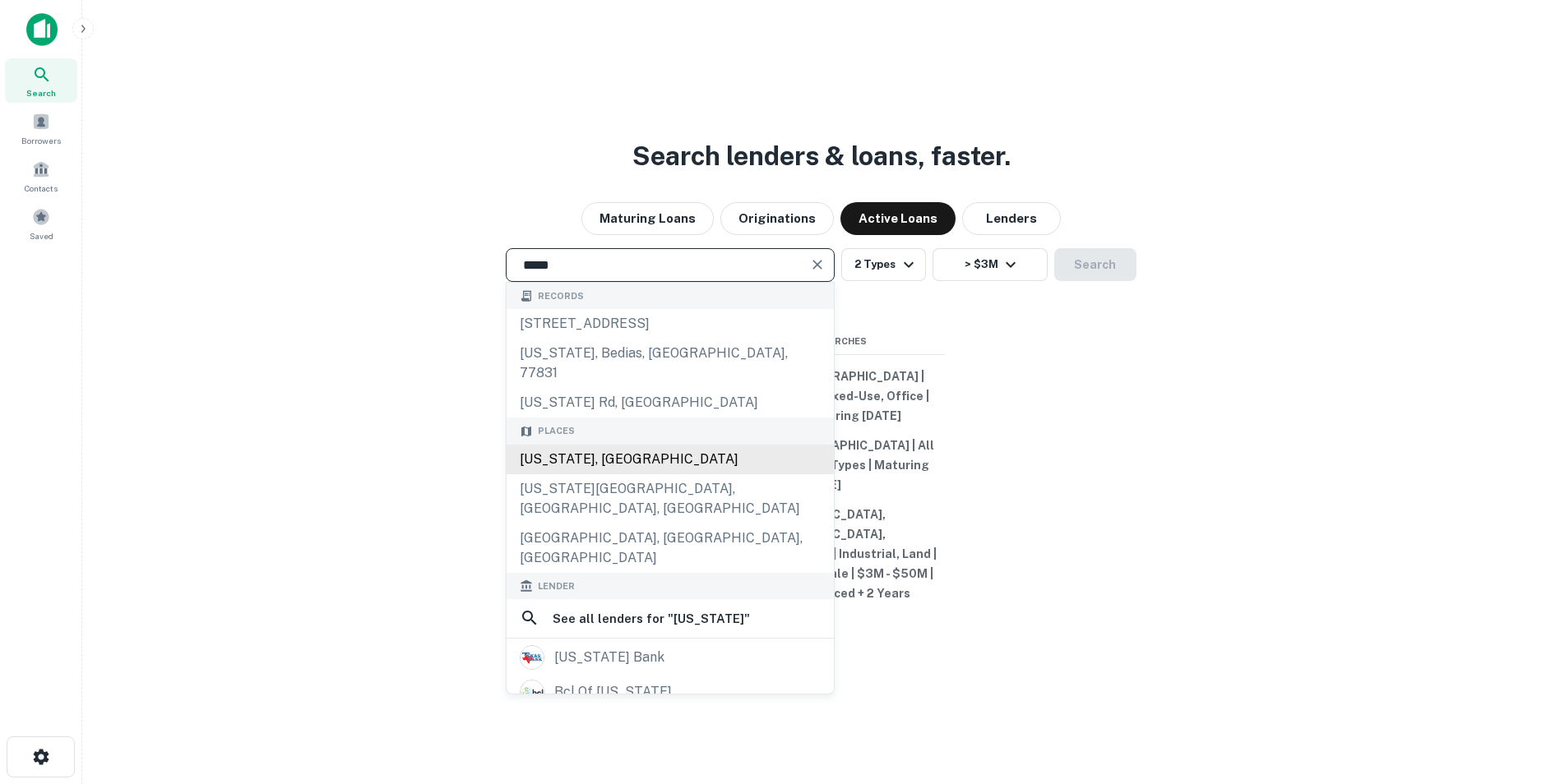
click at [591, 474] on div "Texas, USA" at bounding box center [670, 459] width 327 height 29
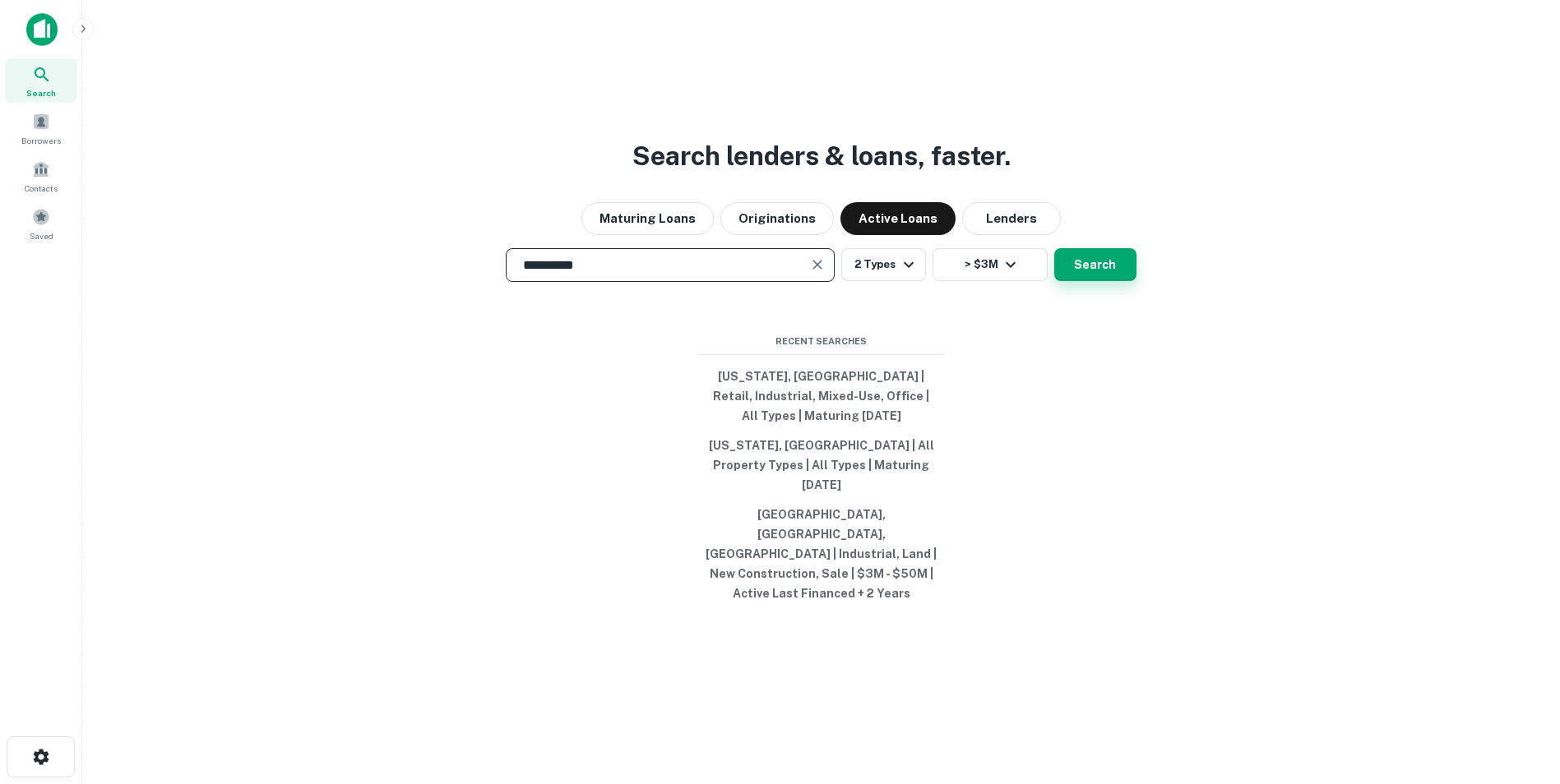
type input "**********"
click at [1115, 281] on button "Search" at bounding box center [1096, 264] width 82 height 33
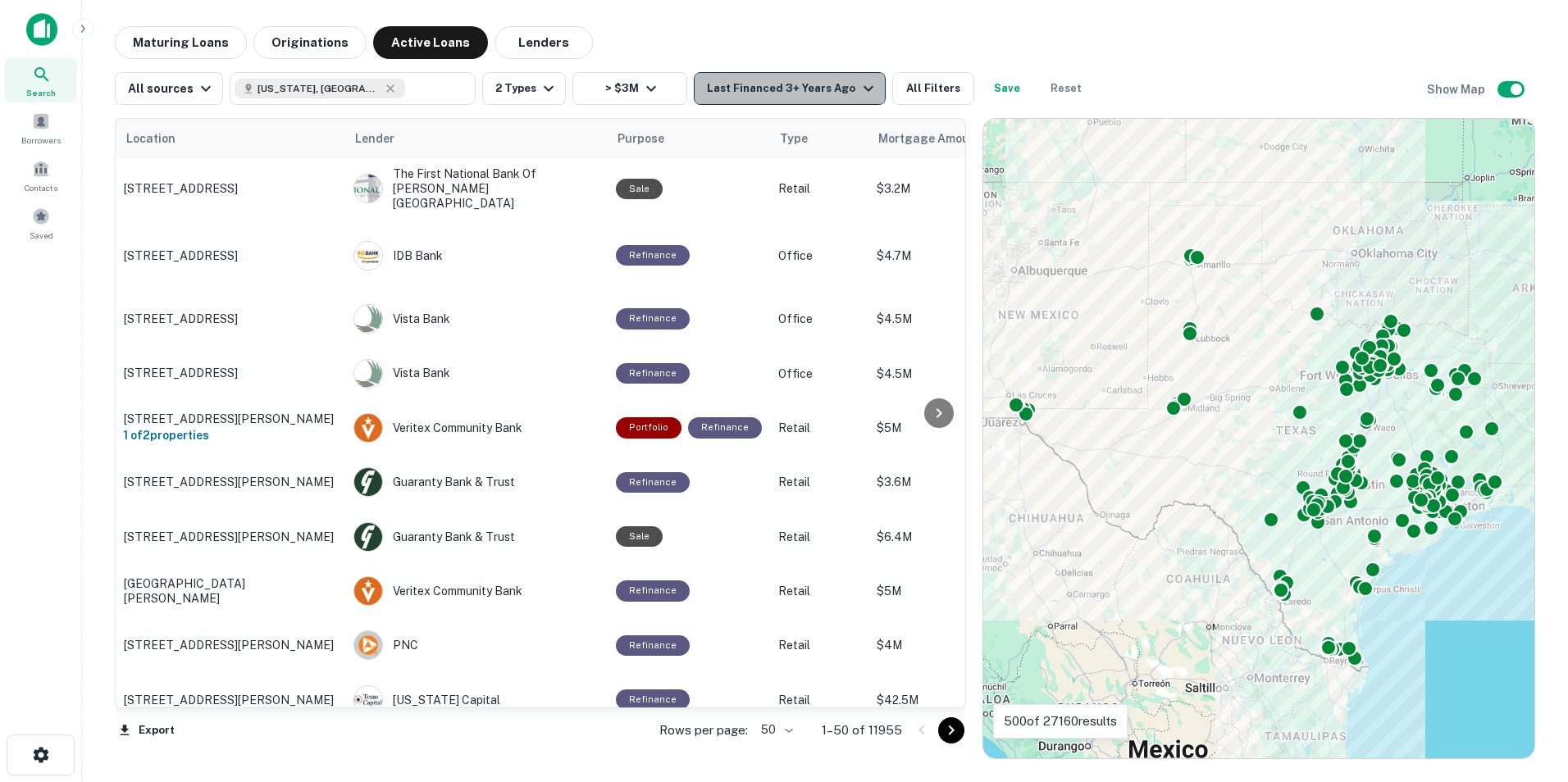
click at [859, 86] on icon "button" at bounding box center [868, 88] width 19 height 19
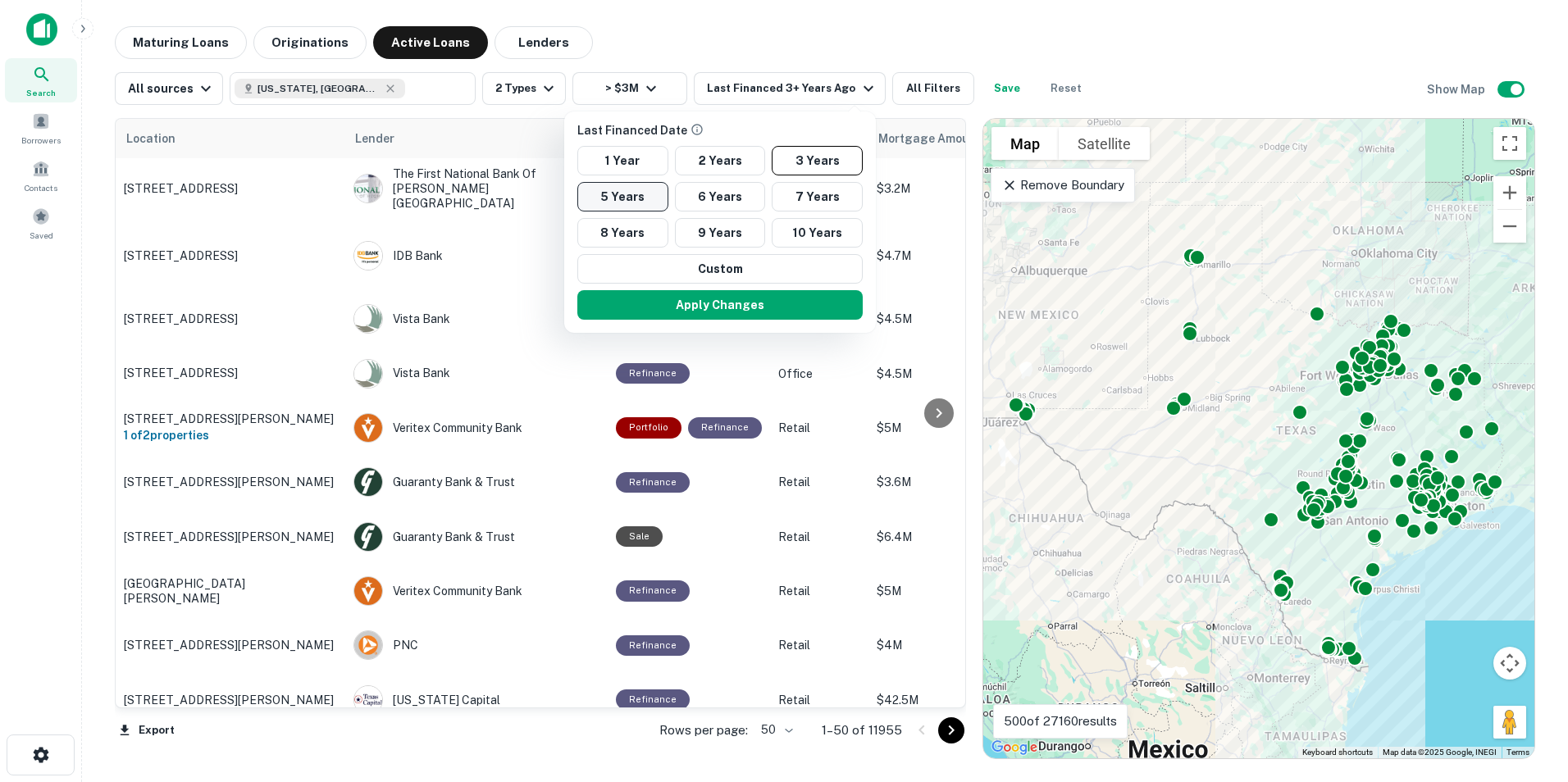
click at [622, 199] on button "5 Years" at bounding box center [623, 196] width 91 height 29
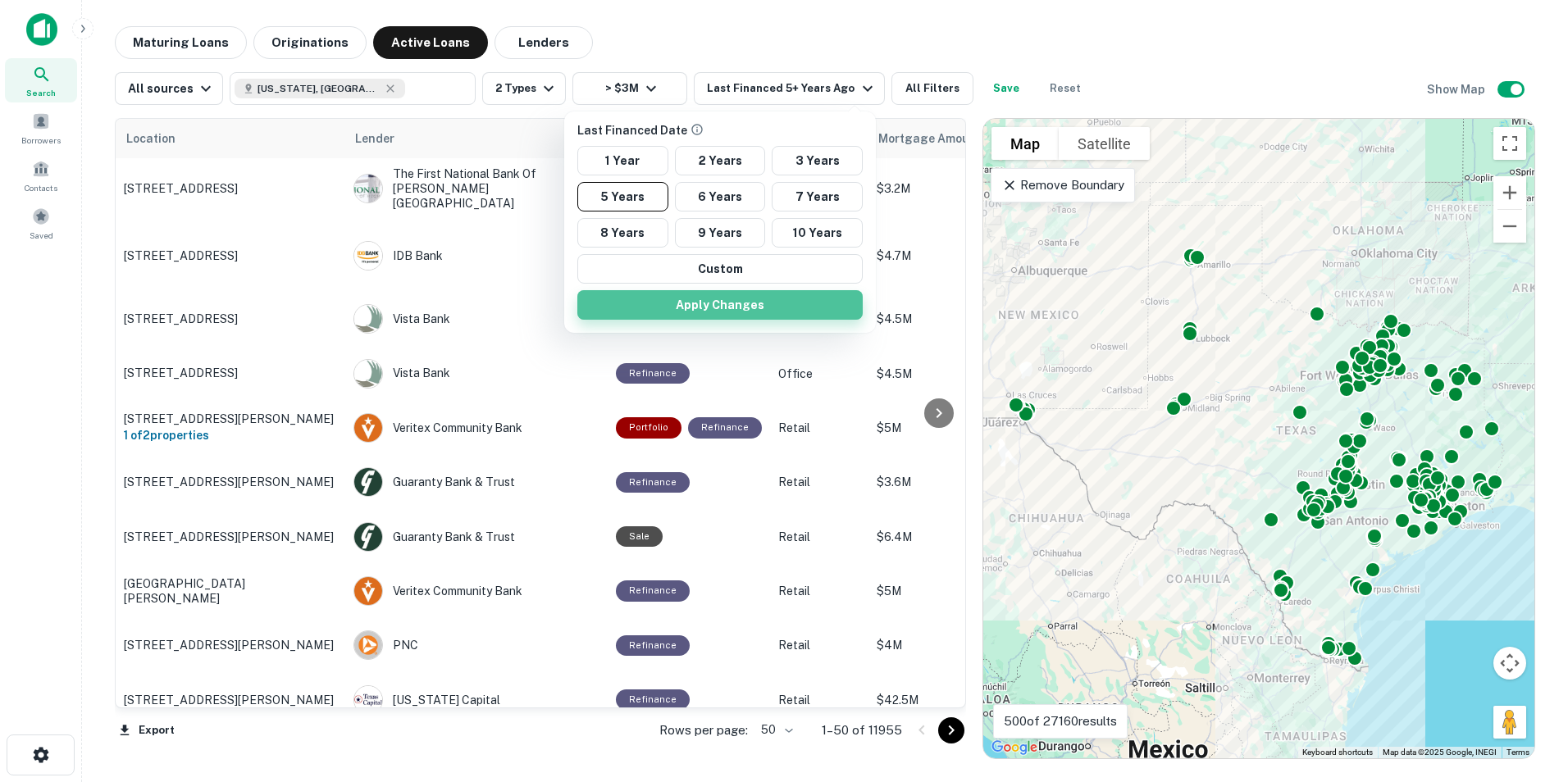
click at [710, 310] on button "Apply Changes" at bounding box center [720, 305] width 285 height 29
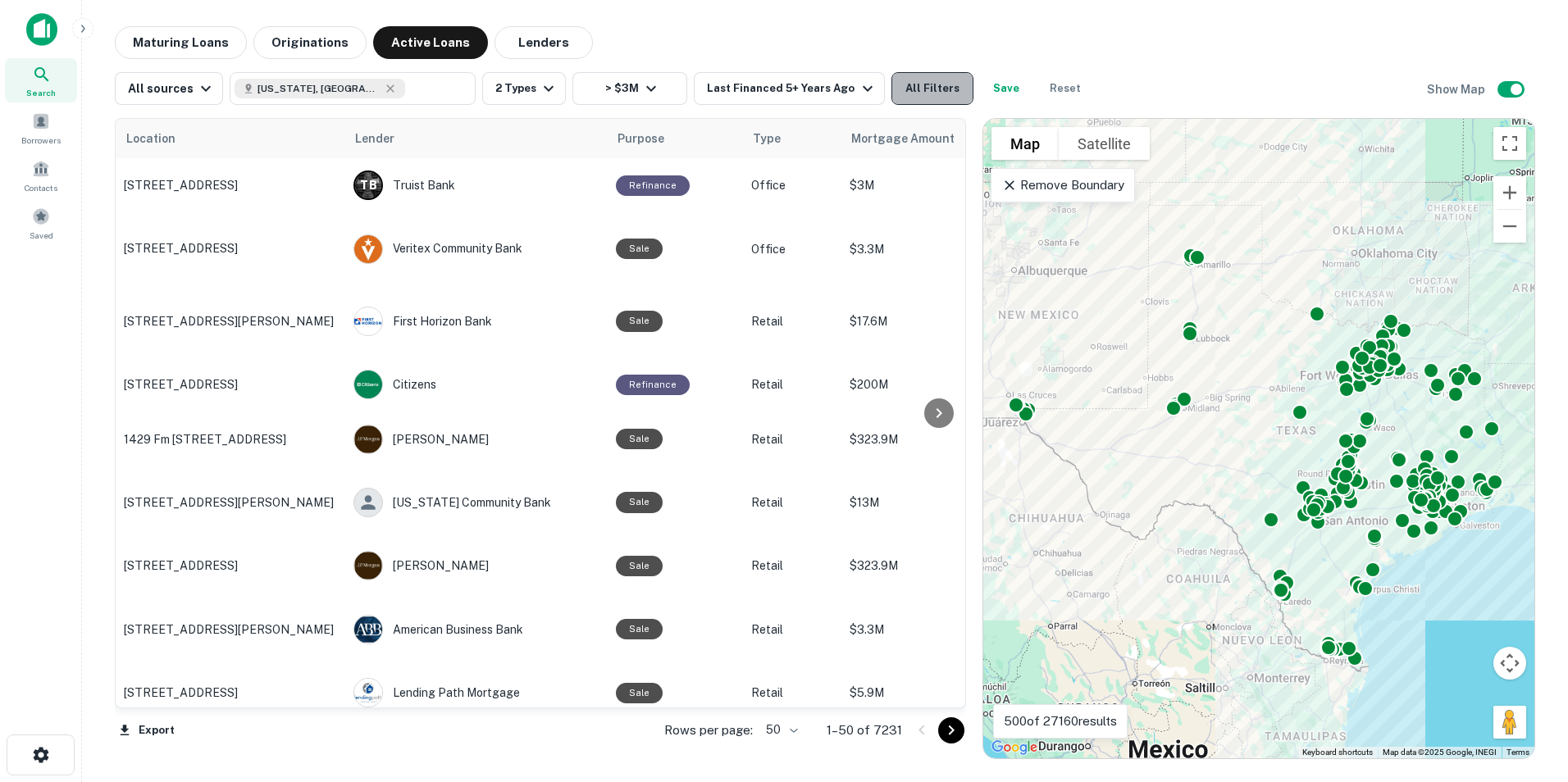
click at [921, 95] on button "All Filters" at bounding box center [933, 88] width 82 height 33
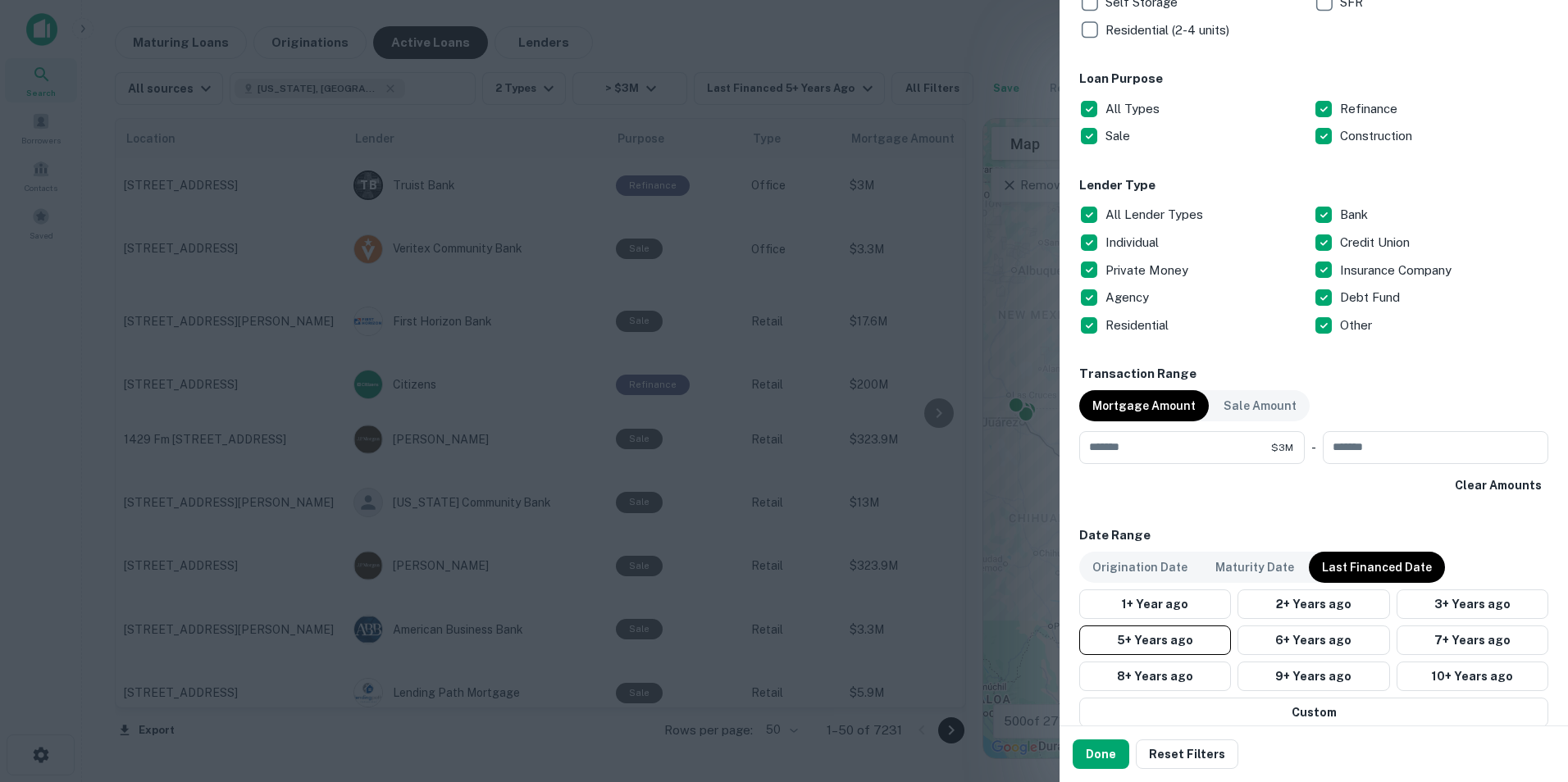
scroll to position [492, 0]
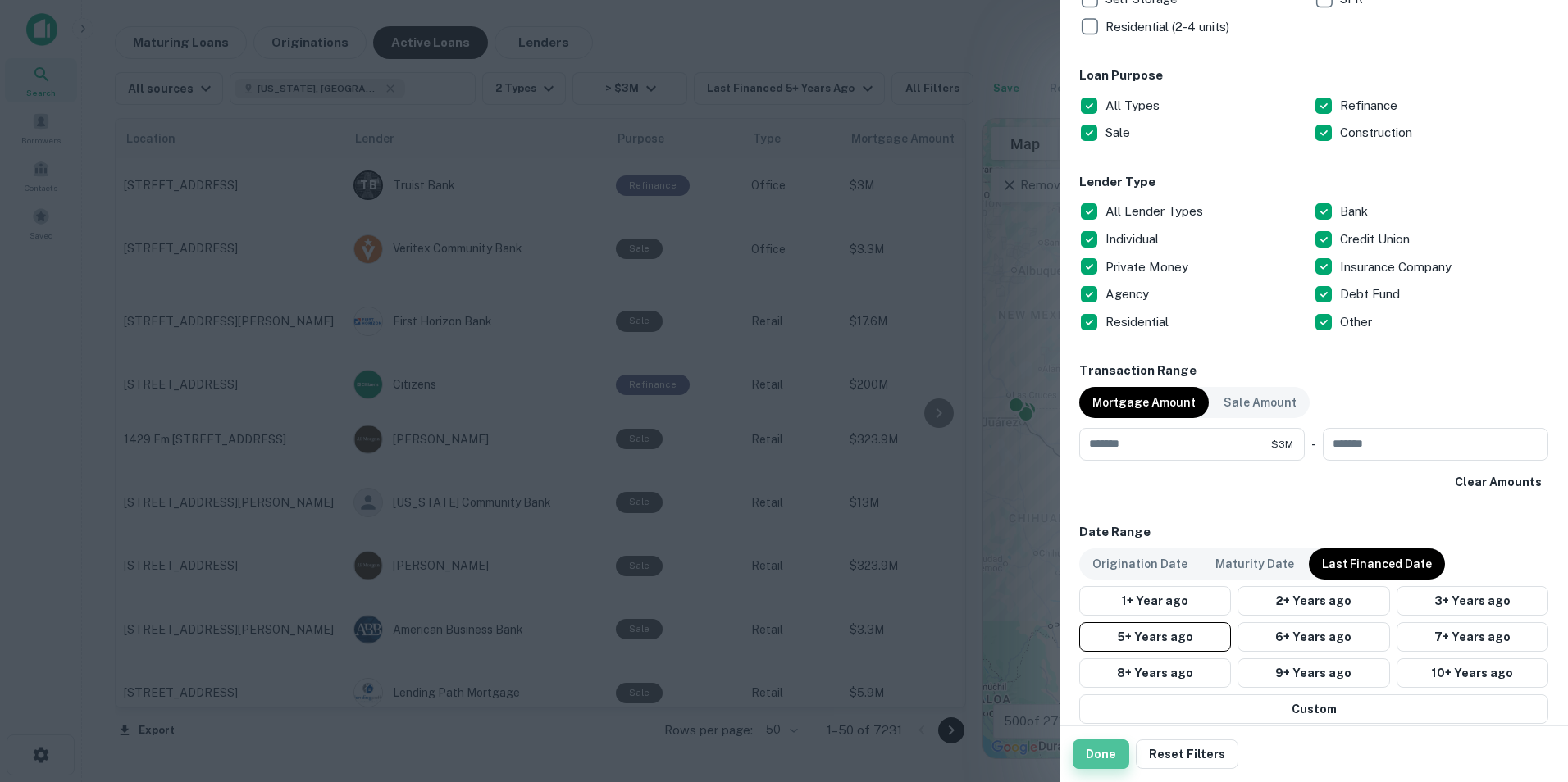
click at [1113, 748] on button "Done" at bounding box center [1100, 753] width 56 height 29
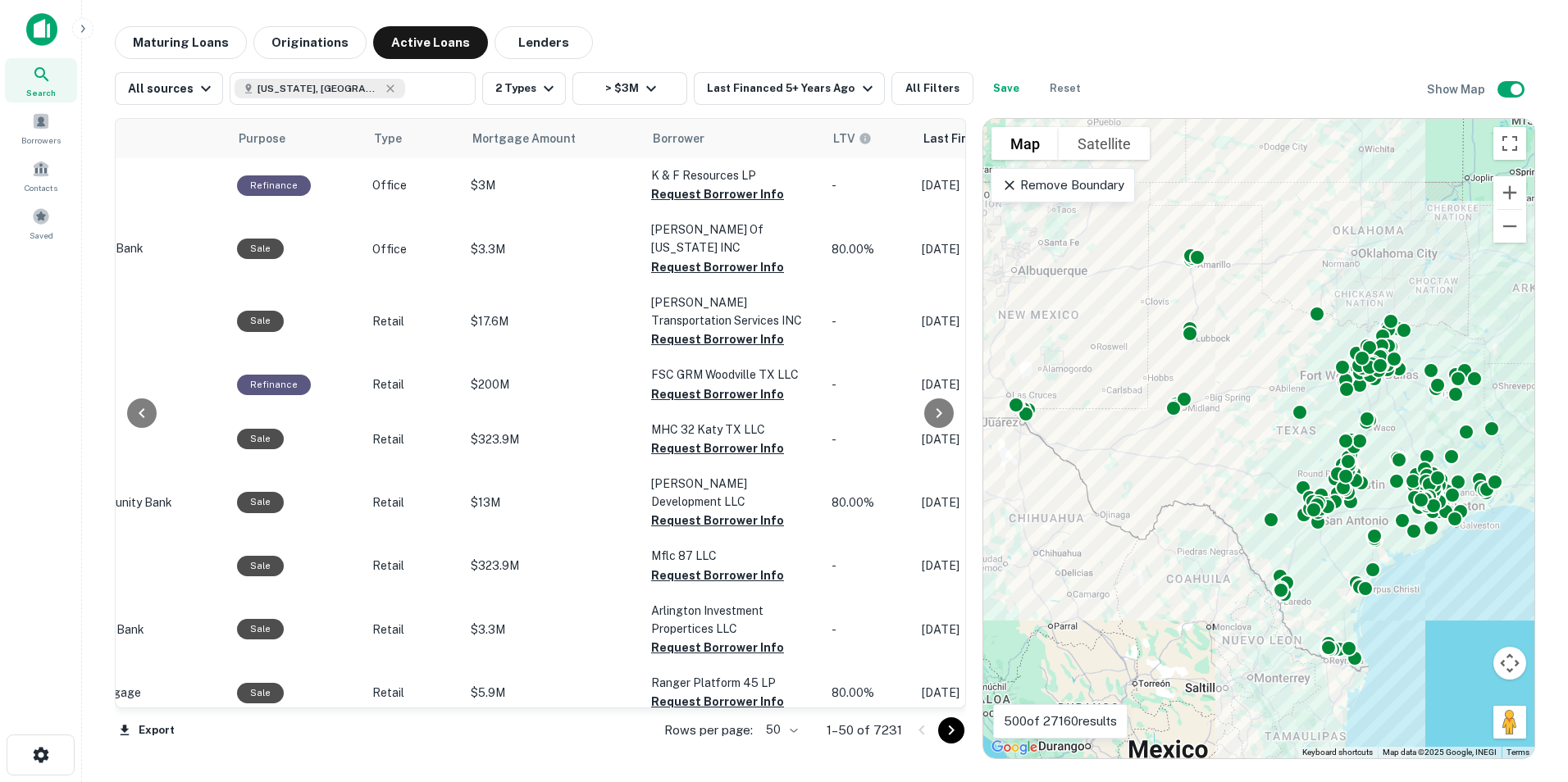
scroll to position [0, 384]
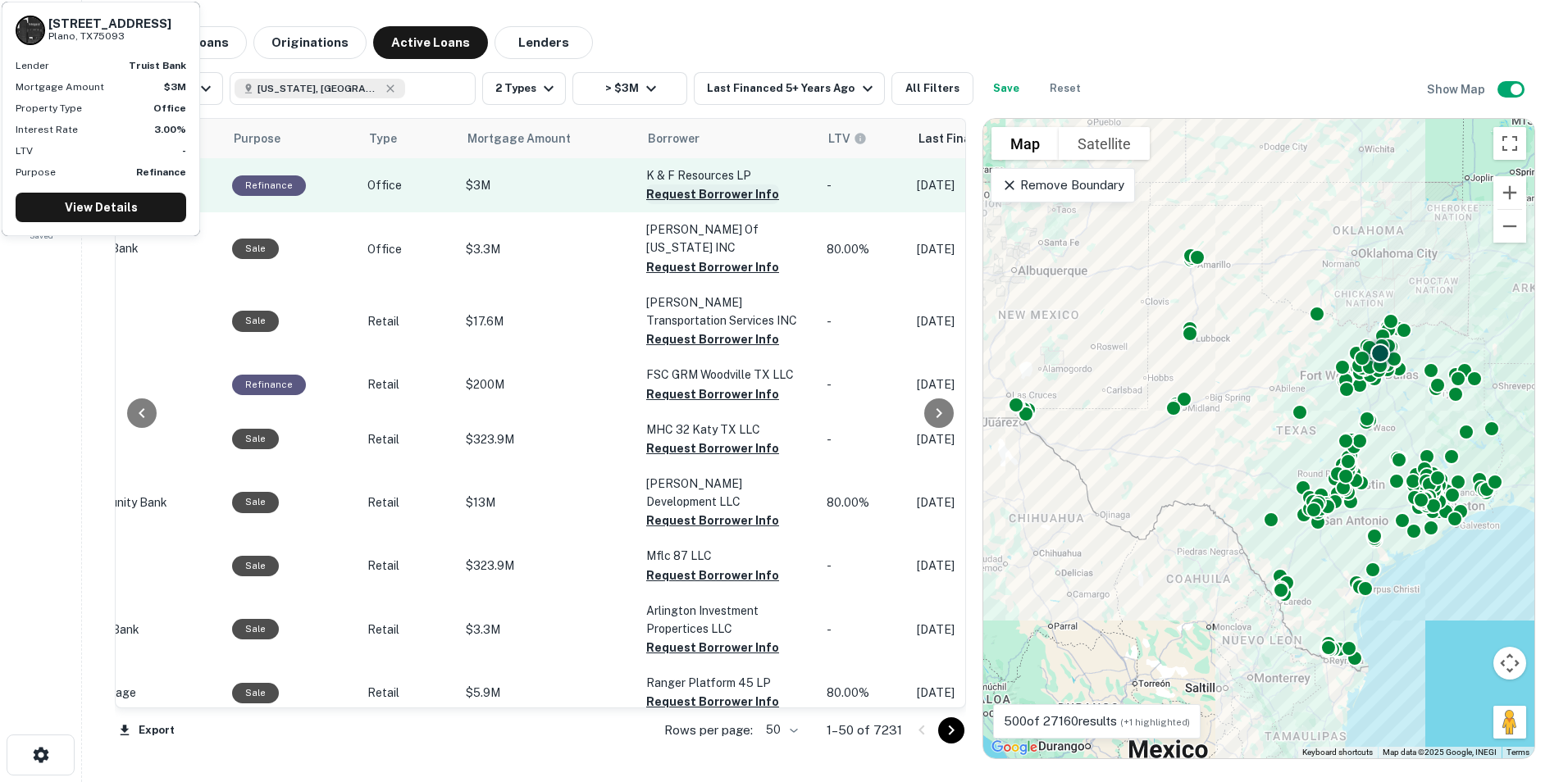
click at [672, 196] on button "Request Borrower Info" at bounding box center [713, 194] width 133 height 19
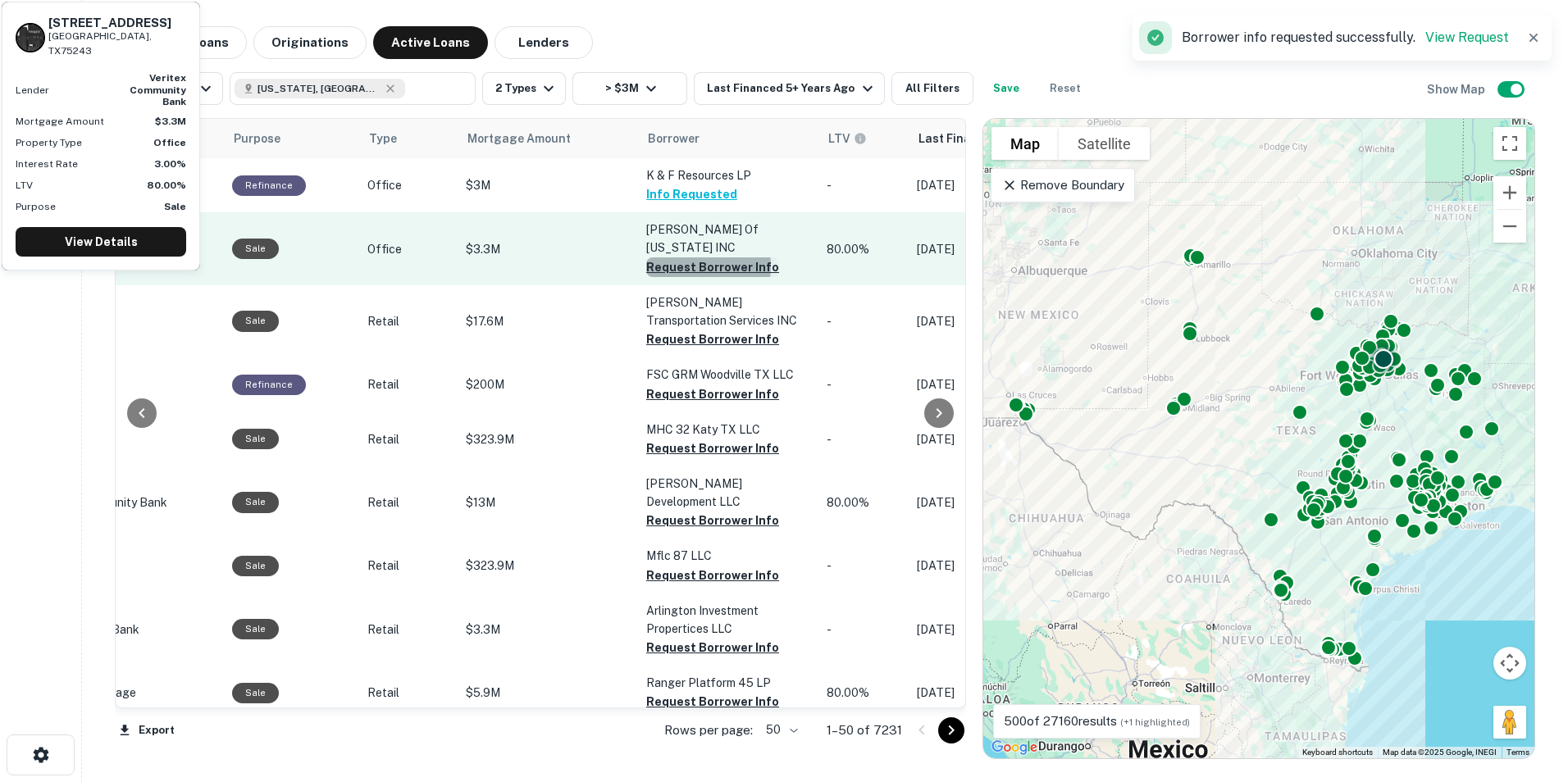
click at [671, 258] on button "Request Borrower Info" at bounding box center [713, 267] width 133 height 19
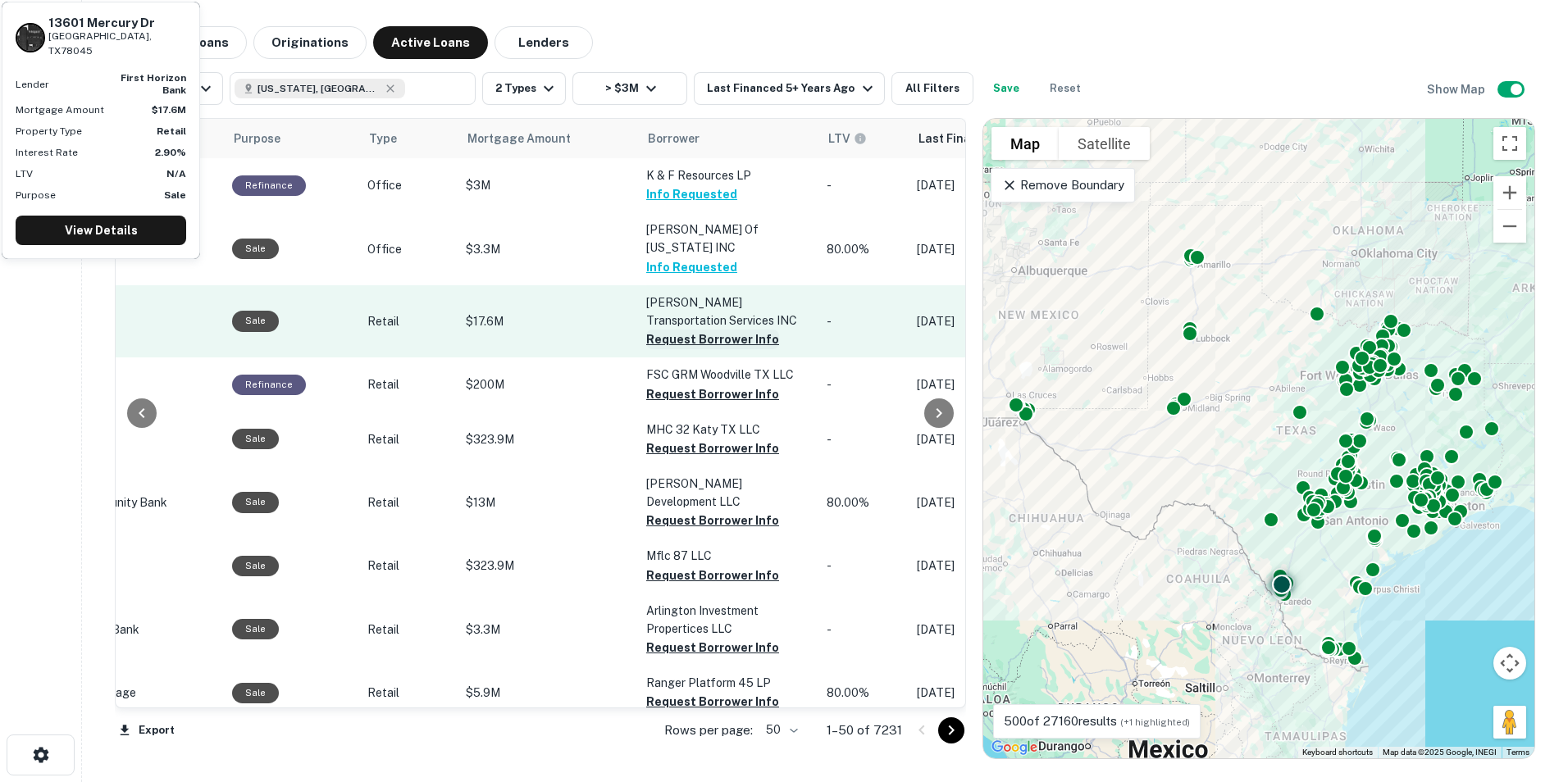
click at [689, 330] on button "Request Borrower Info" at bounding box center [713, 339] width 133 height 19
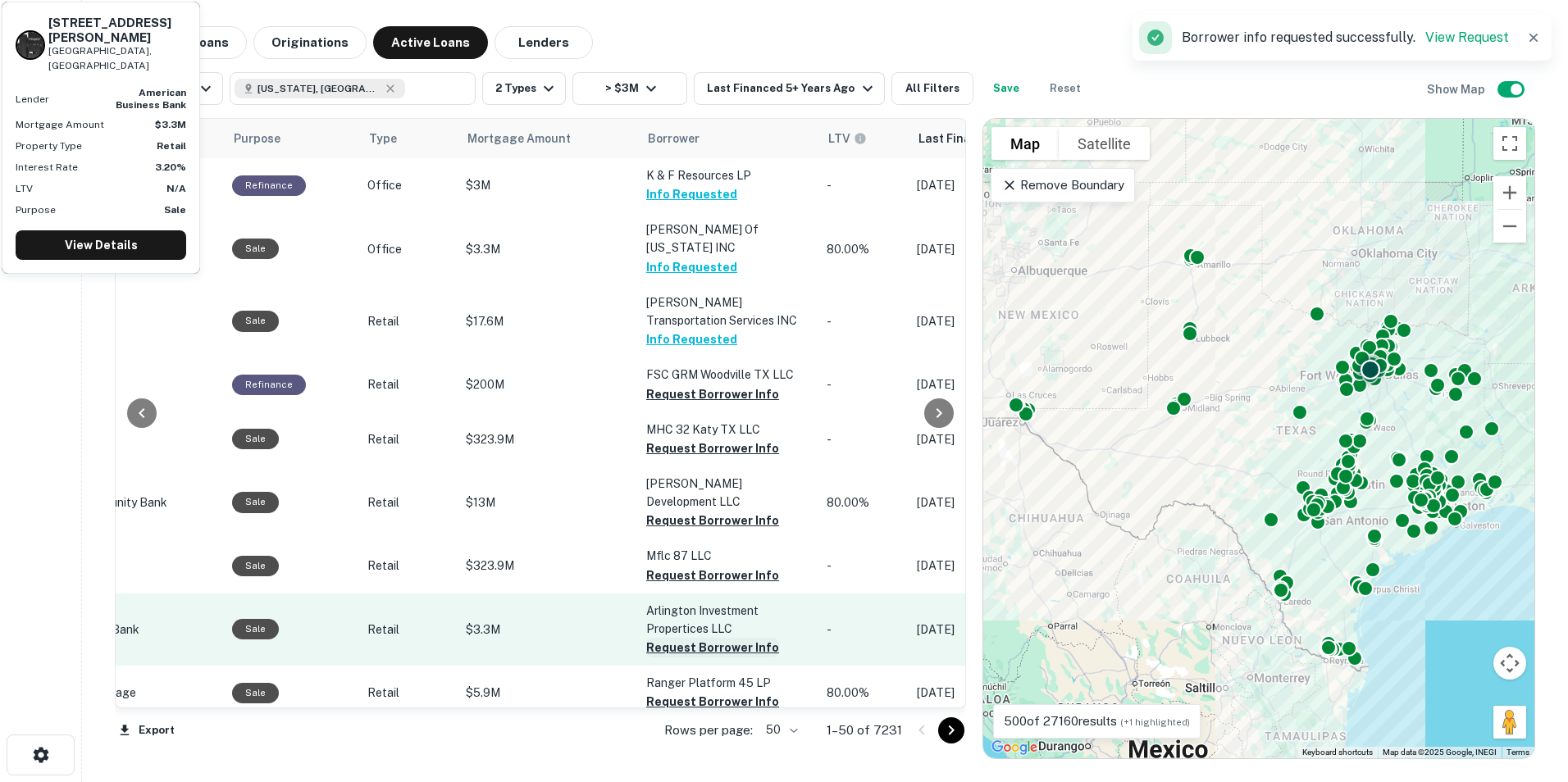
click at [677, 638] on button "Request Borrower Info" at bounding box center [713, 647] width 133 height 19
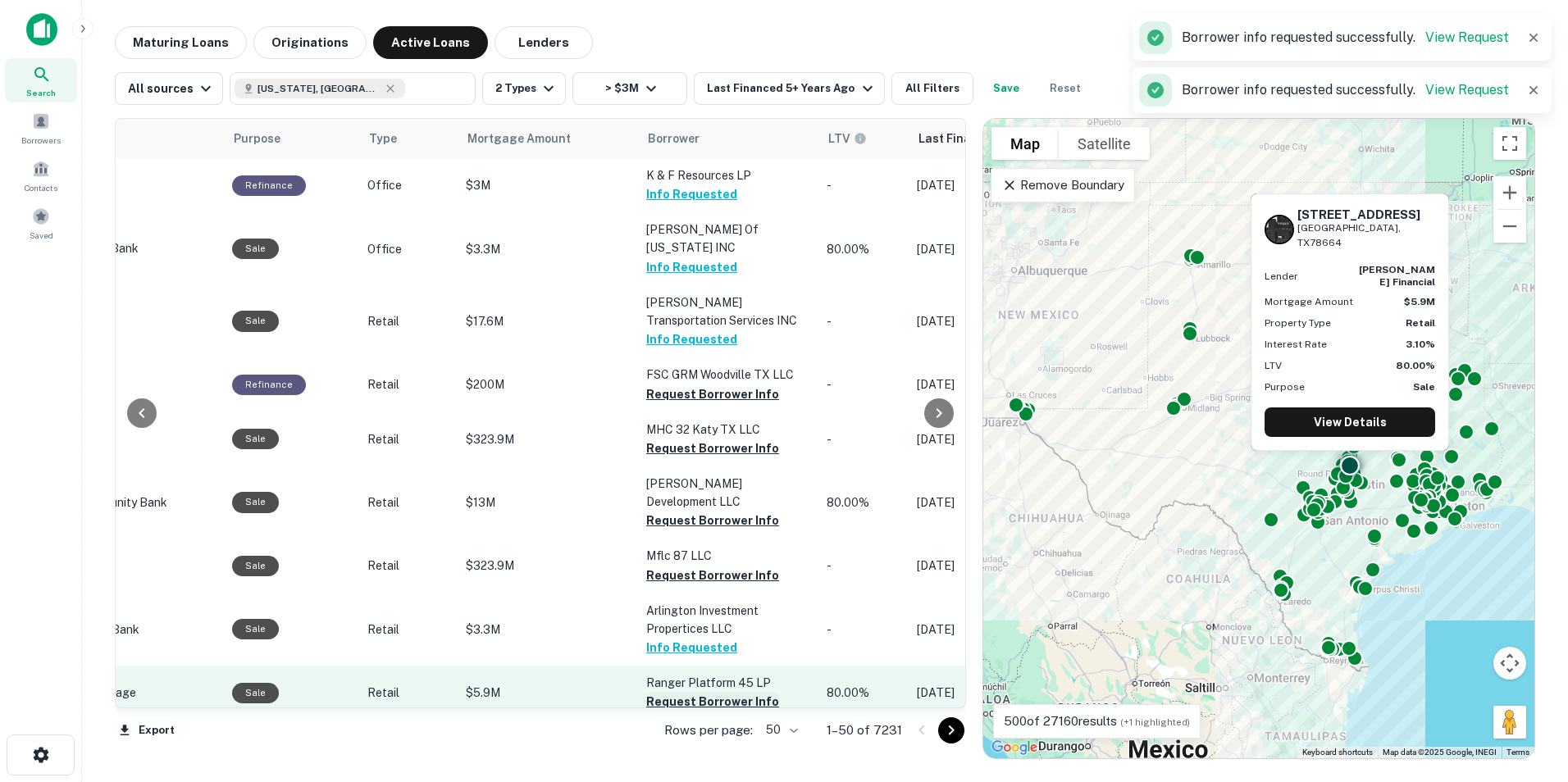
click at [698, 692] on button "Request Borrower Info" at bounding box center [713, 701] width 133 height 19
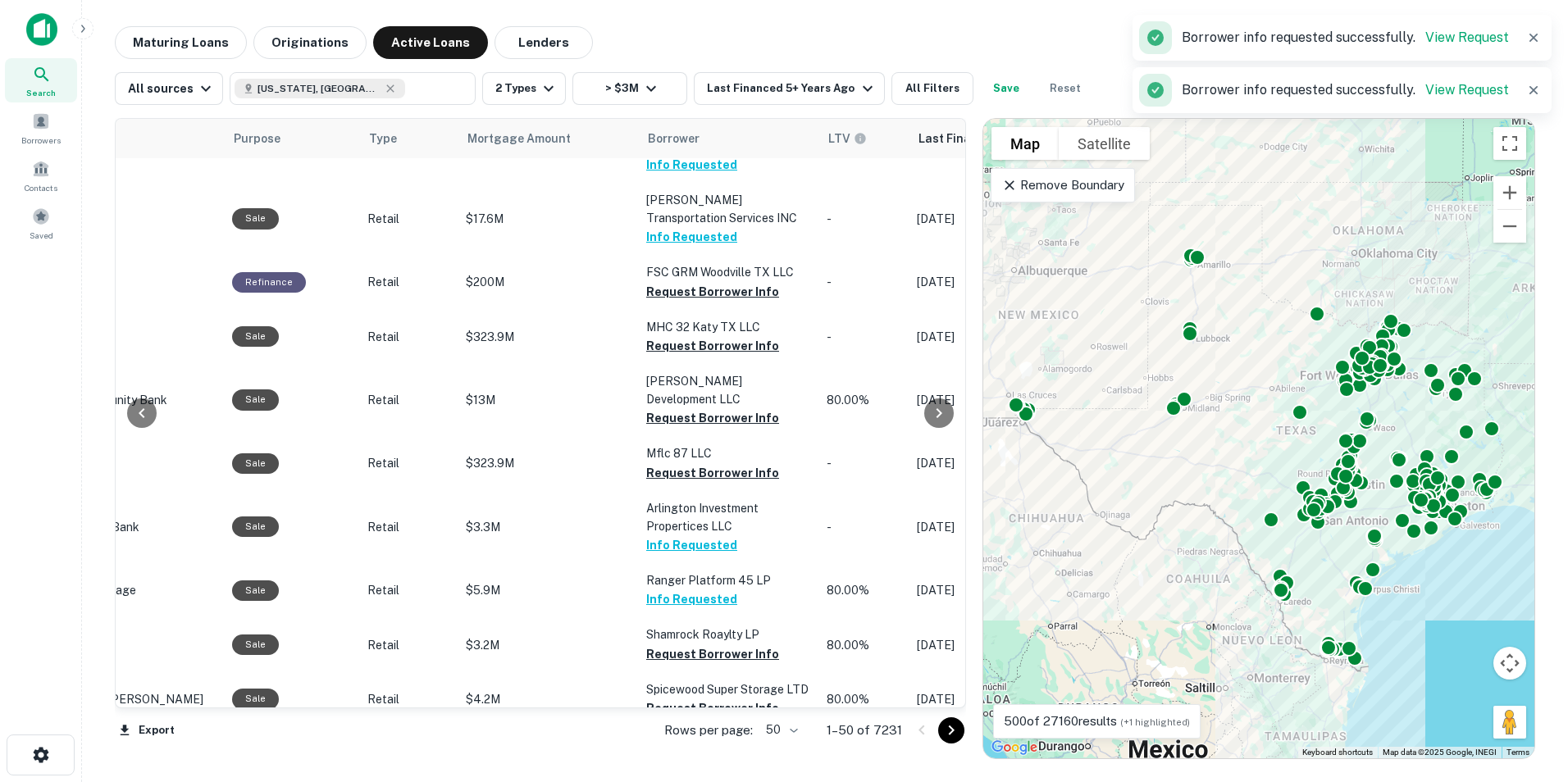
scroll to position [246, 384]
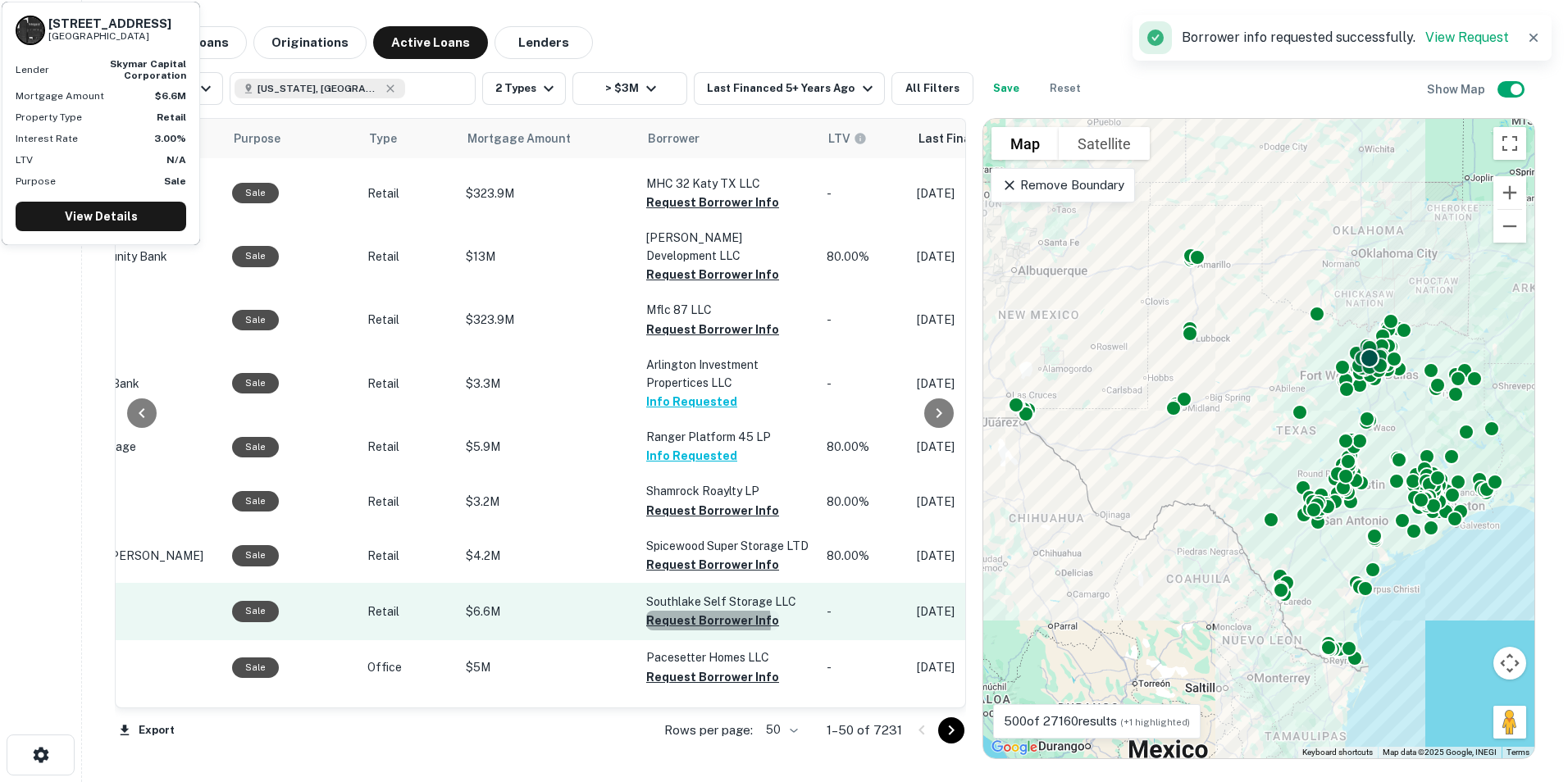
click at [692, 611] on button "Request Borrower Info" at bounding box center [713, 620] width 133 height 19
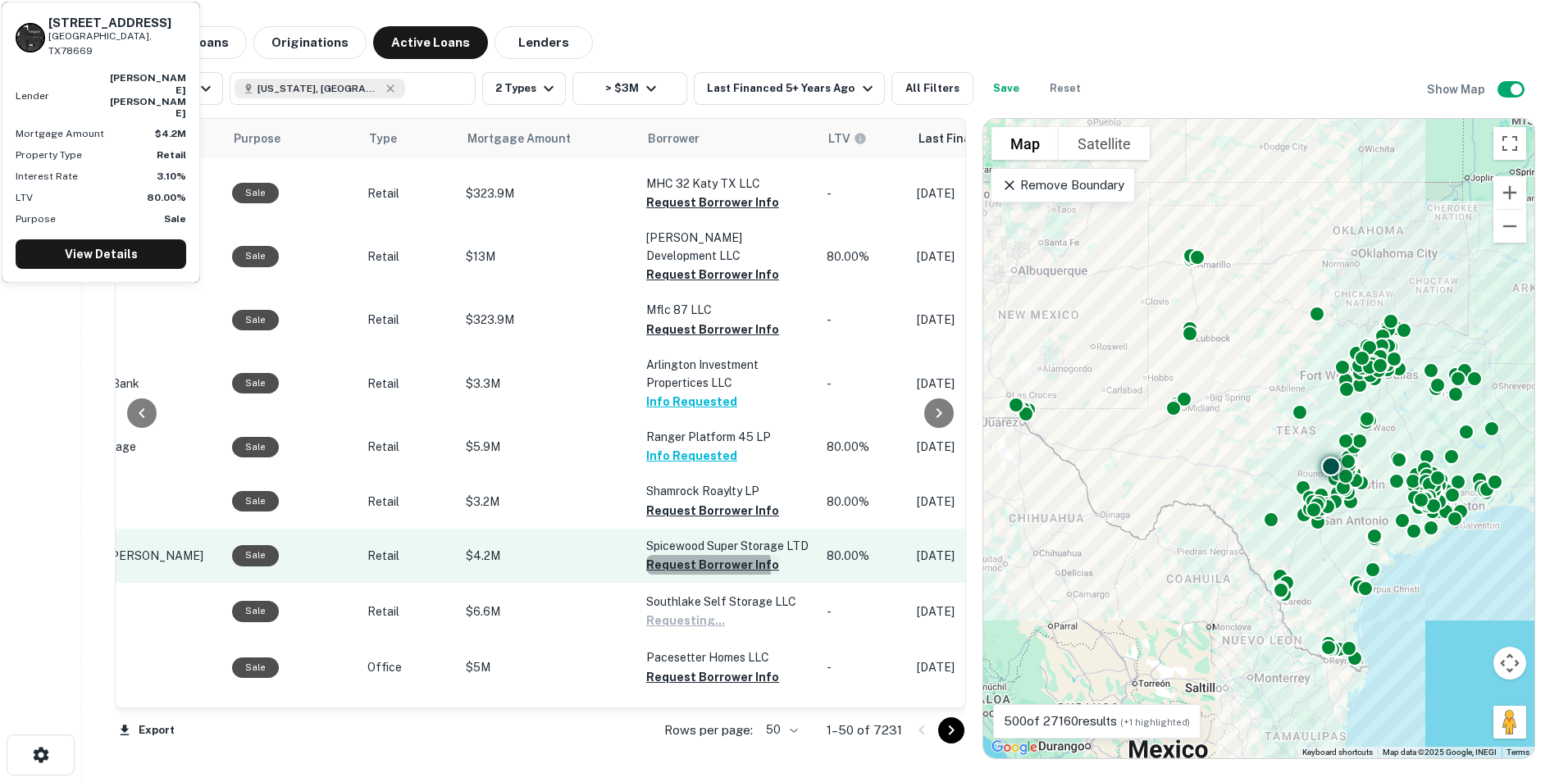
click at [685, 555] on button "Request Borrower Info" at bounding box center [713, 565] width 133 height 19
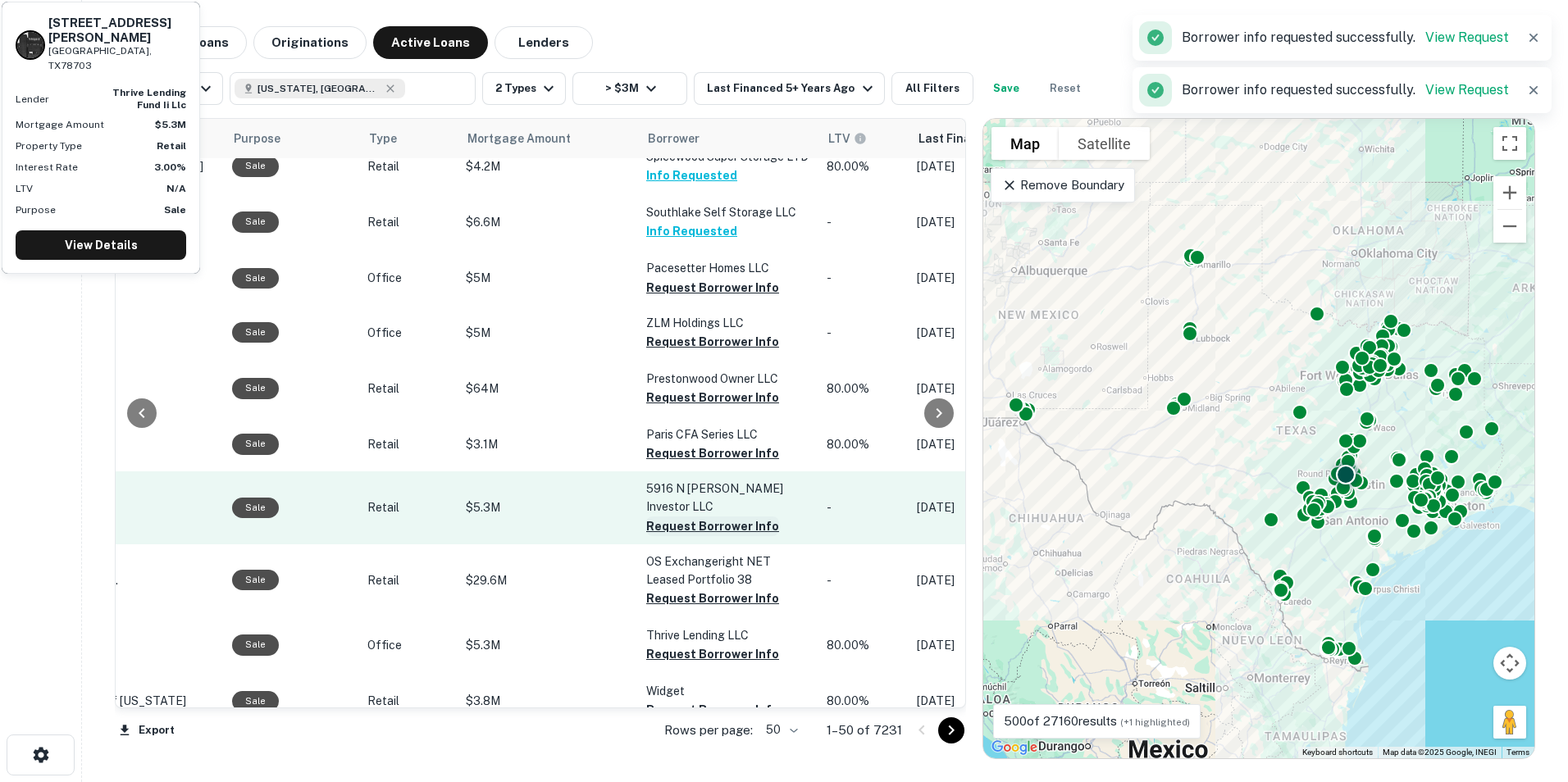
scroll to position [656, 384]
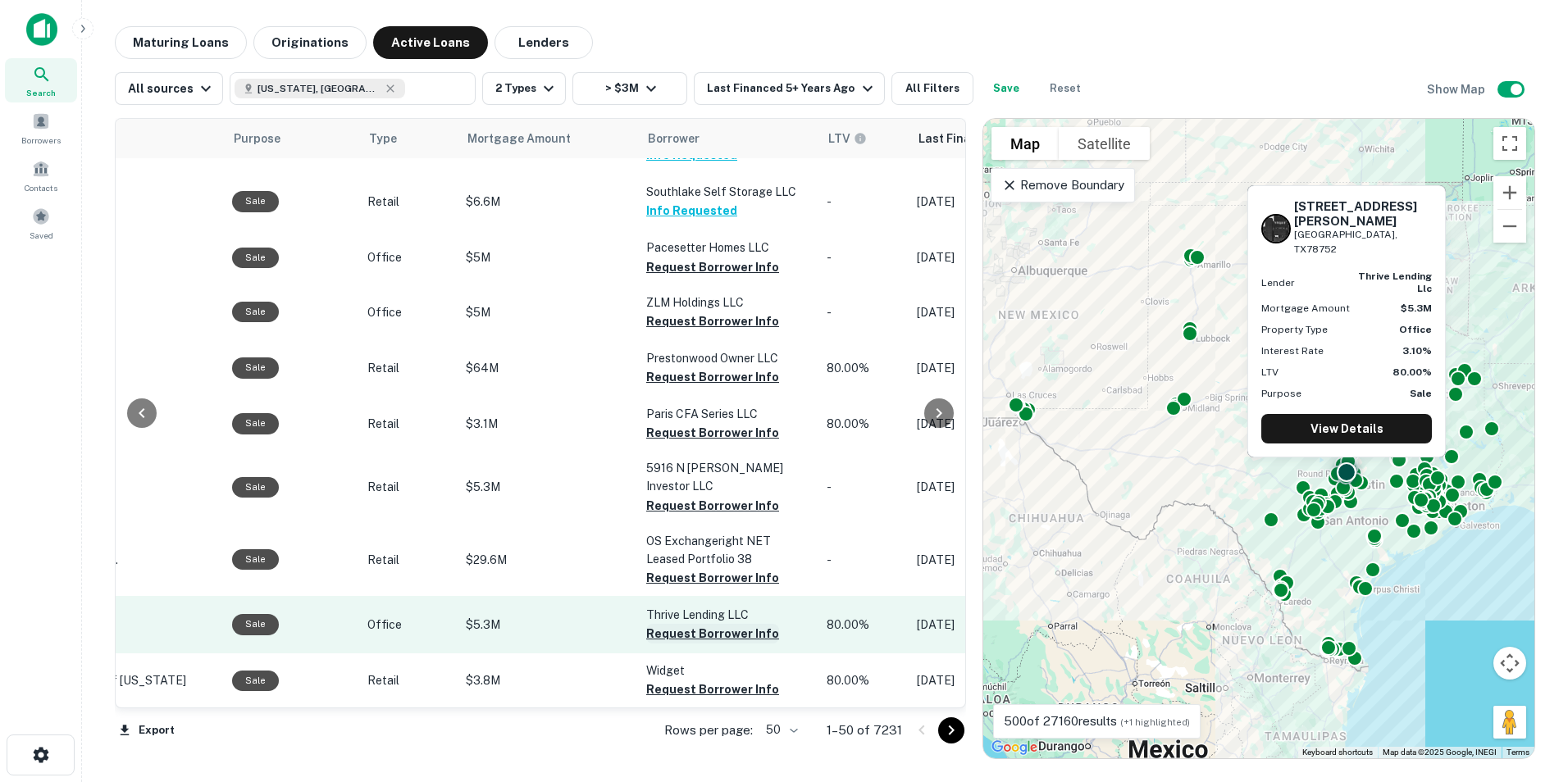
click at [687, 624] on button "Request Borrower Info" at bounding box center [713, 633] width 133 height 19
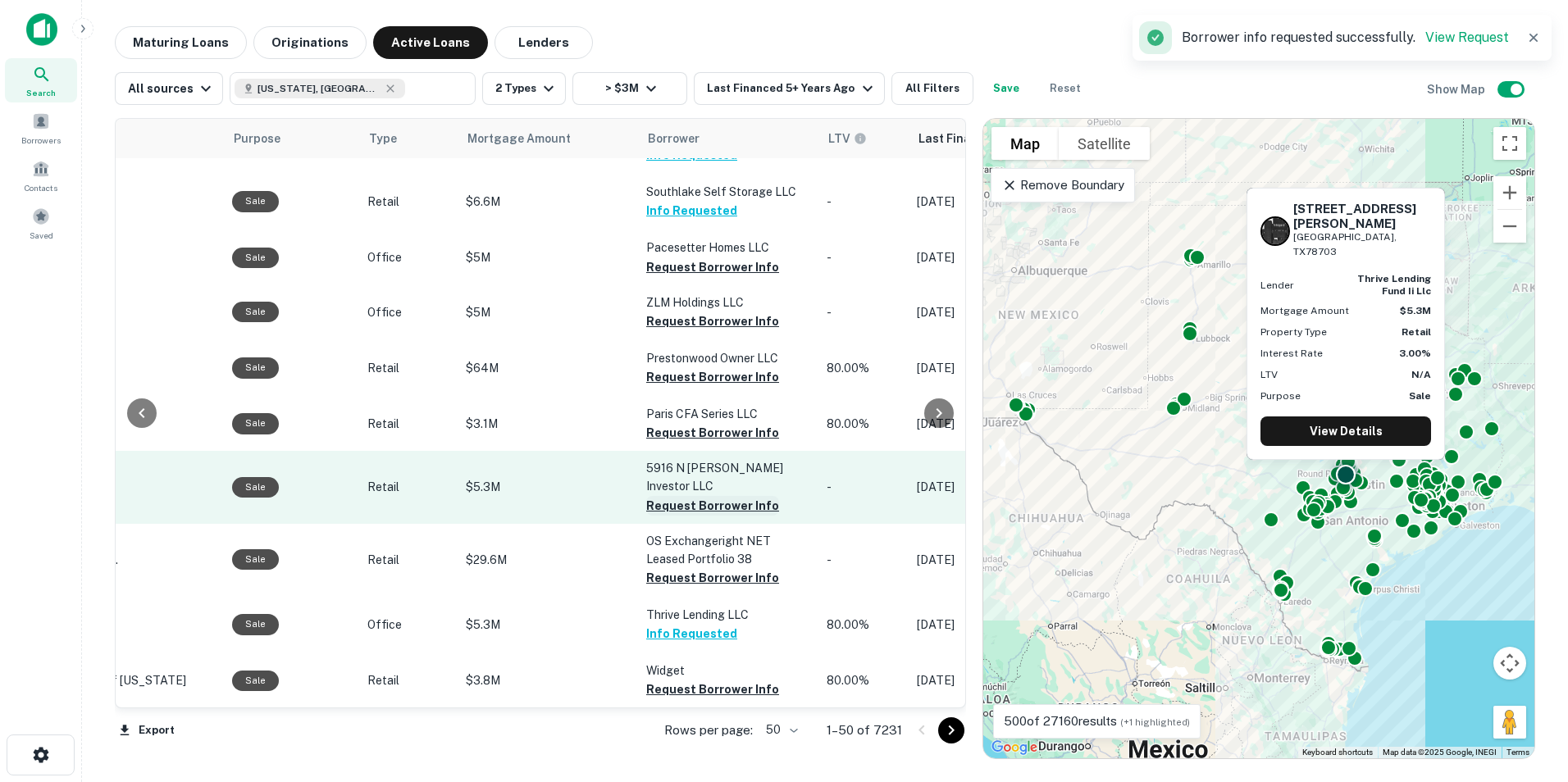
click at [666, 496] on button "Request Borrower Info" at bounding box center [713, 505] width 133 height 19
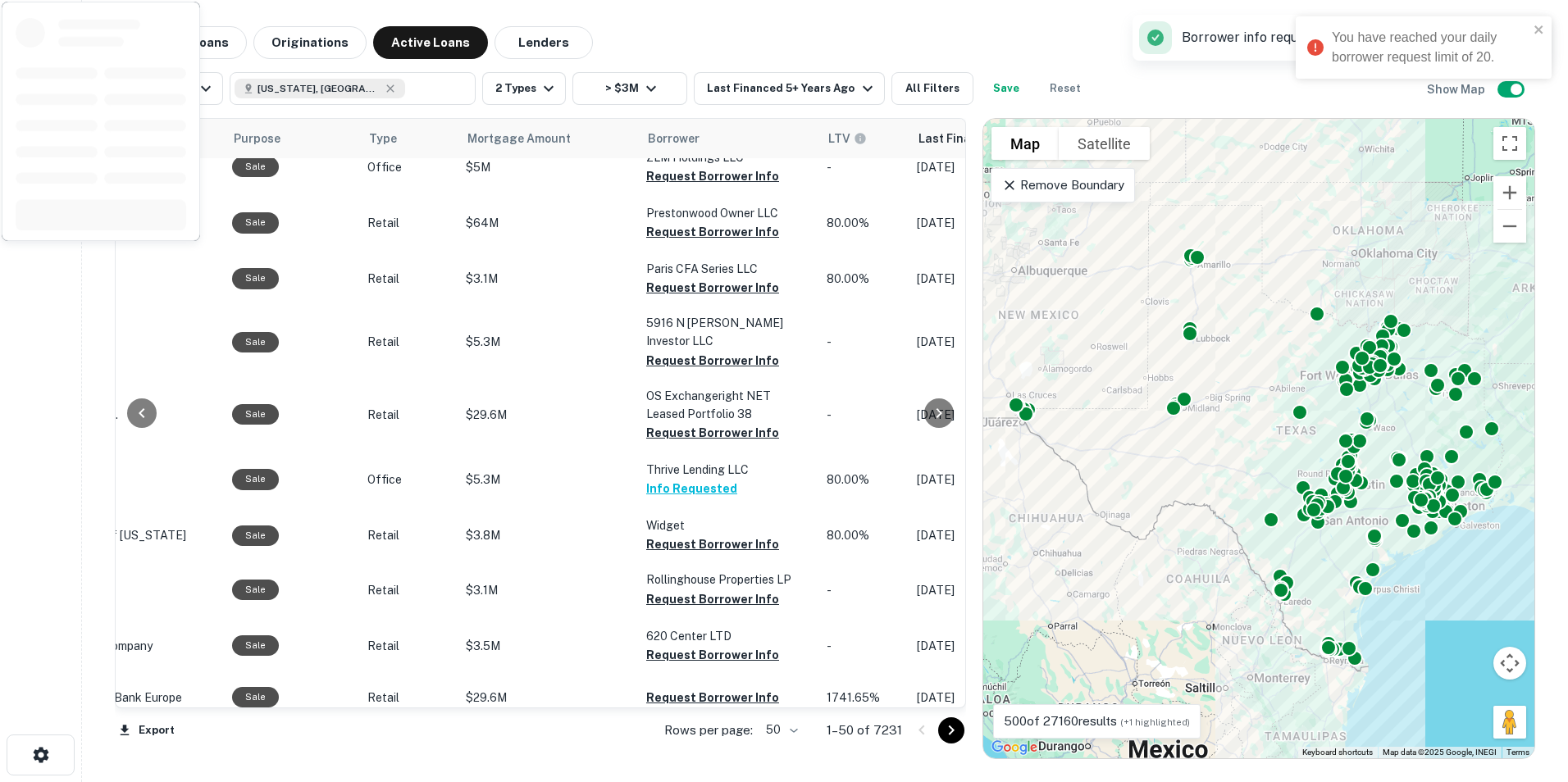
scroll to position [902, 384]
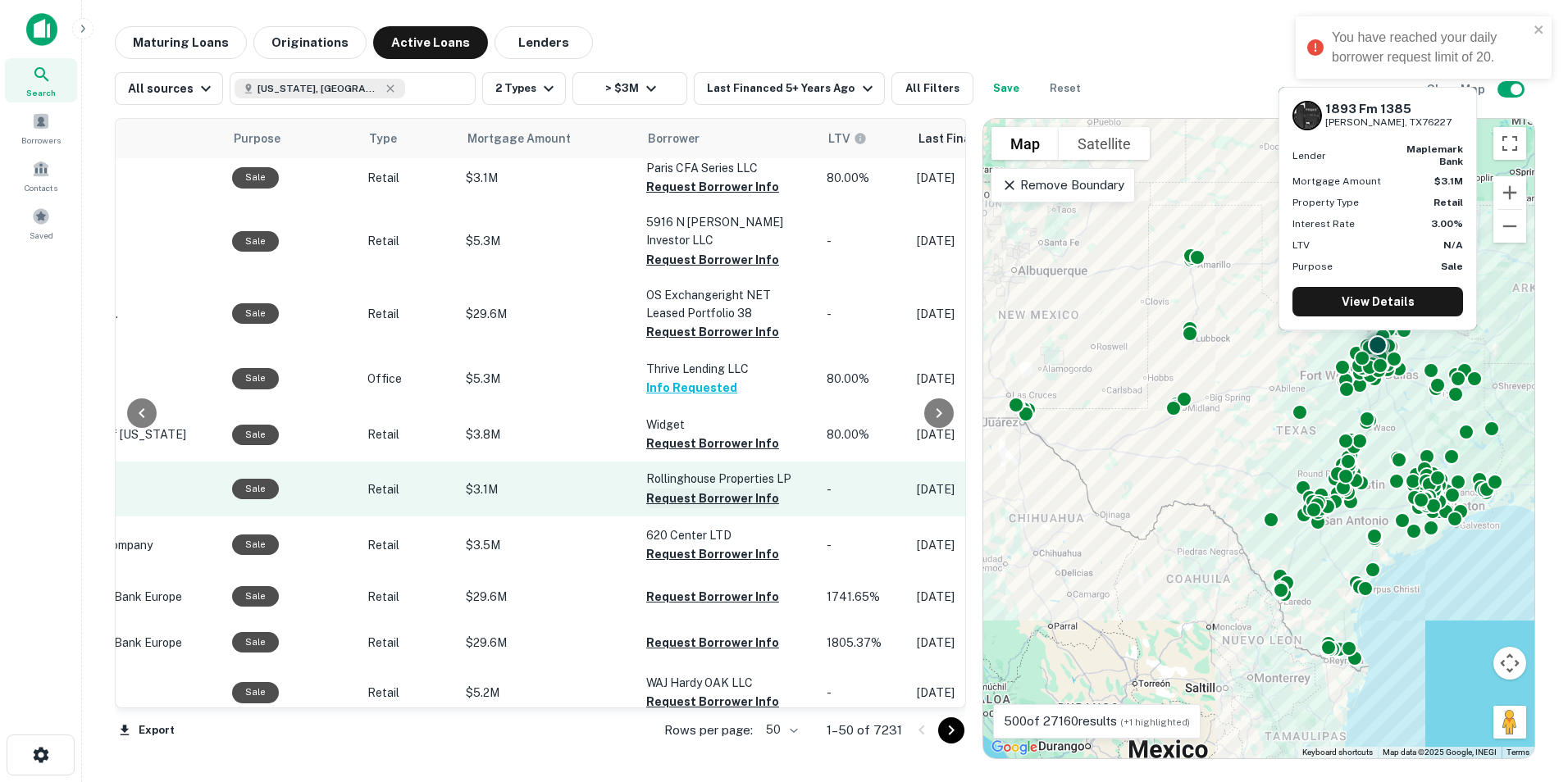
click at [690, 488] on button "Request Borrower Info" at bounding box center [713, 498] width 133 height 19
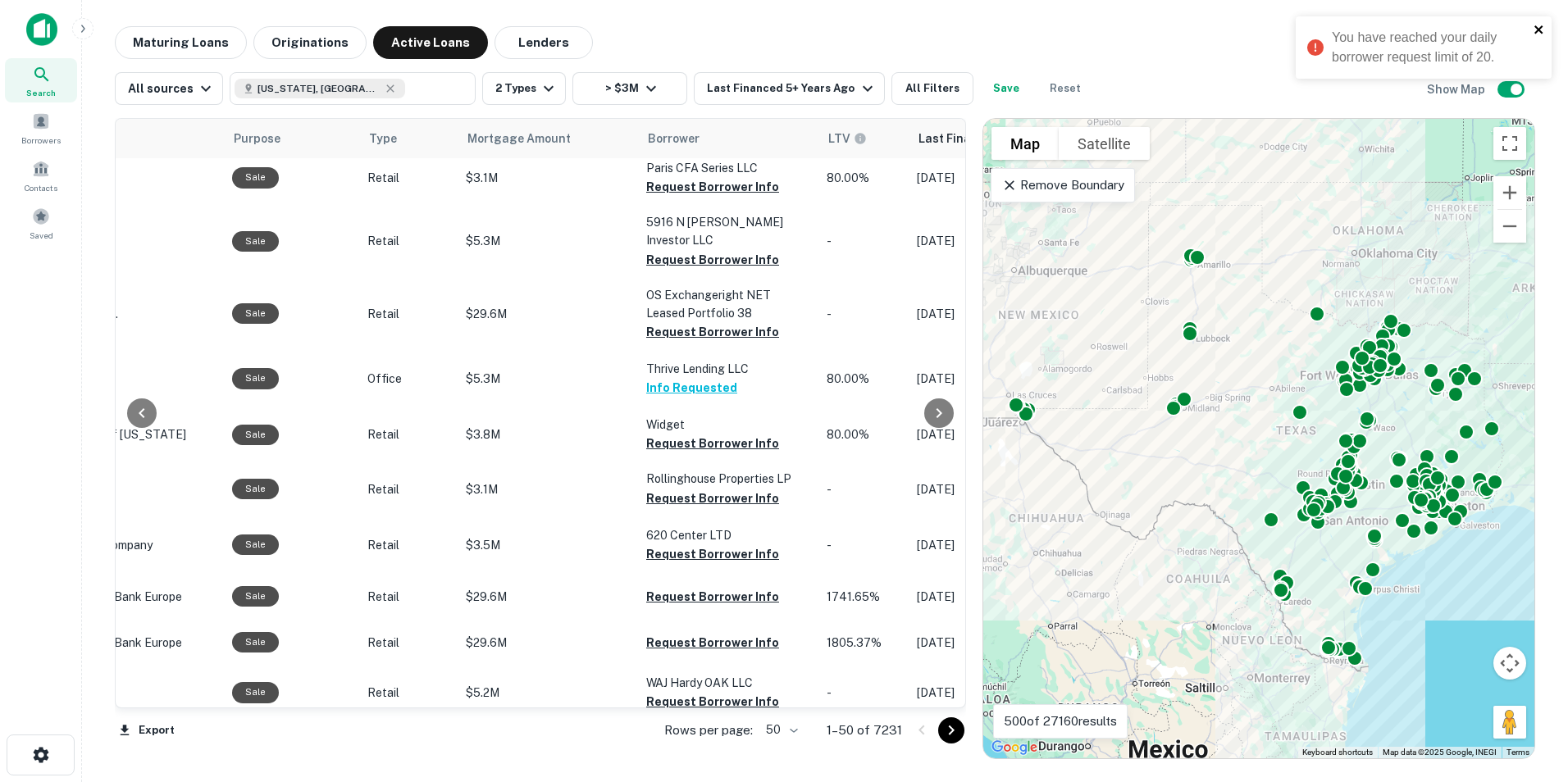
click at [1539, 29] on icon "close" at bounding box center [1539, 29] width 8 height 8
click at [39, 132] on div "Borrowers" at bounding box center [41, 128] width 72 height 44
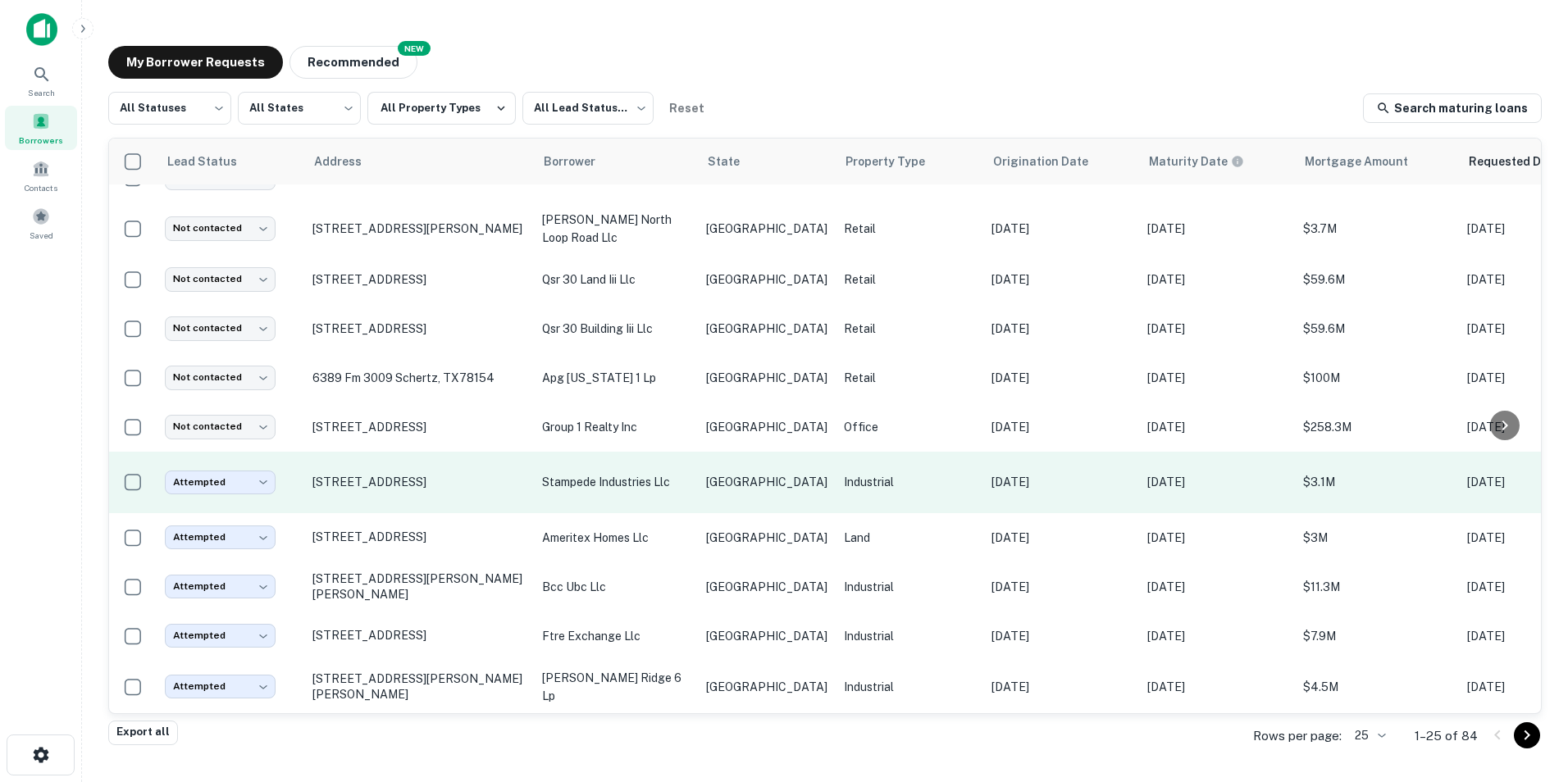
scroll to position [779, 0]
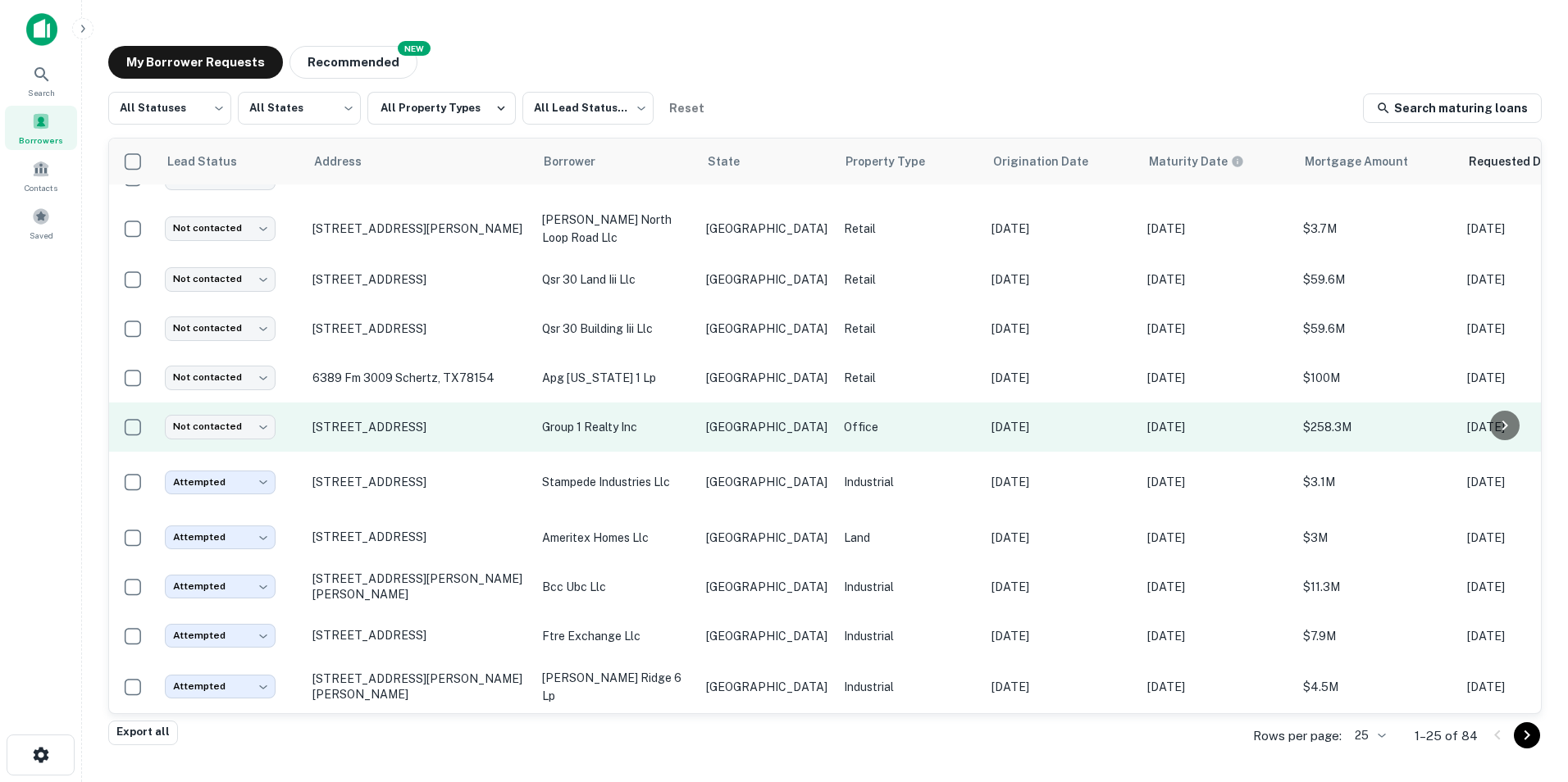
click at [590, 418] on p "group 1 realty inc" at bounding box center [616, 426] width 148 height 18
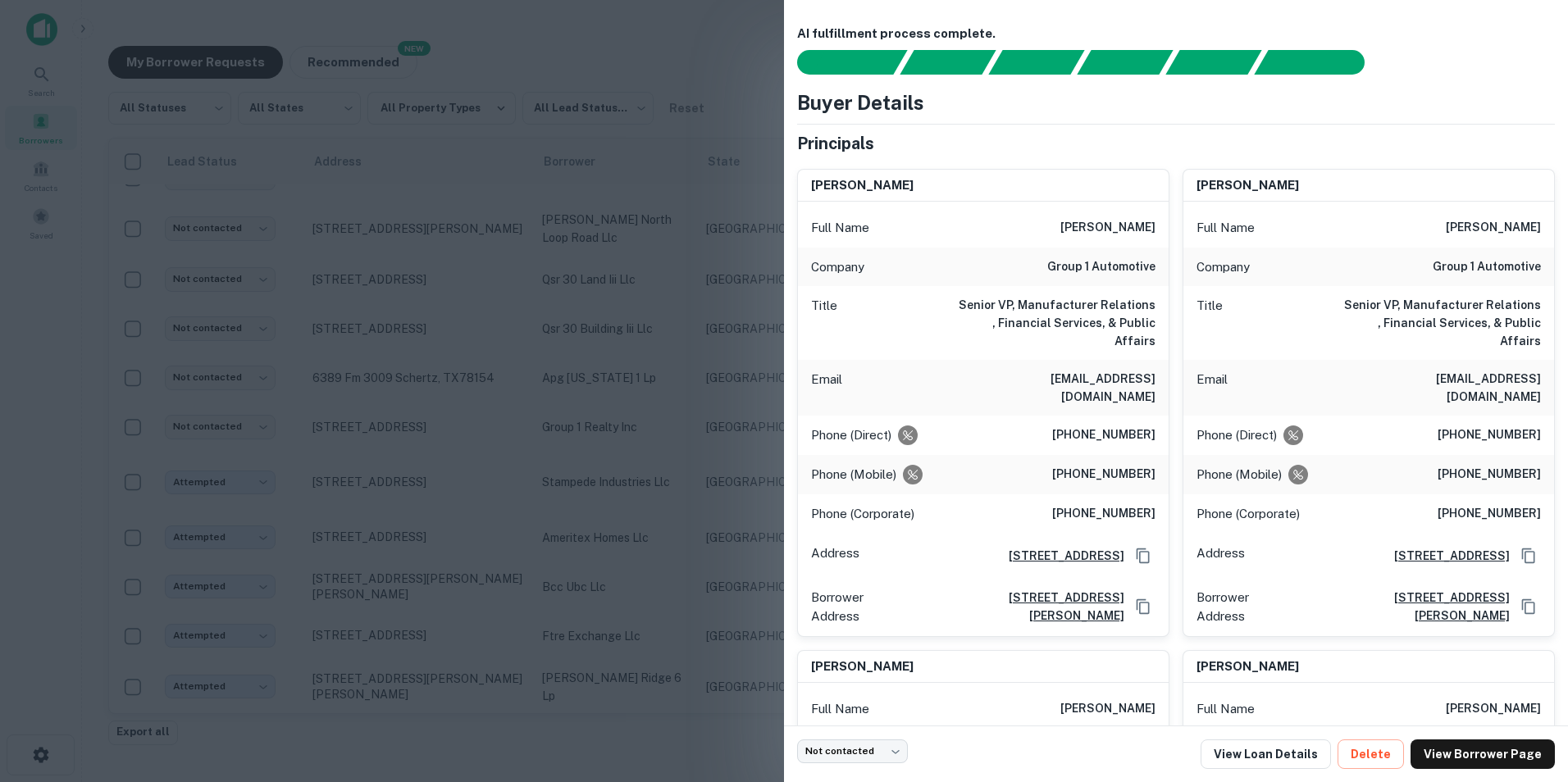
scroll to position [0, 0]
